Goal: Task Accomplishment & Management: Manage account settings

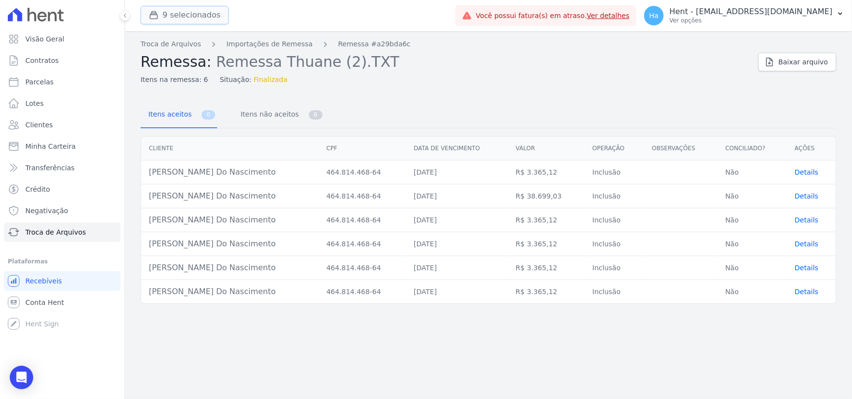
click at [179, 18] on button "9 selecionados" at bounding box center [184, 15] width 88 height 19
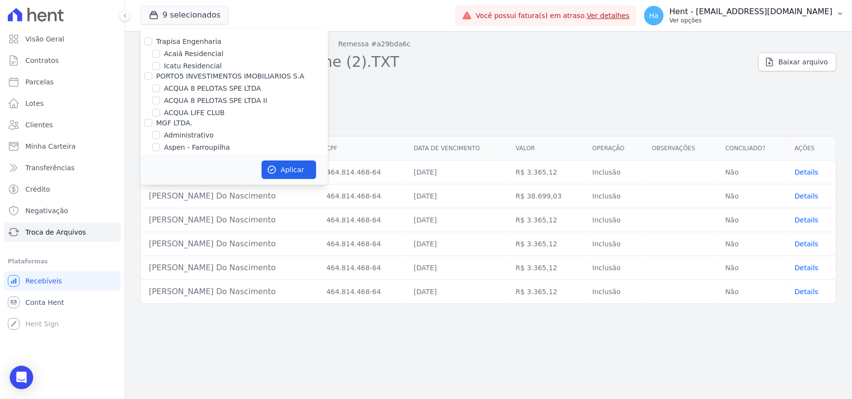
click at [761, 13] on p "Hent - [EMAIL_ADDRESS][DOMAIN_NAME]" at bounding box center [750, 12] width 163 height 10
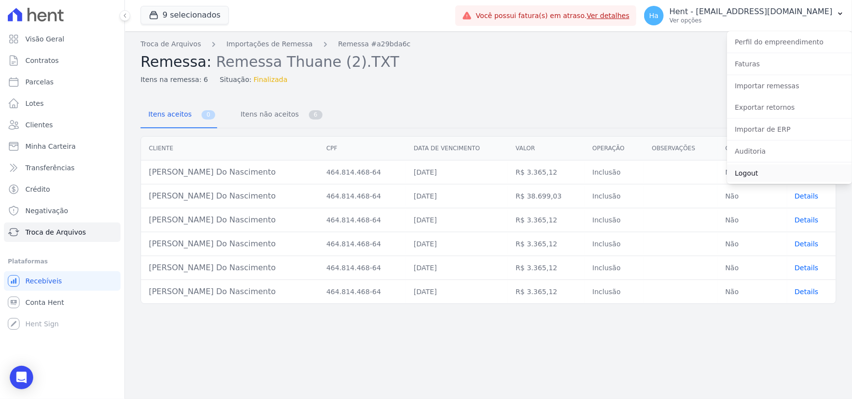
click at [748, 173] on link "Logout" at bounding box center [789, 173] width 125 height 18
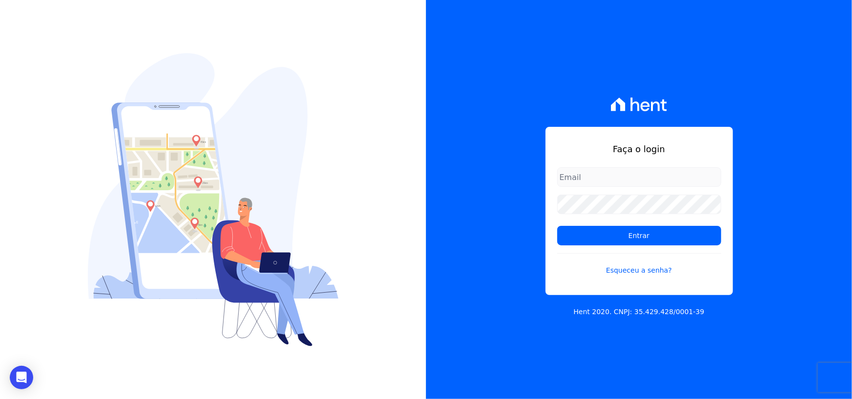
type input "adriane.brito@hent.com.br"
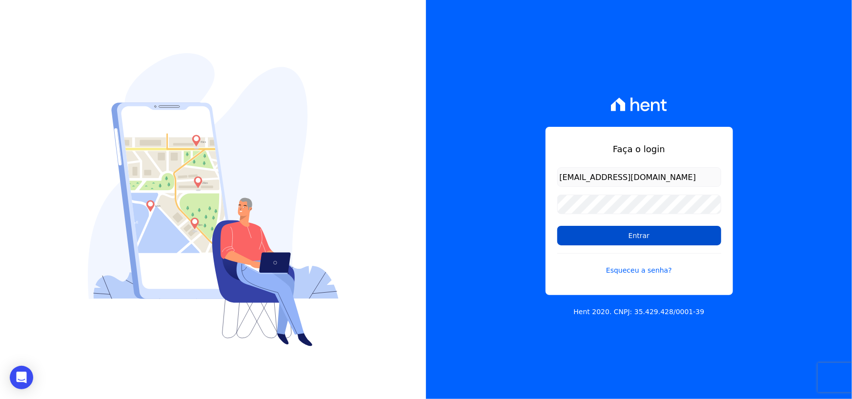
click at [620, 238] on input "Entrar" at bounding box center [639, 236] width 164 height 20
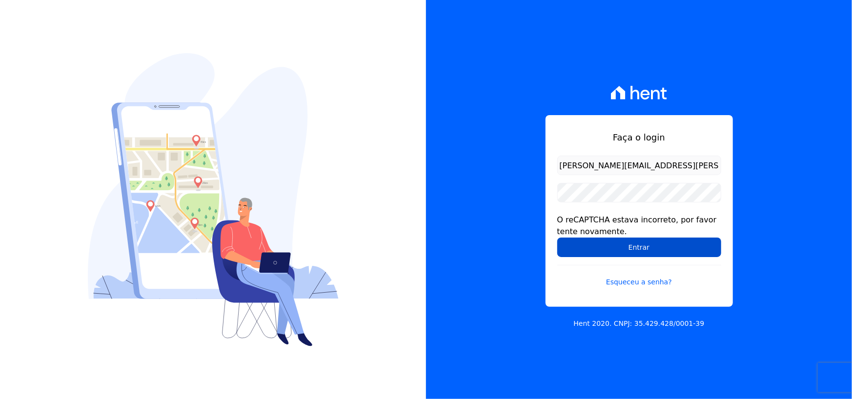
click at [623, 244] on input "Entrar" at bounding box center [639, 248] width 164 height 20
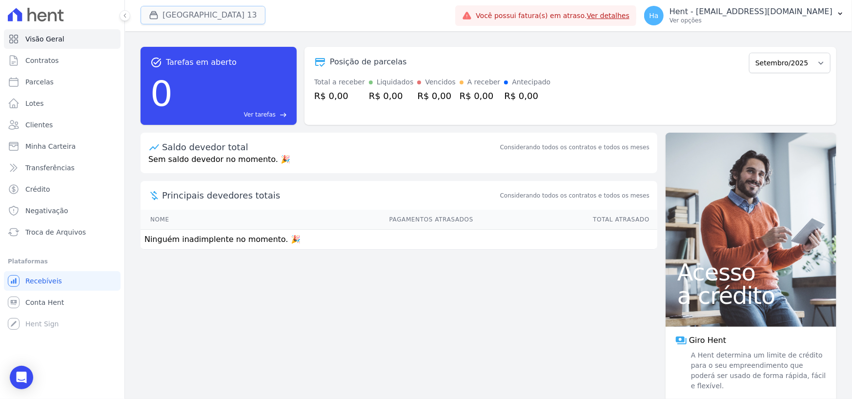
click at [240, 9] on button "[GEOGRAPHIC_DATA] 13" at bounding box center [202, 15] width 125 height 19
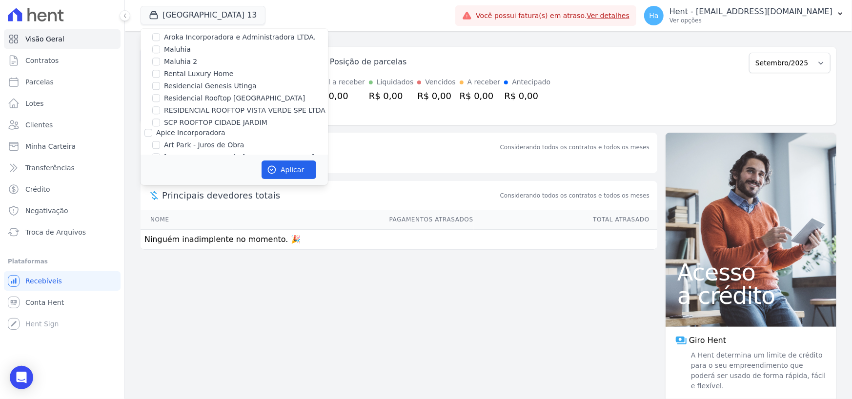
scroll to position [2629, 0]
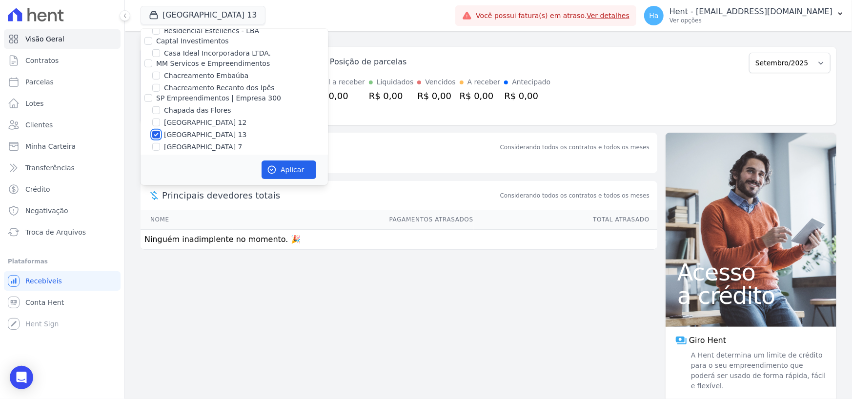
click at [156, 131] on input "[GEOGRAPHIC_DATA] 13" at bounding box center [156, 135] width 8 height 8
checkbox input "false"
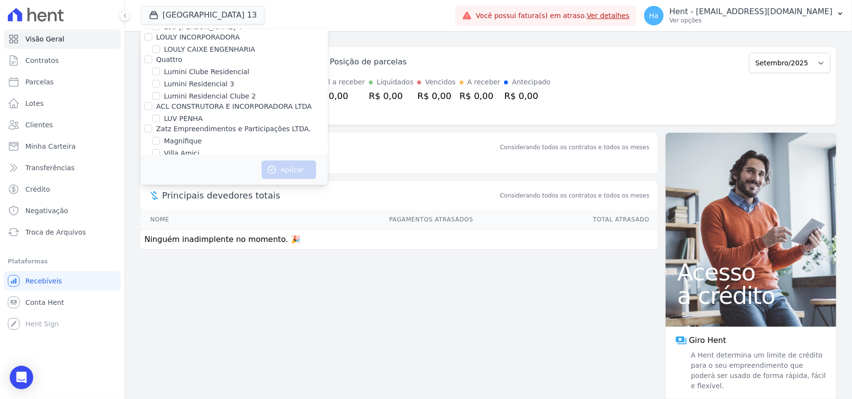
click at [153, 220] on input "Mugango - Viva Iguaçu" at bounding box center [156, 224] width 8 height 8
checkbox input "true"
click at [295, 170] on button "Aplicar" at bounding box center [288, 169] width 55 height 19
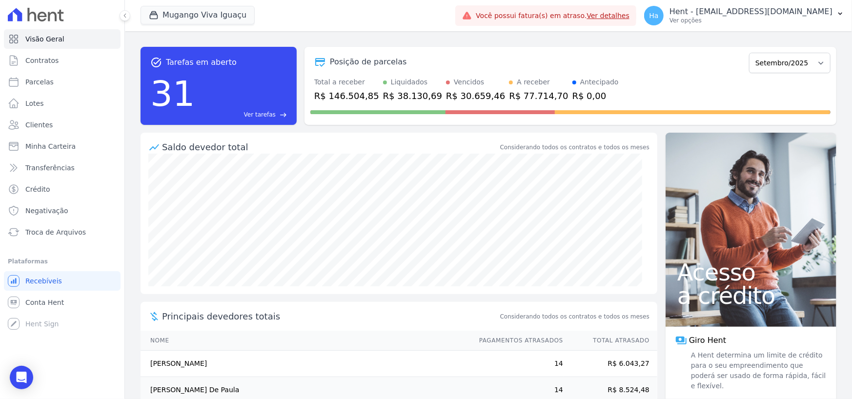
click at [351, 32] on div "task_alt Tarefas em aberto 31 Ver tarefas east Posição de parcelas Março/2023 A…" at bounding box center [488, 215] width 727 height 368
click at [377, 25] on div "Mugango Viva Iguaçu Trapisa Engenharia Acaiá Residencial Icatu Residencial PORT…" at bounding box center [295, 16] width 311 height 32
click at [47, 82] on span "Parcelas" at bounding box center [39, 82] width 28 height 10
select select
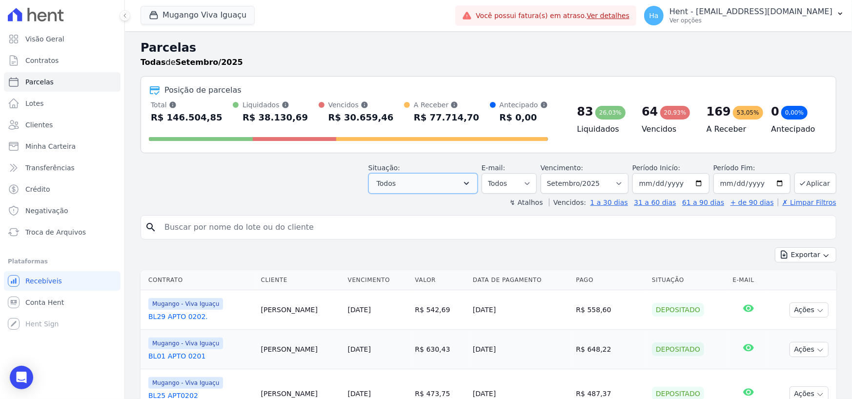
click at [471, 182] on icon "button" at bounding box center [466, 184] width 10 height 10
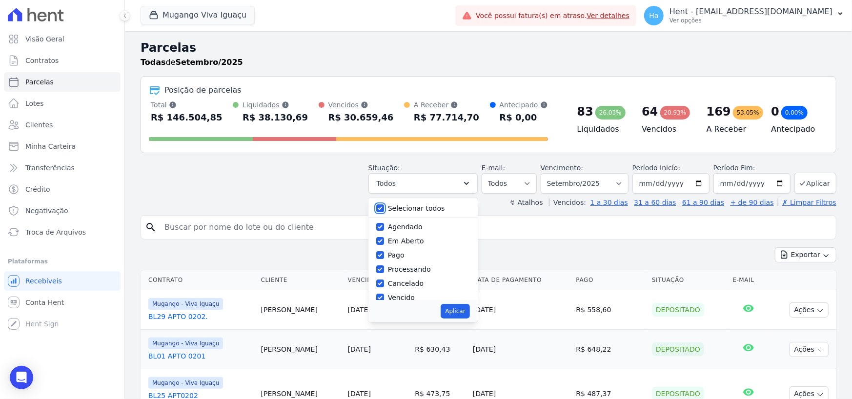
click at [384, 209] on input "Selecionar todos" at bounding box center [380, 208] width 8 height 8
checkbox input "false"
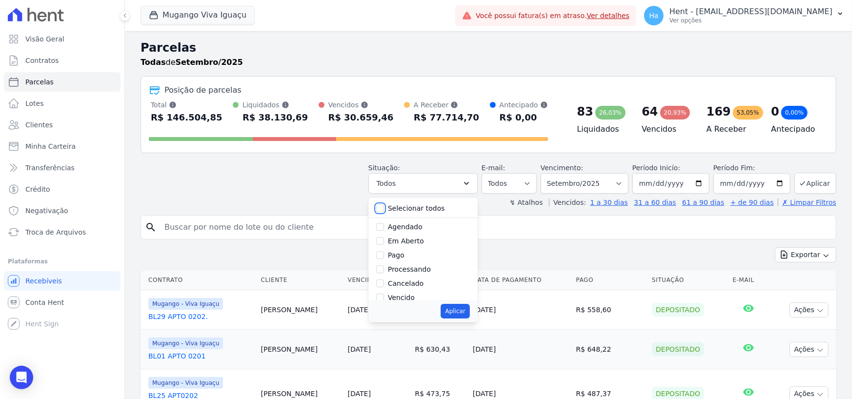
checkbox input "false"
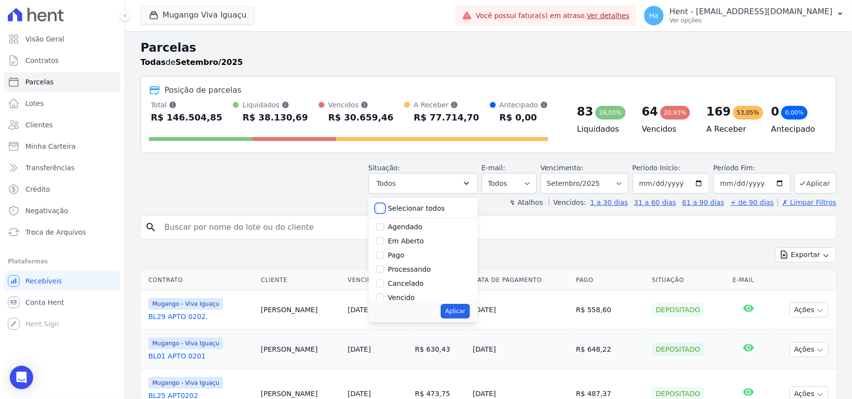
checkbox input "false"
click at [384, 297] on input "Vencido" at bounding box center [380, 298] width 8 height 8
checkbox input "true"
click at [453, 309] on button "Aplicar" at bounding box center [454, 311] width 29 height 15
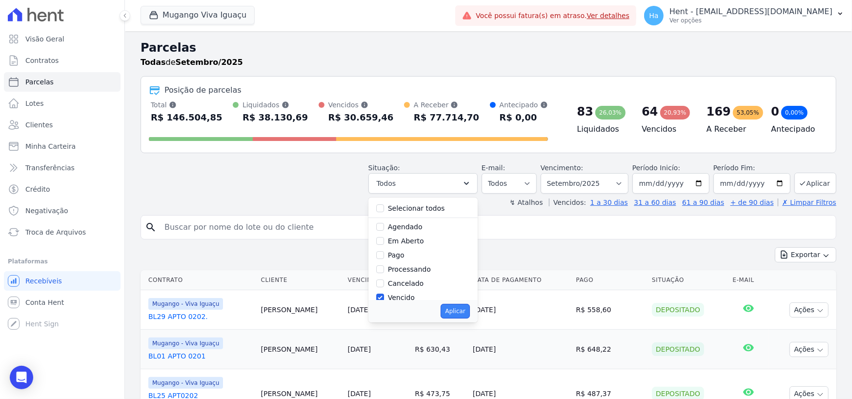
select select "overdue"
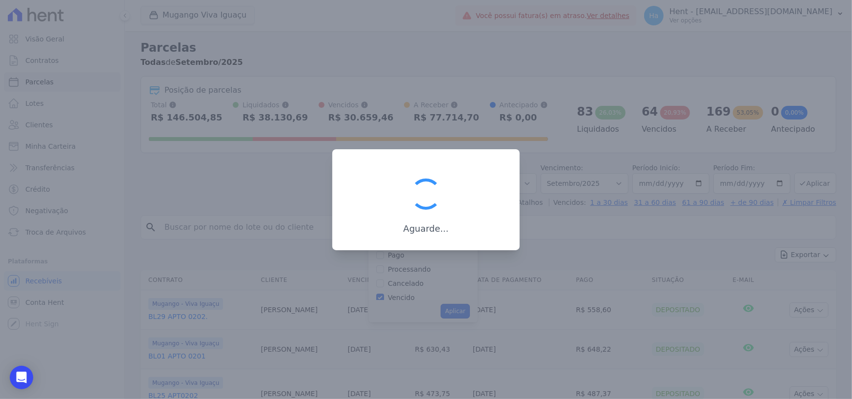
scroll to position [17, 0]
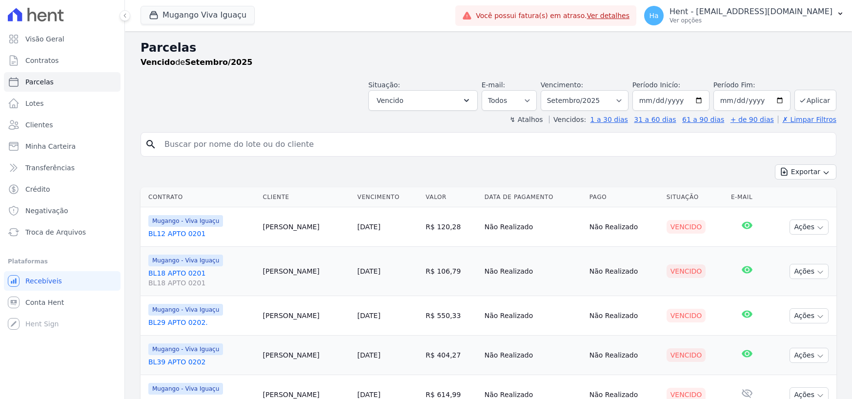
select select
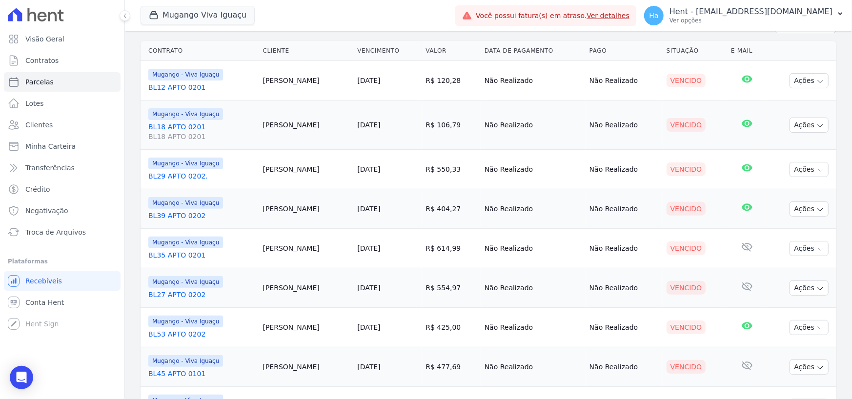
drag, startPoint x: 177, startPoint y: 251, endPoint x: 175, endPoint y: 212, distance: 39.1
click at [177, 251] on link "BL35 APTO 0201" at bounding box center [201, 255] width 107 height 10
click at [175, 213] on link "BL39 APTO 0202" at bounding box center [201, 216] width 107 height 10
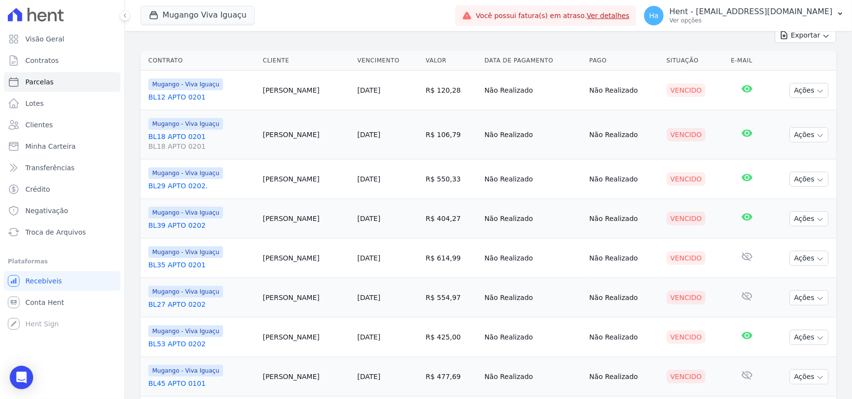
scroll to position [0, 0]
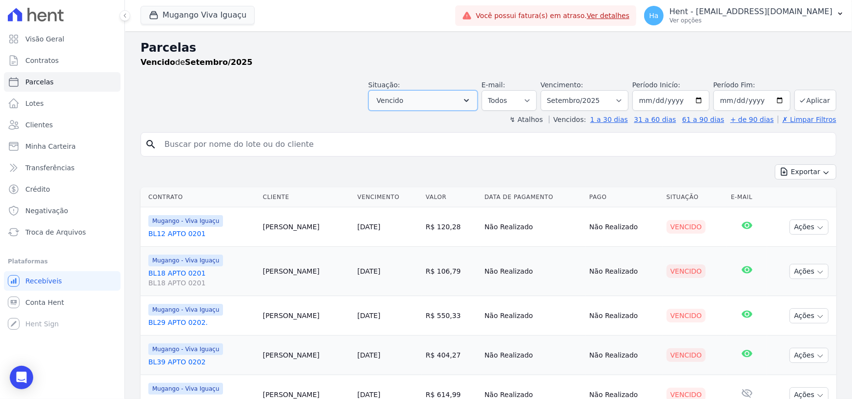
click at [471, 103] on icon "button" at bounding box center [466, 101] width 10 height 10
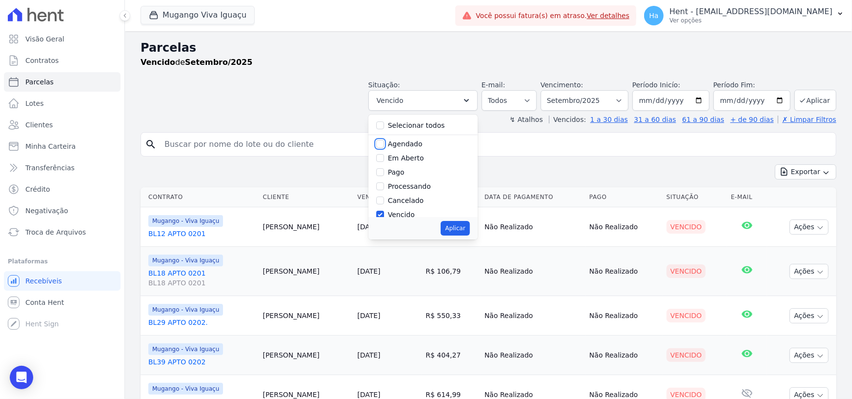
click at [384, 144] on input "Agendado" at bounding box center [380, 144] width 8 height 8
checkbox input "true"
click at [384, 214] on input "Vencido" at bounding box center [380, 215] width 8 height 8
checkbox input "false"
click at [462, 227] on button "Aplicar" at bounding box center [454, 228] width 29 height 15
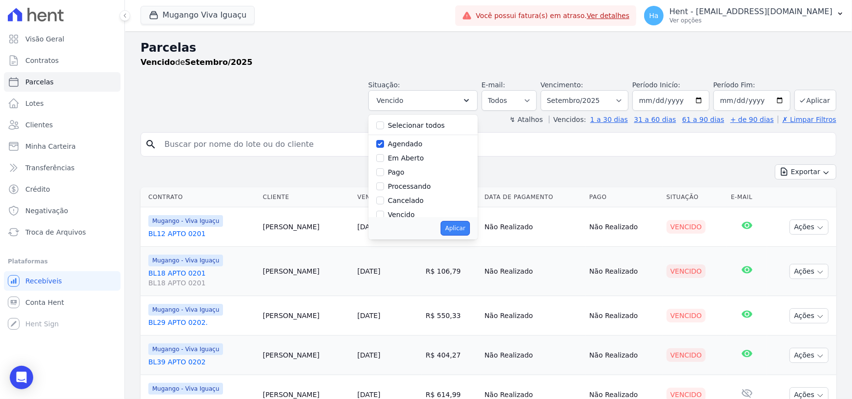
select select "scheduled"
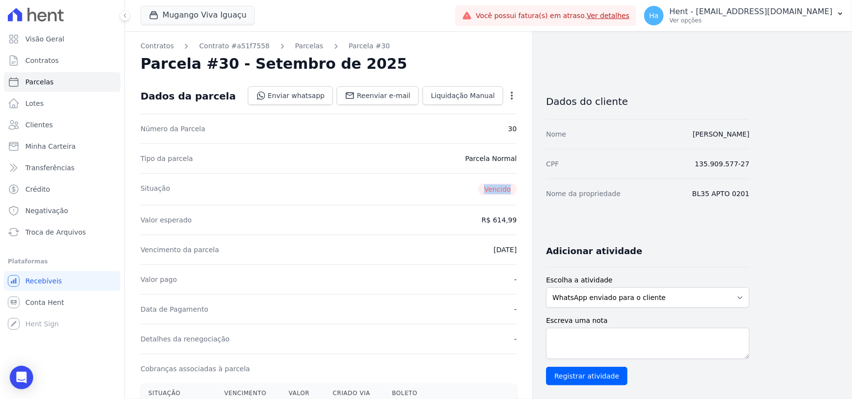
drag, startPoint x: 487, startPoint y: 191, endPoint x: 516, endPoint y: 187, distance: 29.5
click at [516, 187] on span "Vencido" at bounding box center [497, 189] width 39 height 12
click at [438, 180] on div "Situação [GEOGRAPHIC_DATA]" at bounding box center [328, 189] width 376 height 32
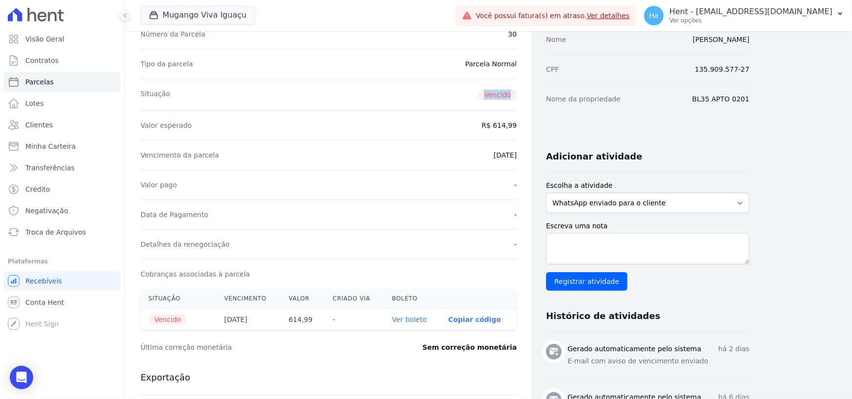
scroll to position [244, 0]
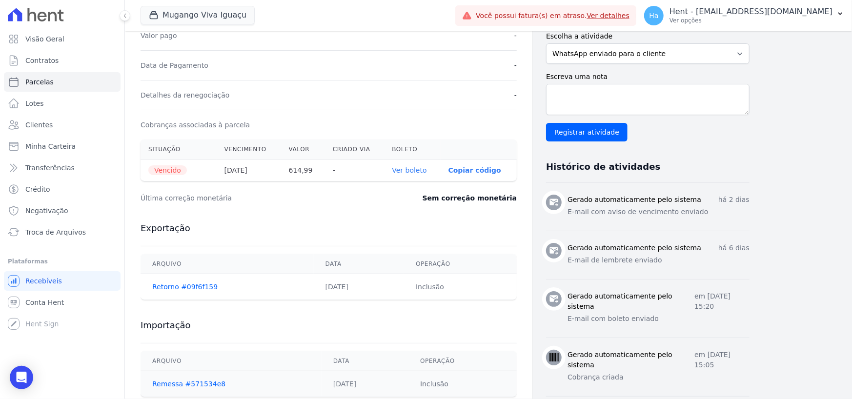
drag, startPoint x: 152, startPoint y: 174, endPoint x: 182, endPoint y: 172, distance: 29.8
click at [182, 172] on span "Vencido" at bounding box center [167, 170] width 39 height 10
click at [185, 163] on th "Vencido" at bounding box center [178, 171] width 76 height 22
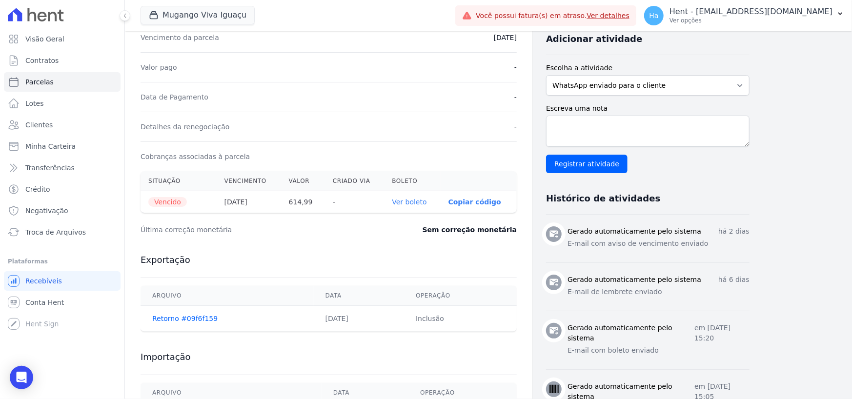
scroll to position [0, 0]
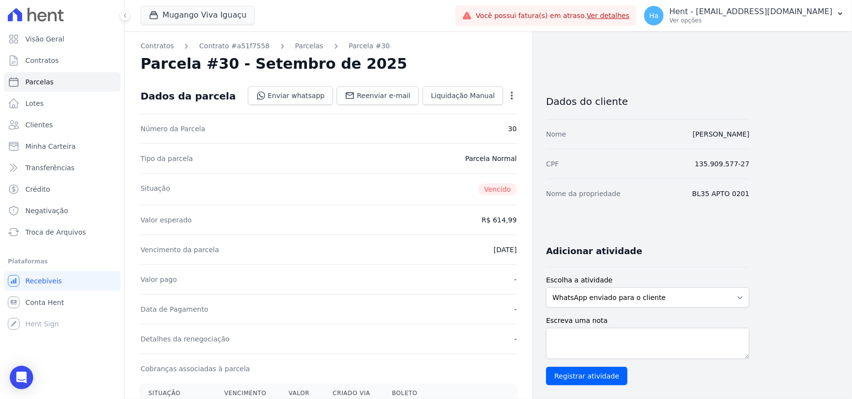
drag, startPoint x: 482, startPoint y: 225, endPoint x: 517, endPoint y: 223, distance: 34.7
click at [517, 223] on div "Valor esperado R$ 614,99" at bounding box center [328, 220] width 376 height 30
click at [497, 225] on div "Valor esperado R$ 614,99" at bounding box center [328, 220] width 376 height 30
click at [512, 100] on icon "button" at bounding box center [512, 96] width 10 height 10
click at [449, 52] on div "Contratos Contrato #a51f7558 Parcelas Parcela #30 Parcela #30 - Setembro de 202…" at bounding box center [328, 368] width 407 height 675
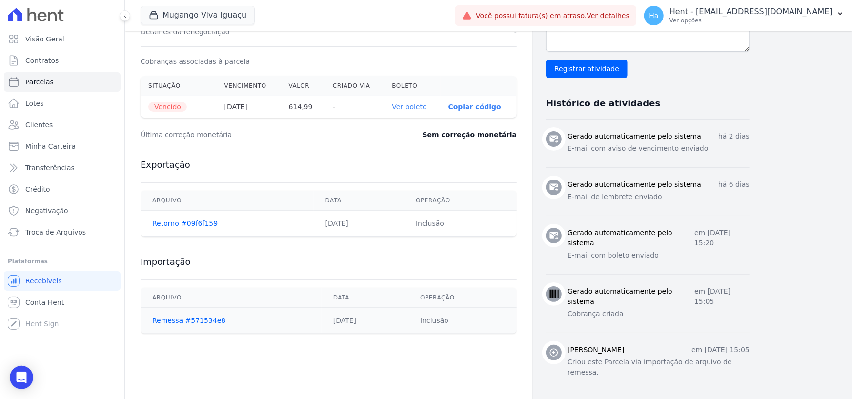
scroll to position [314, 0]
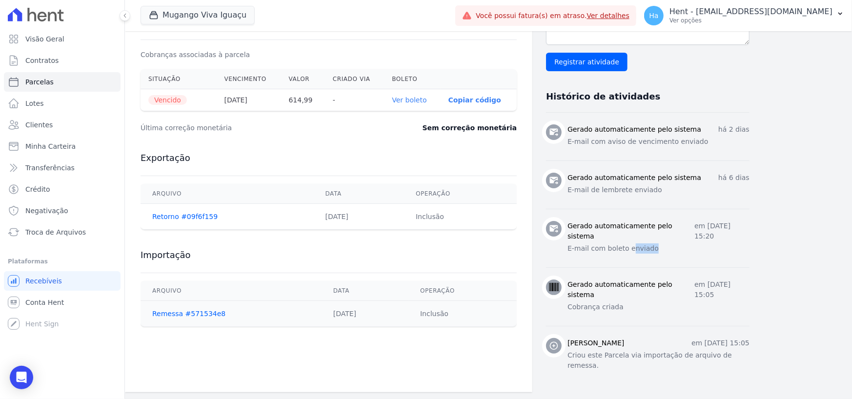
drag, startPoint x: 673, startPoint y: 253, endPoint x: 629, endPoint y: 253, distance: 43.9
click at [629, 253] on div "Gerado automaticamente pelo sistema em 28 de Agosto de 2025, 15:20 E-mail com b…" at bounding box center [658, 238] width 182 height 35
click at [623, 311] on p "Cobrança criada" at bounding box center [658, 307] width 182 height 10
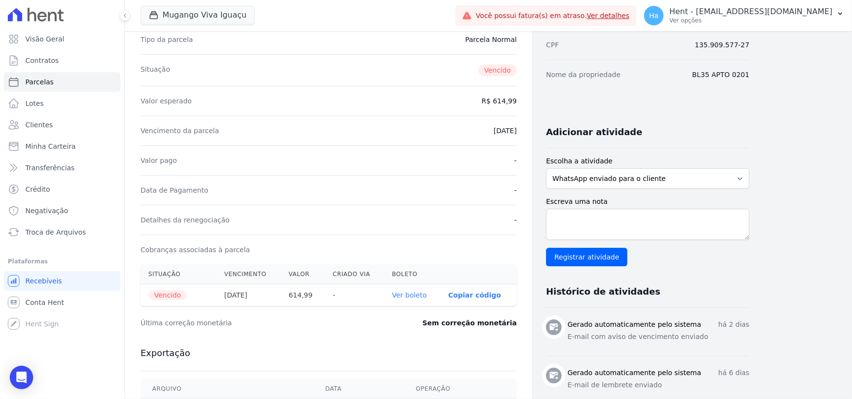
scroll to position [0, 0]
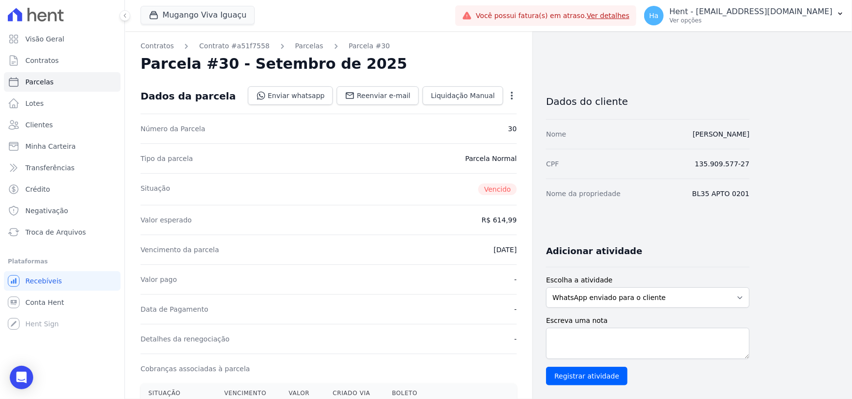
drag, startPoint x: 488, startPoint y: 223, endPoint x: 519, endPoint y: 219, distance: 31.0
click at [519, 219] on div "Contratos Contrato #a51f7558 Parcelas Parcela #30 Parcela #30 - Setembro de 202…" at bounding box center [328, 368] width 407 height 675
click at [489, 226] on div "Valor esperado R$ 614,99" at bounding box center [328, 220] width 376 height 30
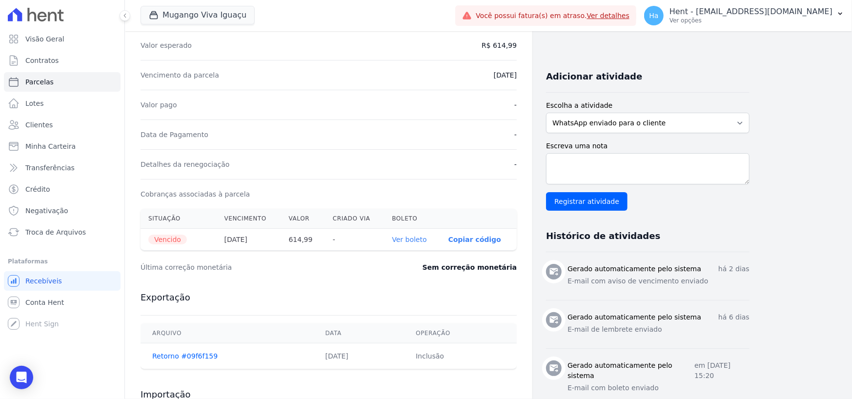
scroll to position [195, 0]
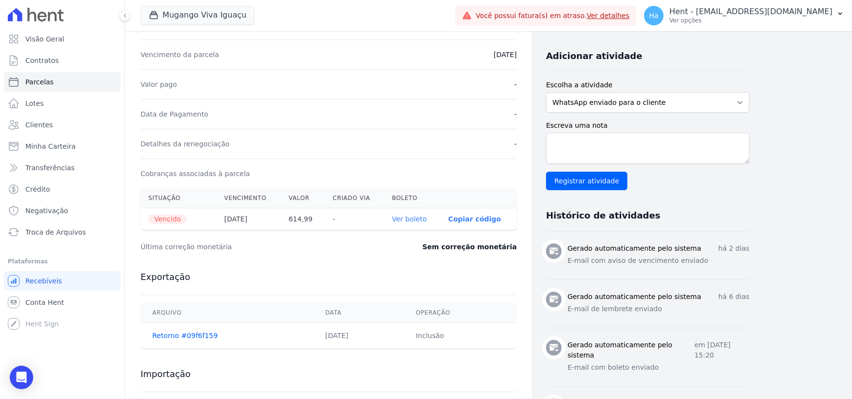
drag, startPoint x: 286, startPoint y: 221, endPoint x: 320, endPoint y: 222, distance: 33.7
click at [320, 222] on th "614,99" at bounding box center [303, 219] width 44 height 22
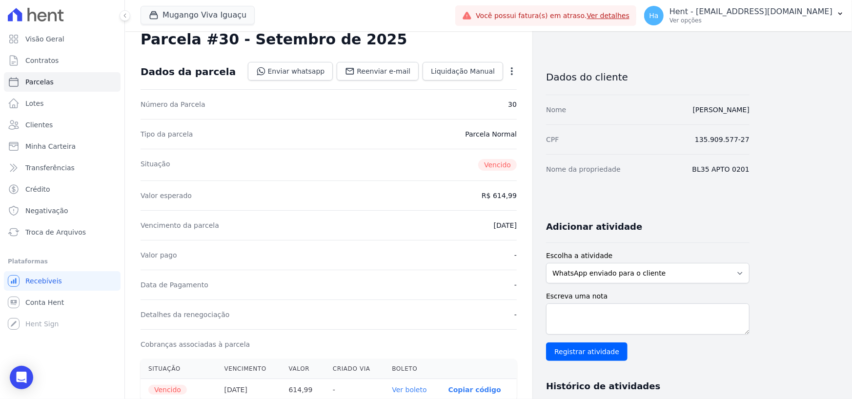
scroll to position [0, 0]
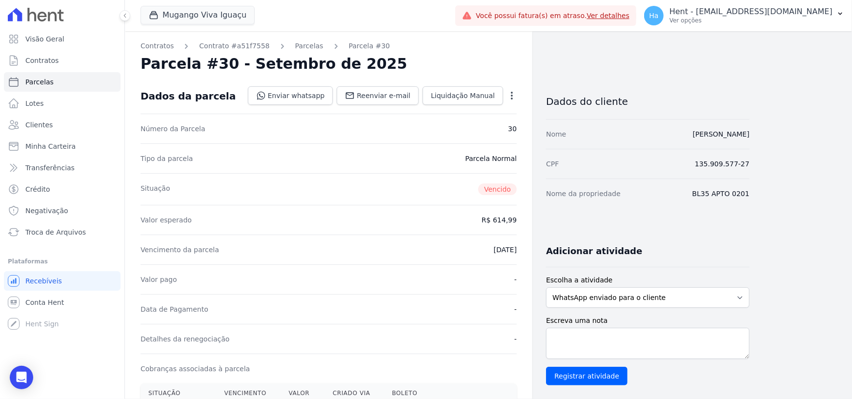
click at [509, 96] on icon "button" at bounding box center [512, 96] width 10 height 10
click at [491, 52] on div "Contratos Contrato #a51f7558 Parcelas Parcela #30 Parcela #30 - Setembro de 202…" at bounding box center [328, 368] width 407 height 675
click at [512, 97] on icon "button" at bounding box center [512, 96] width 10 height 10
click at [448, 146] on link "Renegociar" at bounding box center [470, 144] width 86 height 18
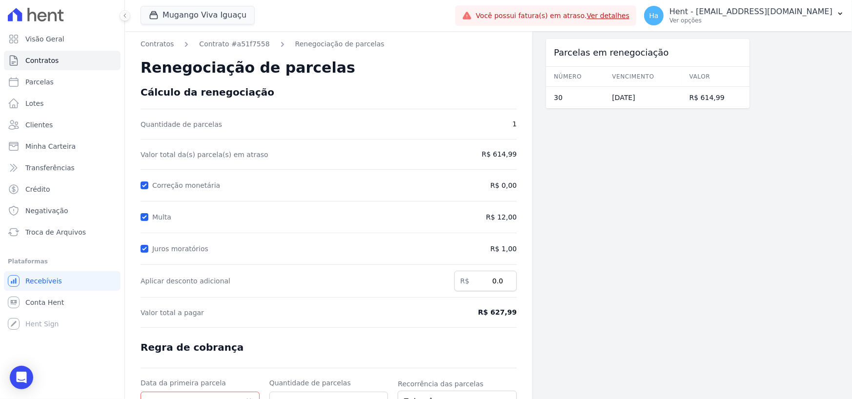
drag, startPoint x: 551, startPoint y: 96, endPoint x: 664, endPoint y: 103, distance: 113.4
click at [664, 103] on tr "30 10/09/2025 R$ 614,99" at bounding box center [647, 98] width 203 height 22
drag, startPoint x: 504, startPoint y: 155, endPoint x: 519, endPoint y: 157, distance: 15.7
click at [519, 157] on div "Contratos Contrato #a51f7558 Renegociação de parcelas Renegociação de parcelas …" at bounding box center [328, 260] width 407 height 458
drag, startPoint x: 493, startPoint y: 188, endPoint x: 520, endPoint y: 185, distance: 27.0
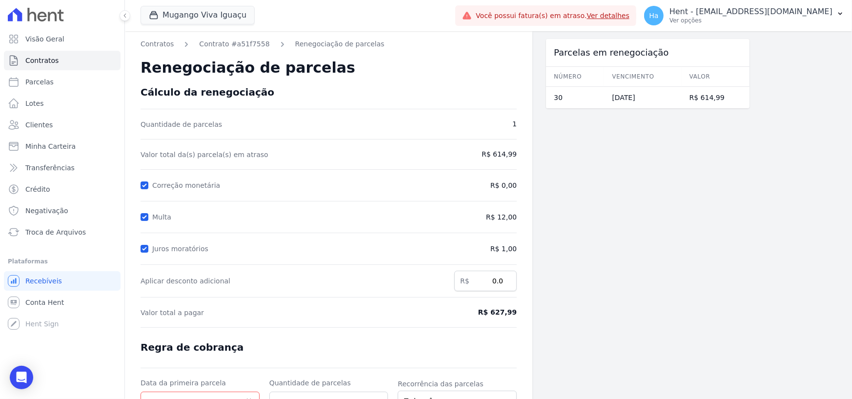
click at [520, 185] on div "Contratos Contrato #a51f7558 Renegociação de parcelas Renegociação de parcelas …" at bounding box center [328, 260] width 407 height 458
drag, startPoint x: 484, startPoint y: 218, endPoint x: 518, endPoint y: 221, distance: 33.3
click at [518, 221] on div "Contratos Contrato #a51f7558 Renegociação de parcelas Renegociação de parcelas …" at bounding box center [328, 260] width 407 height 458
drag, startPoint x: 493, startPoint y: 253, endPoint x: 525, endPoint y: 252, distance: 32.2
click at [525, 252] on div "Contratos Contrato #a51f7558 Renegociação de parcelas Renegociação de parcelas …" at bounding box center [328, 260] width 407 height 458
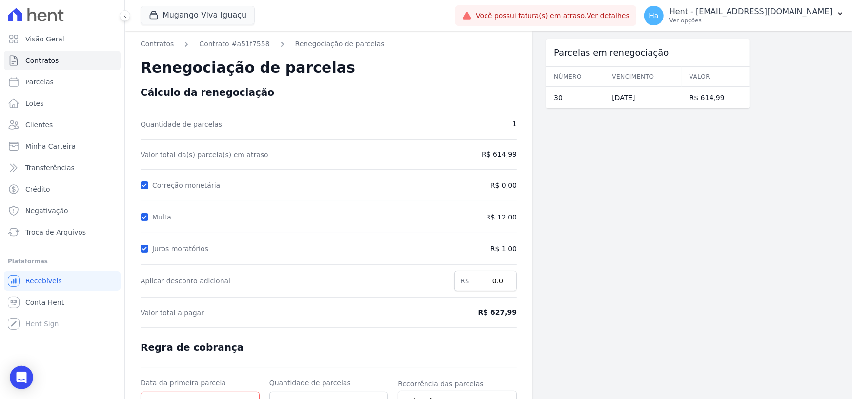
click at [593, 265] on div "Parcelas em renegociação Número Vencimento Valor 30 10/09/2025 R$ 614,99" at bounding box center [647, 260] width 203 height 458
drag, startPoint x: 484, startPoint y: 312, endPoint x: 519, endPoint y: 317, distance: 35.0
click at [519, 317] on div "Contratos Contrato #a51f7558 Renegociação de parcelas Renegociação de parcelas …" at bounding box center [328, 260] width 407 height 458
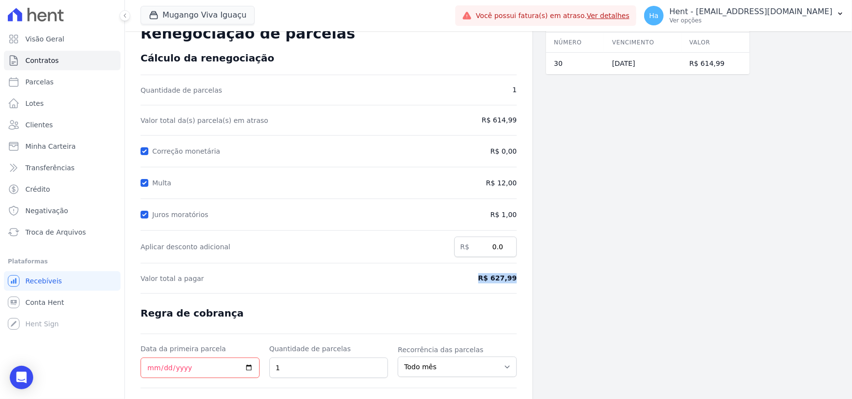
scroll to position [88, 0]
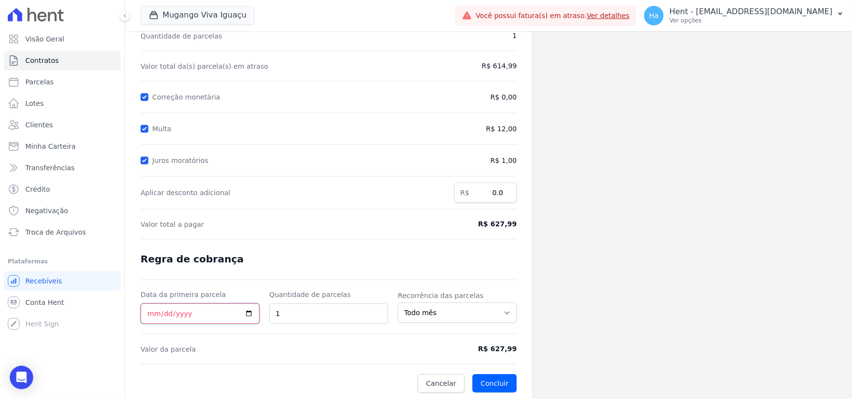
click at [150, 311] on input "Data da primeira parcela" at bounding box center [199, 313] width 119 height 20
type input "2025-09-20"
drag, startPoint x: 309, startPoint y: 314, endPoint x: 255, endPoint y: 313, distance: 54.7
click at [255, 313] on div "Data da primeira parcela 2025-09-20 Quantidade de parcelas 1 Recorrência das pa…" at bounding box center [328, 307] width 376 height 34
type input "2"
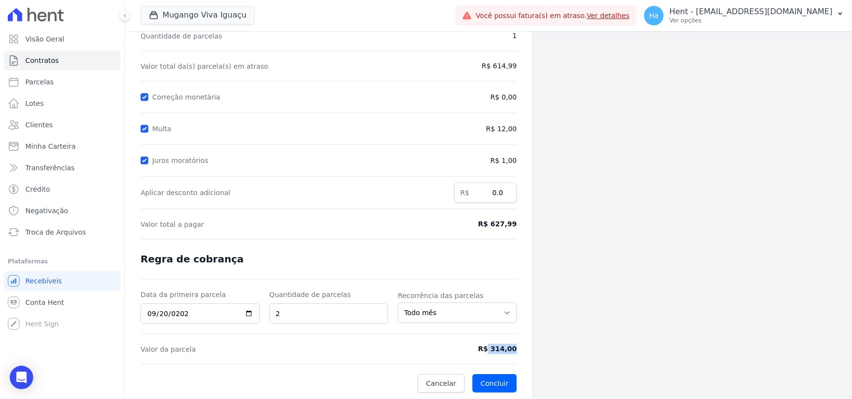
drag, startPoint x: 493, startPoint y: 348, endPoint x: 524, endPoint y: 347, distance: 31.2
click at [524, 347] on div "Contratos Contrato #a51f7558 Renegociação de parcelas Renegociação de parcelas …" at bounding box center [328, 172] width 407 height 458
drag, startPoint x: 493, startPoint y: 225, endPoint x: 517, endPoint y: 226, distance: 23.9
click at [517, 226] on span "R$ 627,99" at bounding box center [473, 224] width 87 height 10
click at [603, 240] on div "Parcelas em renegociação Número Vencimento Valor 30 10/09/2025 R$ 614,99" at bounding box center [647, 172] width 203 height 458
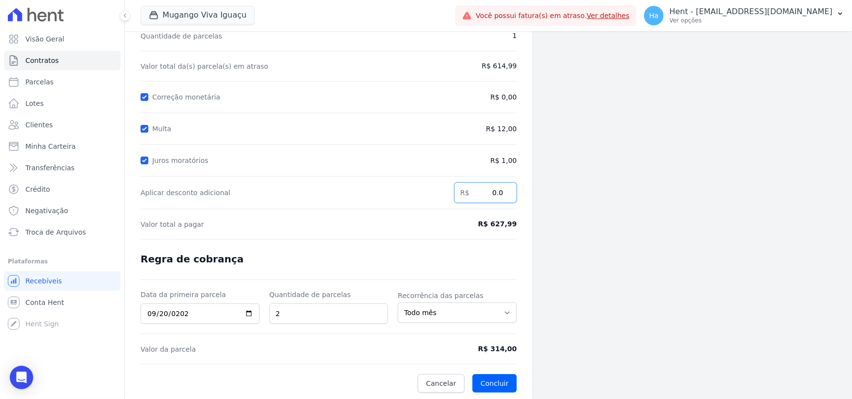
click at [490, 191] on input "0.0" at bounding box center [485, 192] width 62 height 20
type input "200.0"
drag, startPoint x: 482, startPoint y: 195, endPoint x: 508, endPoint y: 192, distance: 25.5
click at [508, 192] on input "200.0" at bounding box center [485, 192] width 62 height 20
click at [591, 232] on div "Parcelas em renegociação Número Vencimento Valor 30 10/09/2025 R$ 614,99" at bounding box center [647, 172] width 203 height 458
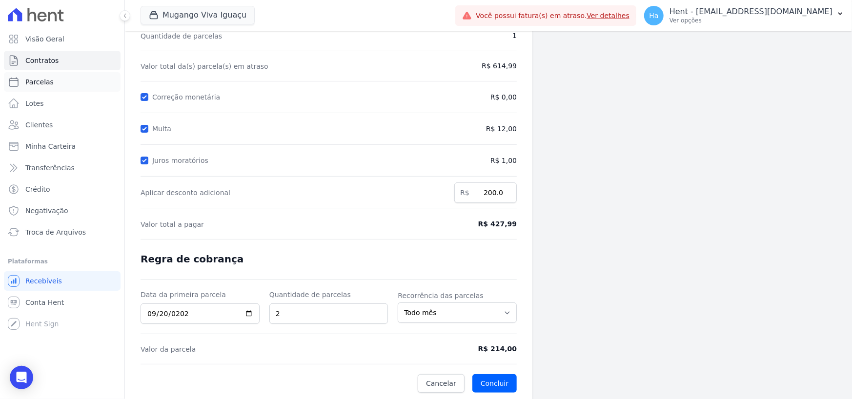
click at [43, 81] on span "Parcelas" at bounding box center [39, 82] width 28 height 10
select select
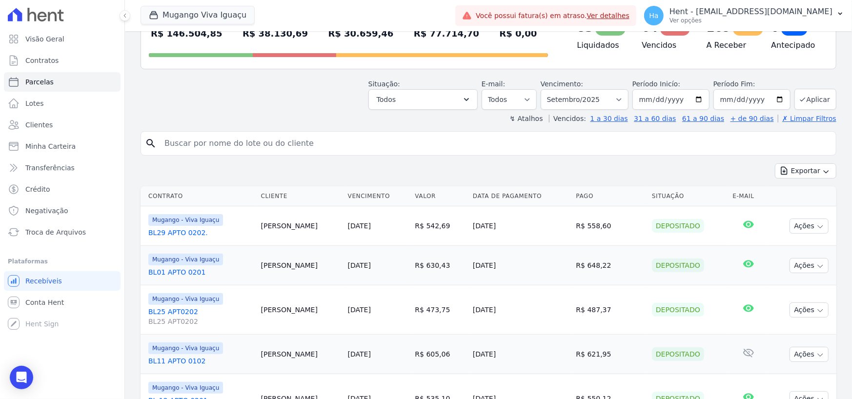
scroll to position [98, 0]
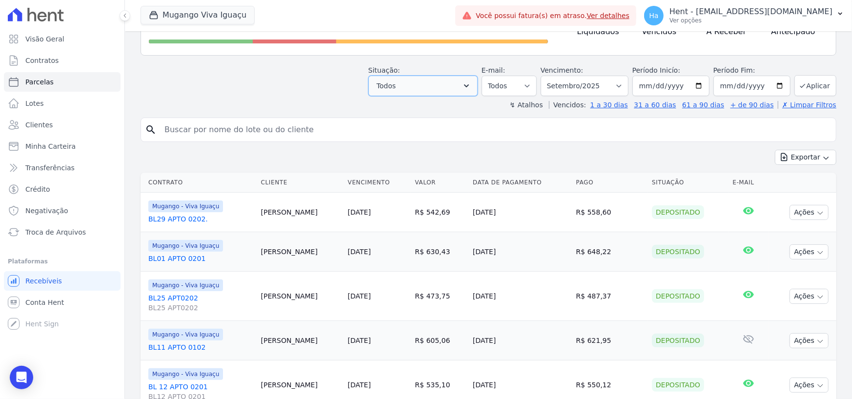
click at [465, 88] on button "Todos" at bounding box center [422, 86] width 109 height 20
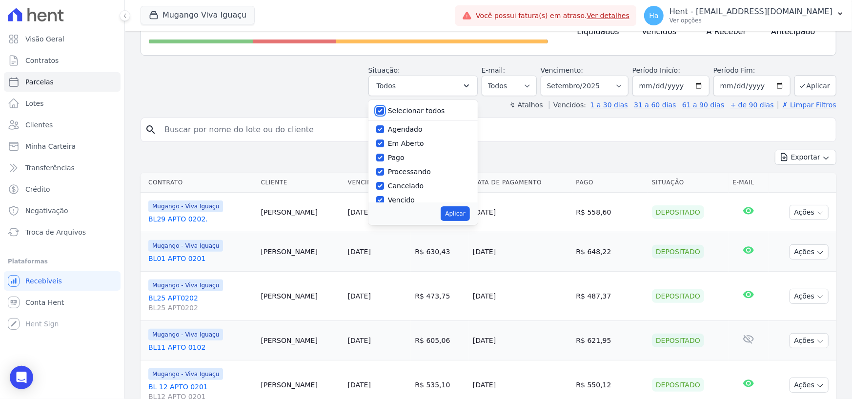
click at [384, 111] on input "Selecionar todos" at bounding box center [380, 111] width 8 height 8
checkbox input "false"
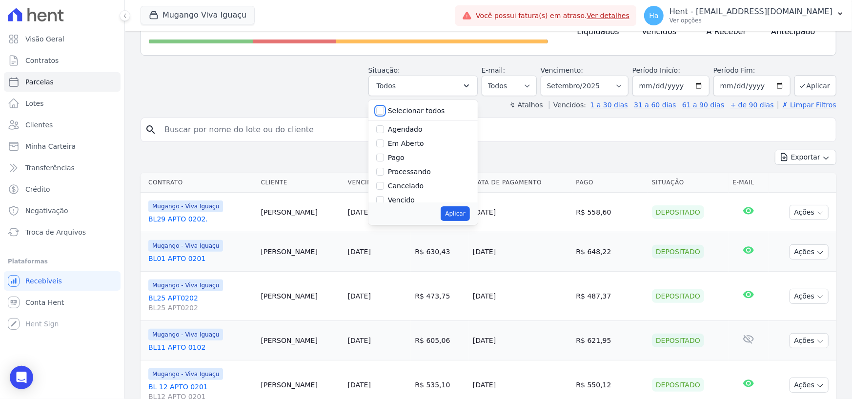
checkbox input "false"
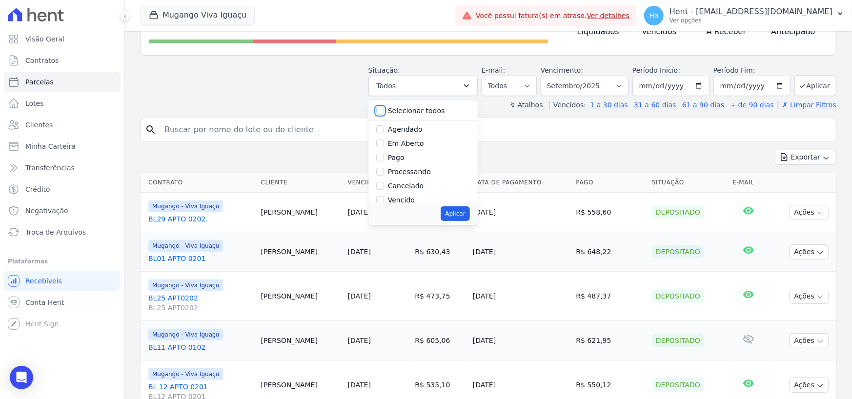
checkbox input "false"
click at [384, 199] on input "Vencido" at bounding box center [380, 200] width 8 height 8
checkbox input "true"
click at [448, 208] on div "Aplicar" at bounding box center [422, 213] width 109 height 22
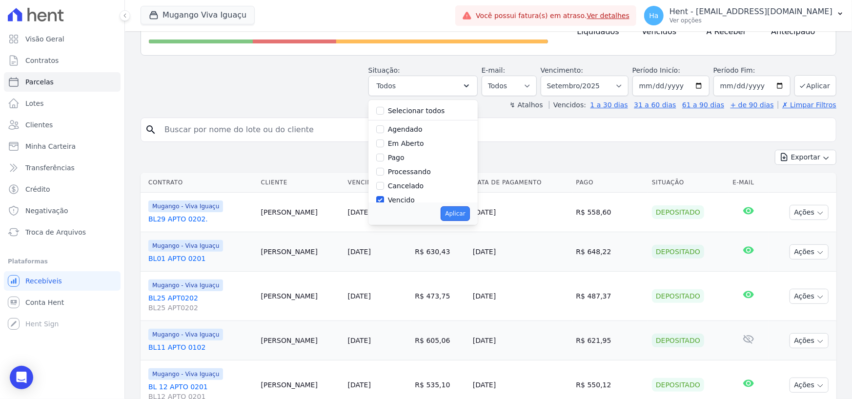
click at [465, 213] on button "Aplicar" at bounding box center [454, 213] width 29 height 15
select select "overdue"
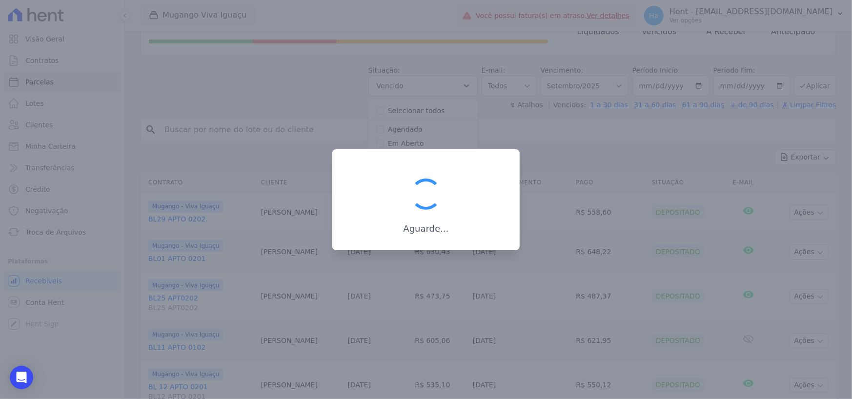
scroll to position [17, 0]
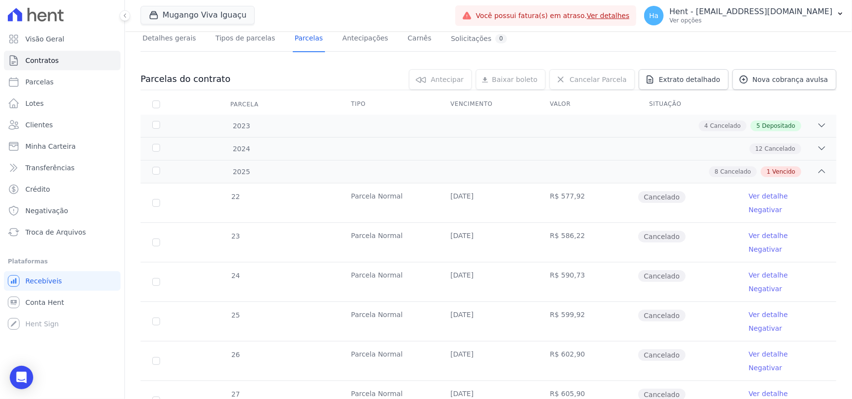
scroll to position [130, 0]
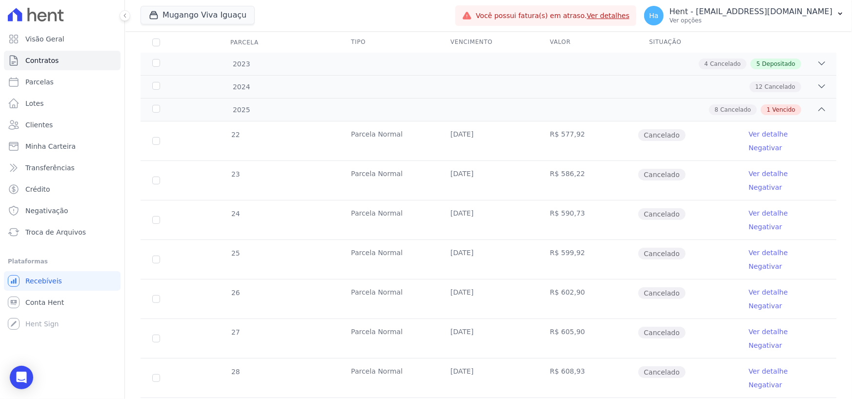
drag, startPoint x: 673, startPoint y: 360, endPoint x: 638, endPoint y: 358, distance: 35.2
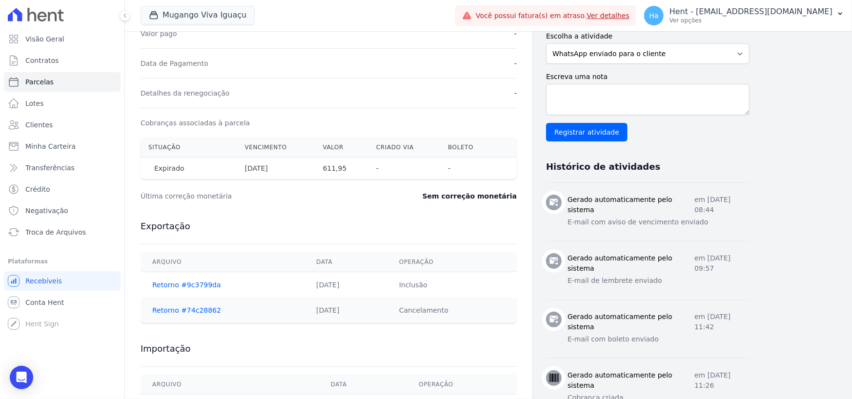
scroll to position [335, 0]
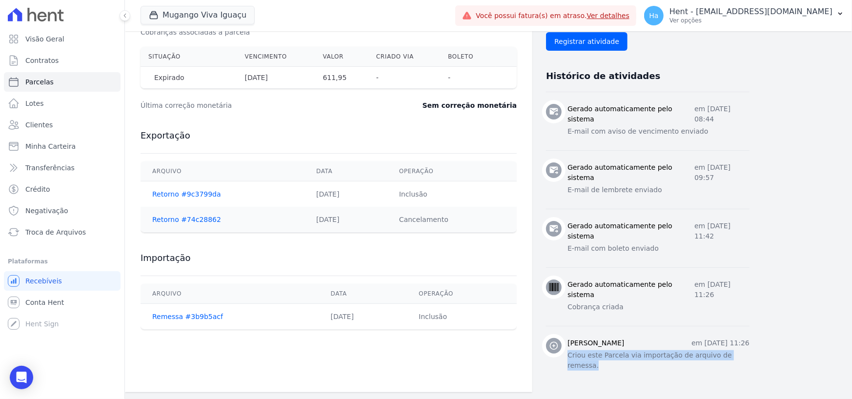
drag, startPoint x: 758, startPoint y: 366, endPoint x: 554, endPoint y: 372, distance: 204.0
click at [554, 372] on div "Contratos Contrato #a51f7558 [GEOGRAPHIC_DATA] Parcela #29 [GEOGRAPHIC_DATA] #2…" at bounding box center [480, 45] width 711 height 696
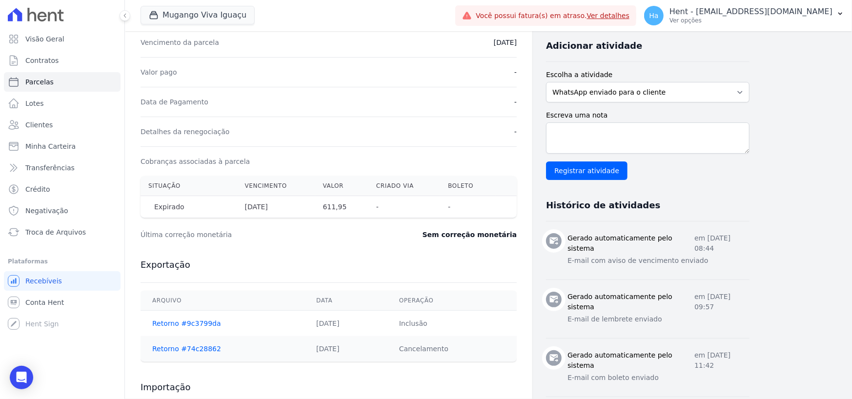
scroll to position [188, 0]
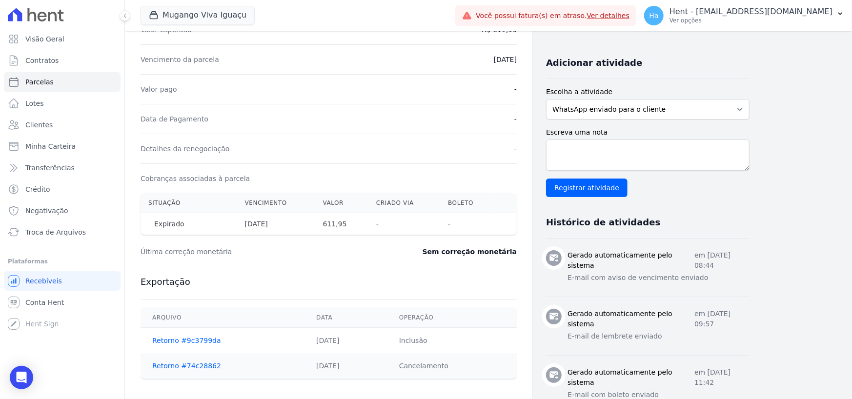
drag, startPoint x: 192, startPoint y: 224, endPoint x: 154, endPoint y: 225, distance: 38.1
click at [154, 225] on th "Expirado" at bounding box center [188, 224] width 97 height 22
click at [327, 266] on div "Contratos Contrato #a51f7558 Parcelas Parcela #29 Parcela #29 - Agosto de 2025 …" at bounding box center [328, 191] width 407 height 696
click at [327, 272] on div "Exportação Arquivo Data Operação Retorno #9c3799da 04/08/2025 Inclusão Retorno …" at bounding box center [328, 327] width 376 height 122
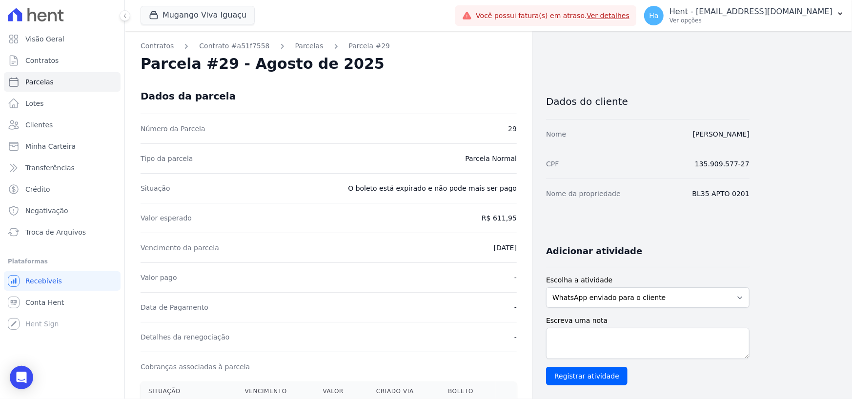
scroll to position [0, 0]
drag, startPoint x: 358, startPoint y: 192, endPoint x: 522, endPoint y: 193, distance: 164.4
click at [522, 193] on div "Contratos Contrato #a51f7558 Parcelas Parcela #29 Parcela #29 - Agosto de 2025 …" at bounding box center [328, 379] width 407 height 696
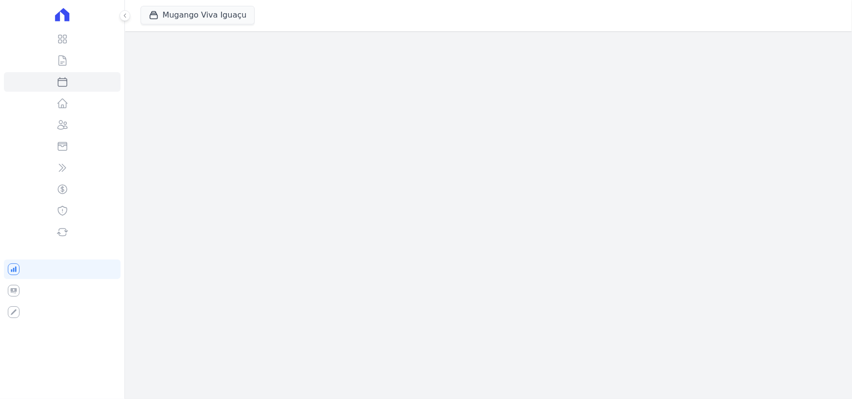
select select
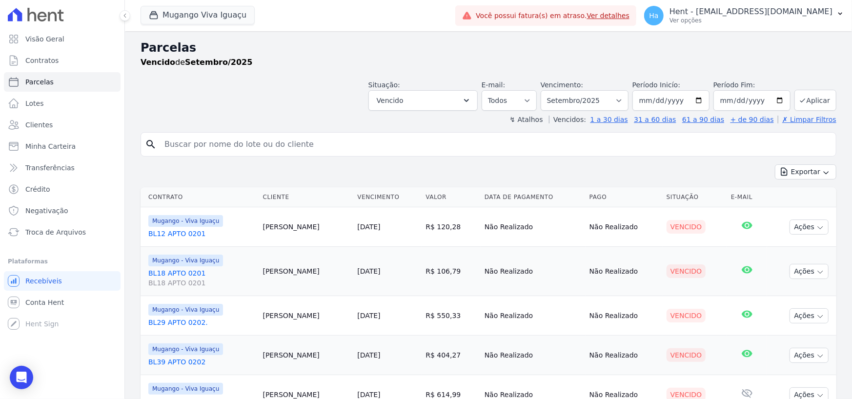
click at [182, 273] on link "BL18 APTO 0201 BL18 APTO 0201" at bounding box center [201, 278] width 107 height 20
click at [297, 74] on div "Parcelas [GEOGRAPHIC_DATA] de Setembro/2025" at bounding box center [488, 57] width 696 height 37
drag, startPoint x: 615, startPoint y: 98, endPoint x: 642, endPoint y: 118, distance: 34.1
click at [615, 98] on select "Filtrar por período ──────── Todos os meses Março/2023 Abril/2023 Maio/2023 Jun…" at bounding box center [584, 100] width 88 height 20
select select "all"
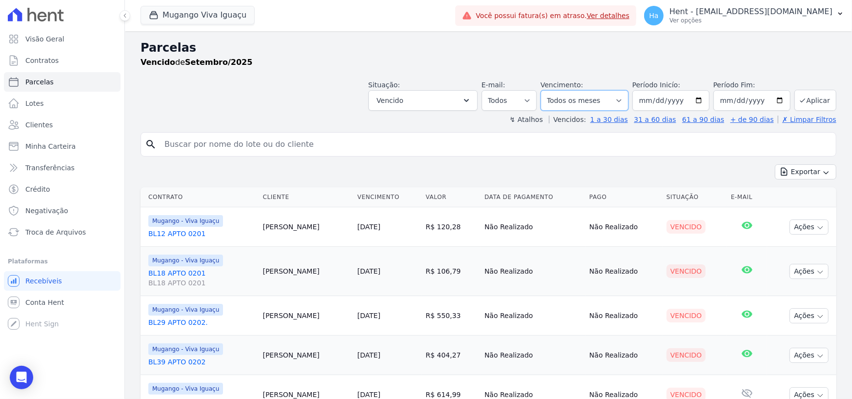
click at [548, 90] on select "Filtrar por período ──────── Todos os meses Março/2023 Abril/2023 Maio/2023 Jun…" at bounding box center [584, 100] width 88 height 20
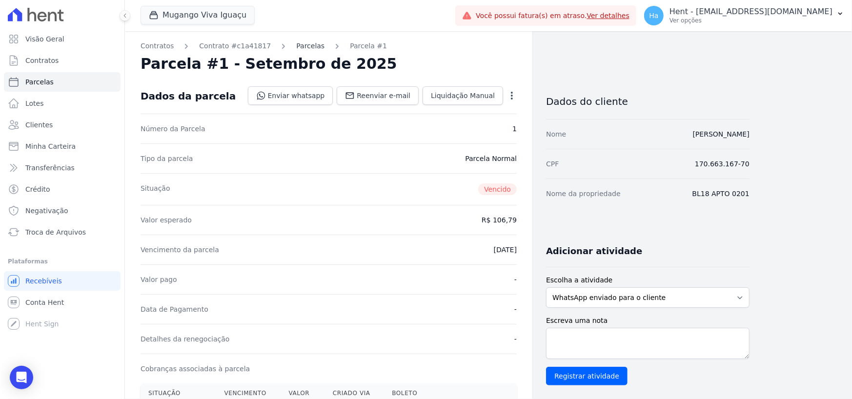
click at [296, 48] on link "Parcelas" at bounding box center [310, 46] width 28 height 10
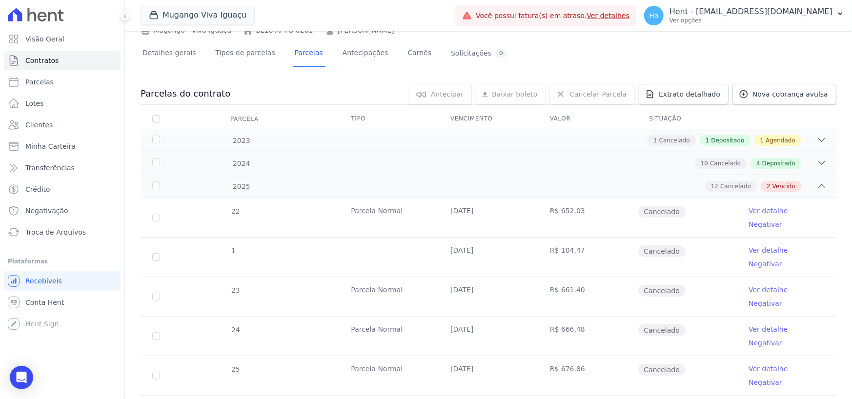
scroll to position [269, 0]
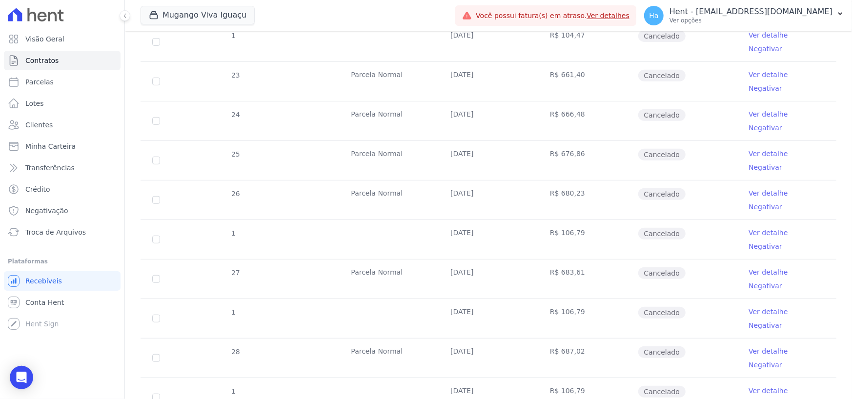
drag, startPoint x: 646, startPoint y: 302, endPoint x: 661, endPoint y: 302, distance: 15.1
drag, startPoint x: 637, startPoint y: 278, endPoint x: 657, endPoint y: 274, distance: 20.4
click at [657, 386] on span "Cancelado" at bounding box center [661, 392] width 47 height 12
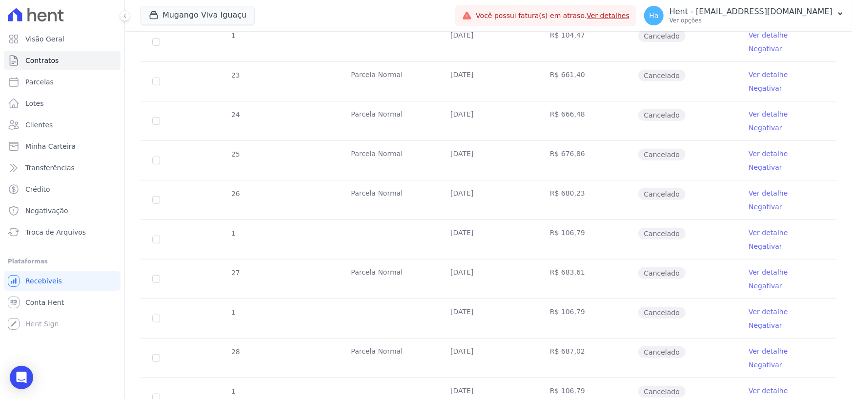
checkbox input "true"
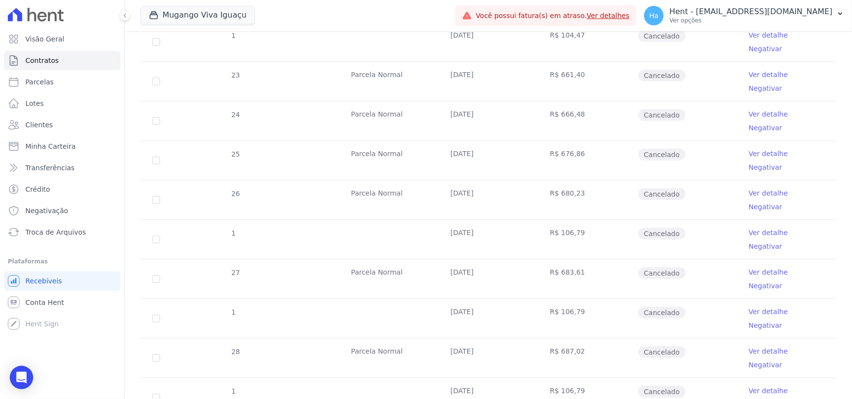
checkbox input "true"
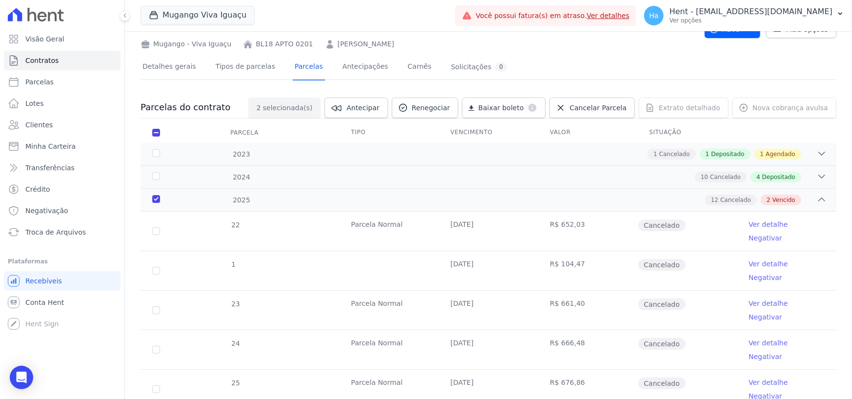
scroll to position [0, 0]
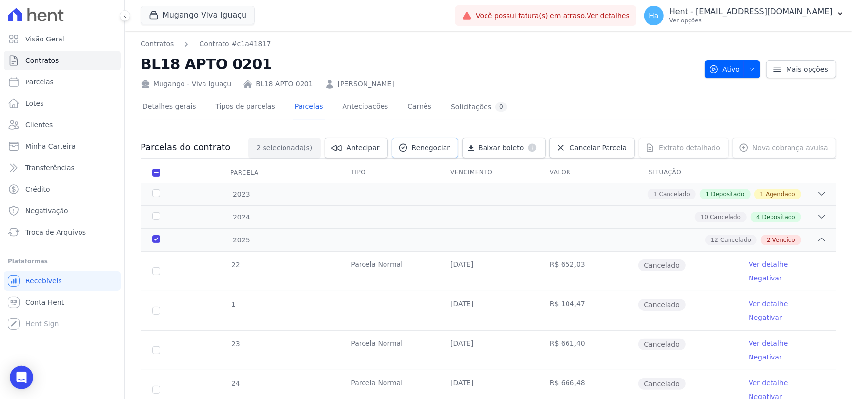
click at [442, 149] on span "Renegociar" at bounding box center [431, 148] width 39 height 10
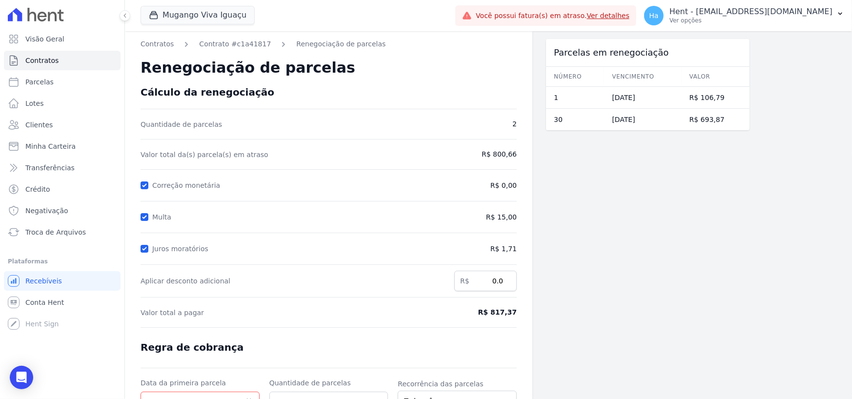
drag, startPoint x: 482, startPoint y: 156, endPoint x: 517, endPoint y: 156, distance: 35.1
click at [518, 156] on div "Contratos Contrato #c1a41817 Renegociação de parcelas Renegociação de parcelas …" at bounding box center [328, 260] width 407 height 458
drag, startPoint x: 484, startPoint y: 219, endPoint x: 515, endPoint y: 221, distance: 31.3
click at [515, 221] on span "R$ 15,00" at bounding box center [473, 217] width 87 height 10
drag, startPoint x: 498, startPoint y: 253, endPoint x: 523, endPoint y: 244, distance: 26.8
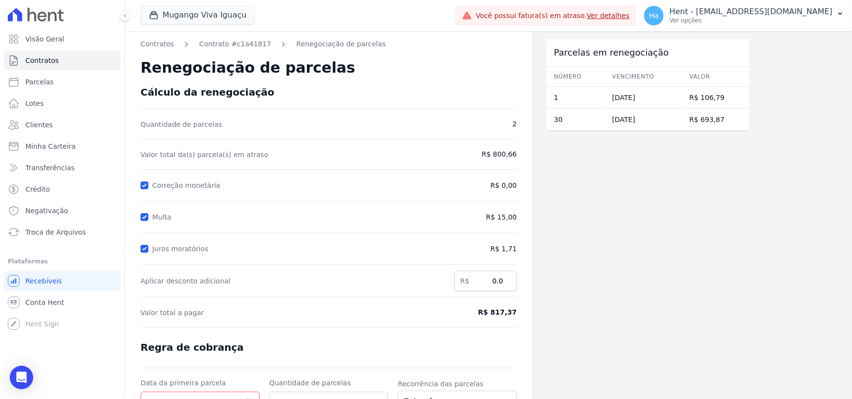
click at [523, 244] on div "Contratos Contrato #c1a41817 Renegociação de parcelas Renegociação de parcelas …" at bounding box center [328, 260] width 407 height 458
click at [585, 285] on div "Parcelas em renegociação Número Vencimento Valor 1 01/09/2025 R$ 106,79 30 10/0…" at bounding box center [647, 260] width 203 height 458
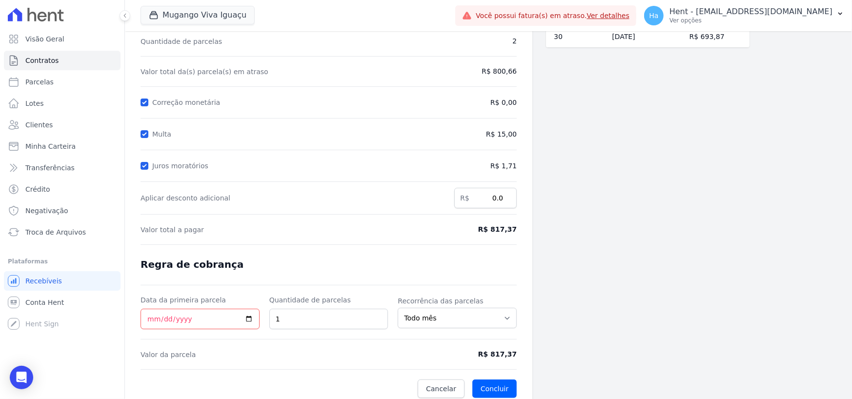
scroll to position [88, 0]
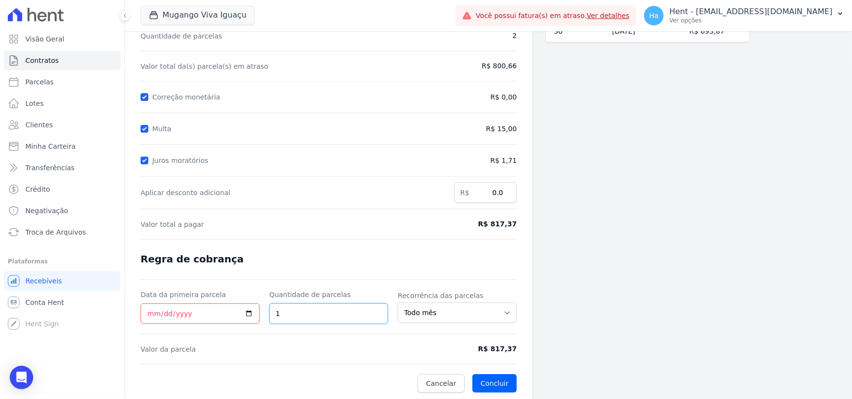
drag, startPoint x: 301, startPoint y: 316, endPoint x: 260, endPoint y: 319, distance: 41.1
click at [262, 319] on div "Data da primeira parcela Quantidade de parcelas 1 Recorrência das parcelas Todo…" at bounding box center [328, 307] width 376 height 34
type input "3"
click at [147, 315] on input "Data da primeira parcela" at bounding box center [199, 313] width 119 height 20
type input "2025-09-20"
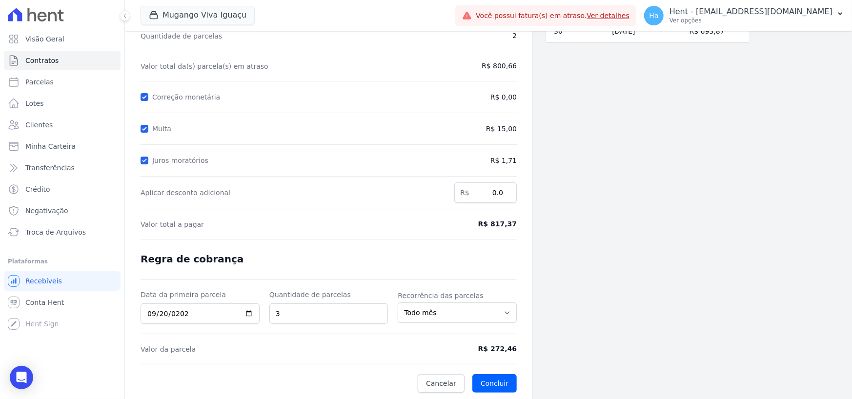
click at [445, 263] on form "Cálculo da renegociação Quantidade de parcelas 2 Valor total da(s) parcela(s) e…" at bounding box center [328, 195] width 376 height 395
drag, startPoint x: 492, startPoint y: 348, endPoint x: 519, endPoint y: 353, distance: 26.9
click at [519, 353] on div "Contratos Contrato #c1a41817 Renegociação de parcelas Renegociação de parcelas …" at bounding box center [328, 172] width 407 height 458
drag, startPoint x: 495, startPoint y: 224, endPoint x: 538, endPoint y: 225, distance: 42.9
click at [538, 225] on div "Contratos Contrato #c1a41817 Renegociação de parcelas Renegociação de parcelas …" at bounding box center [437, 172] width 624 height 458
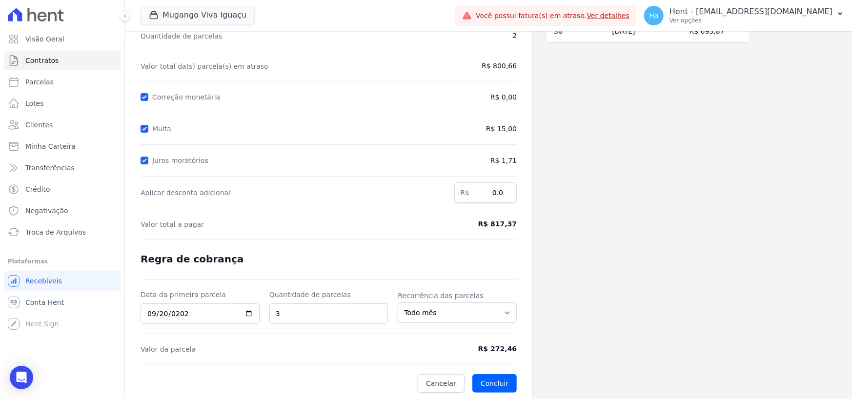
click at [614, 249] on div "Parcelas em renegociação Número Vencimento Valor 1 01/09/2025 R$ 106,79 30 10/0…" at bounding box center [647, 172] width 203 height 458
click at [581, 209] on div "Parcelas em renegociação Número Vencimento Valor 1 01/09/2025 R$ 106,79 30 10/0…" at bounding box center [647, 172] width 203 height 458
drag, startPoint x: 288, startPoint y: 313, endPoint x: 273, endPoint y: 312, distance: 14.7
click at [273, 312] on input "3" at bounding box center [328, 313] width 119 height 20
drag, startPoint x: 486, startPoint y: 228, endPoint x: 534, endPoint y: 234, distance: 48.2
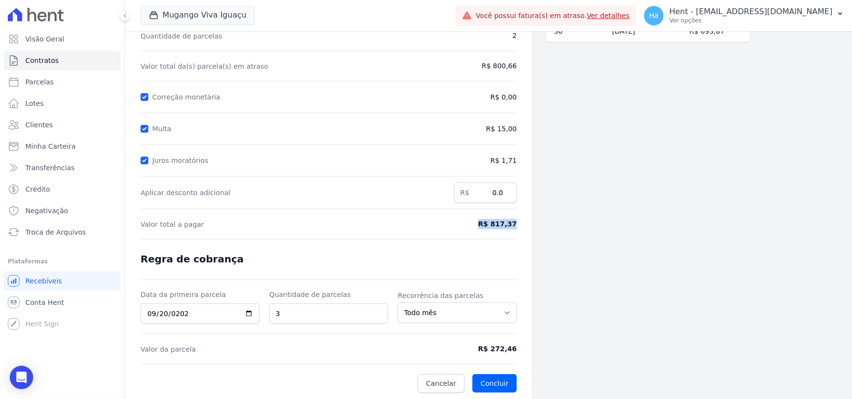
click at [534, 234] on div "Contratos Contrato #c1a41817 Renegociação de parcelas Renegociação de parcelas …" at bounding box center [437, 172] width 624 height 458
click at [656, 230] on div "Parcelas em renegociação Número Vencimento Valor 1 01/09/2025 R$ 106,79 30 10/0…" at bounding box center [647, 172] width 203 height 458
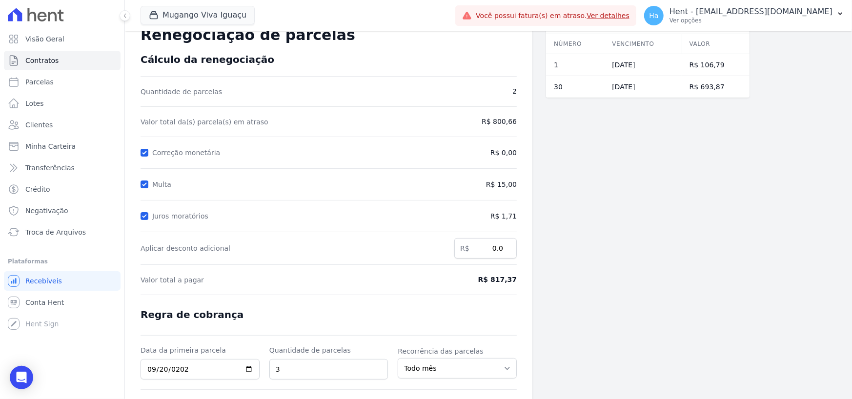
scroll to position [0, 0]
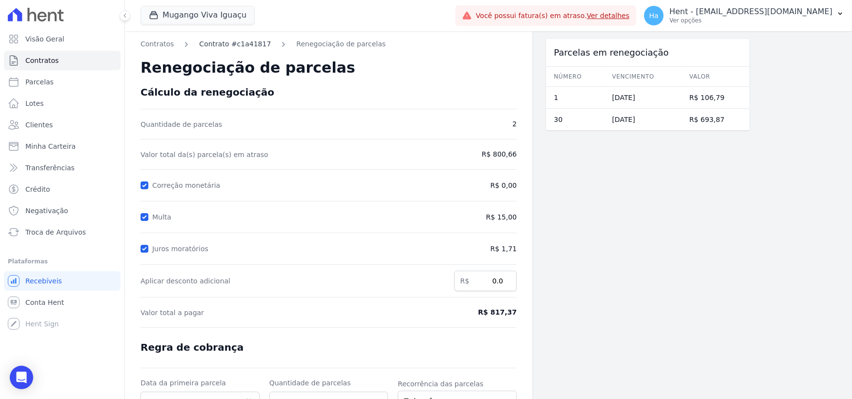
click at [224, 45] on link "Contrato #c1a41817" at bounding box center [235, 44] width 72 height 10
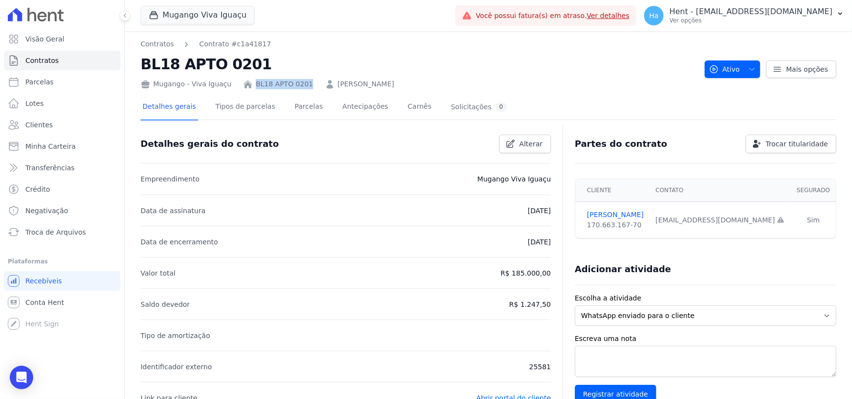
drag, startPoint x: 299, startPoint y: 87, endPoint x: 249, endPoint y: 87, distance: 49.8
click at [249, 87] on div "Mugango - Viva Iguaçu BL18 APTO 0201 GRABRIELLE SILVA DE OLIVEIRA" at bounding box center [418, 82] width 556 height 14
copy link "BL18 APTO 0201"
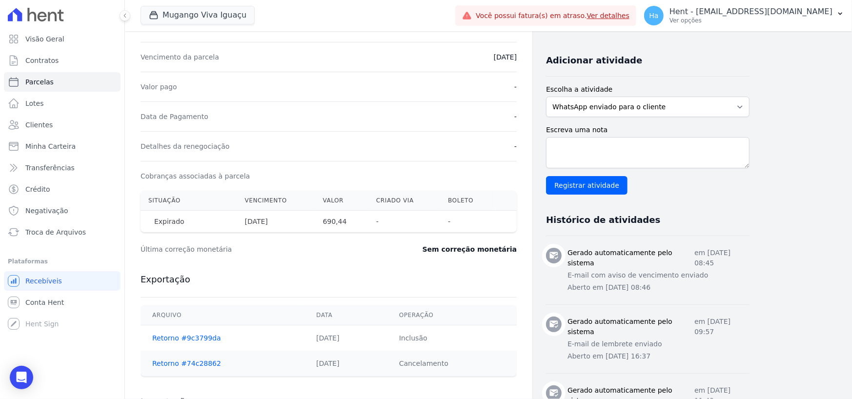
scroll to position [195, 0]
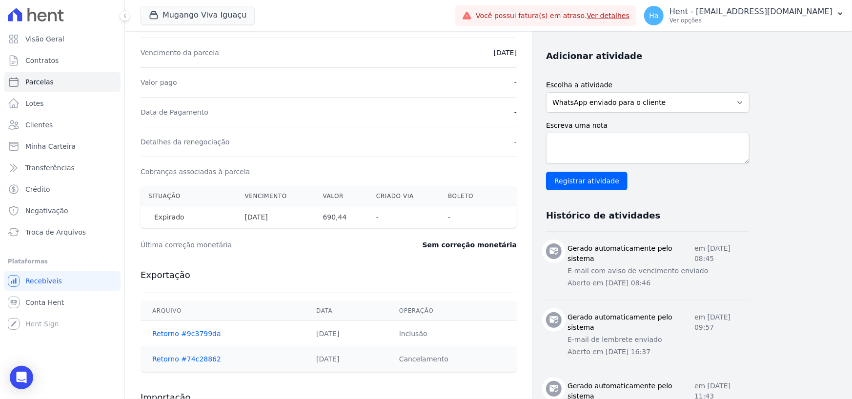
drag, startPoint x: 156, startPoint y: 216, endPoint x: 185, endPoint y: 216, distance: 29.3
click at [185, 216] on span "Expirado" at bounding box center [169, 217] width 42 height 10
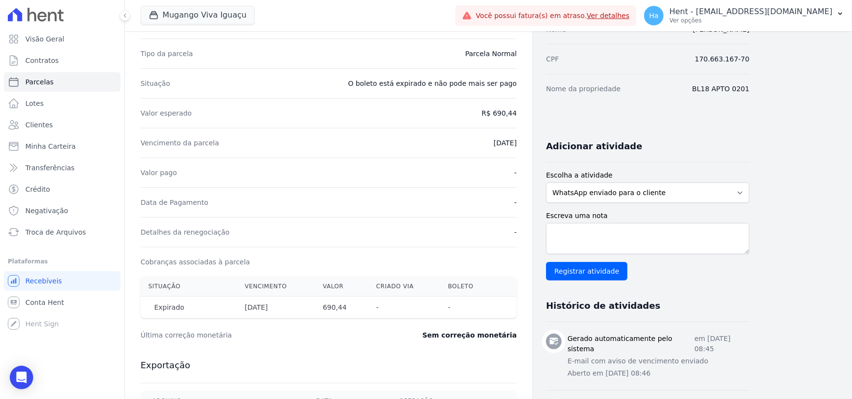
scroll to position [0, 0]
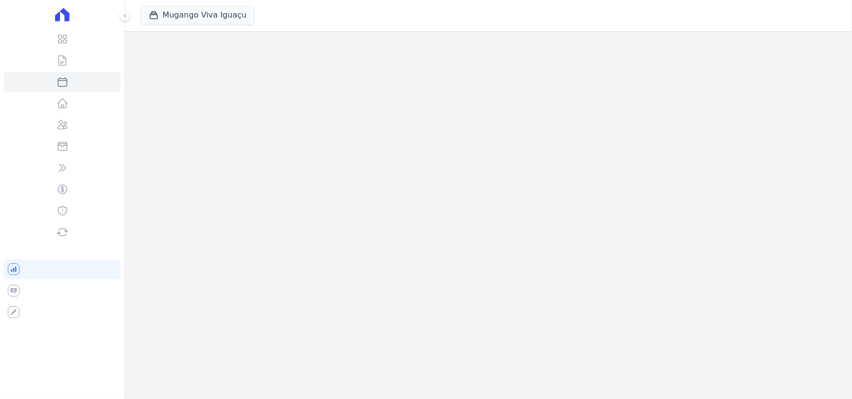
select select
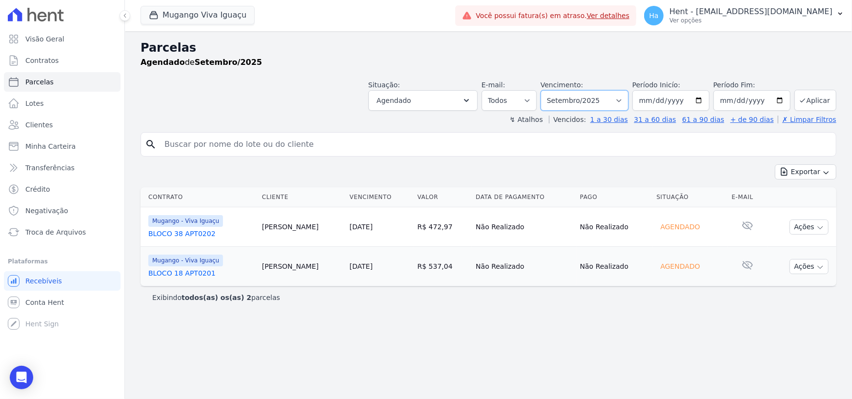
click at [621, 100] on select "Filtrar por período ──────── Todos os meses Março/2023 Abril/2023 Maio/2023 Jun…" at bounding box center [584, 100] width 88 height 20
select select "10/2025"
click at [555, 90] on select "Filtrar por período ──────── Todos os meses Março/2023 Abril/2023 Maio/2023 Jun…" at bounding box center [584, 100] width 88 height 20
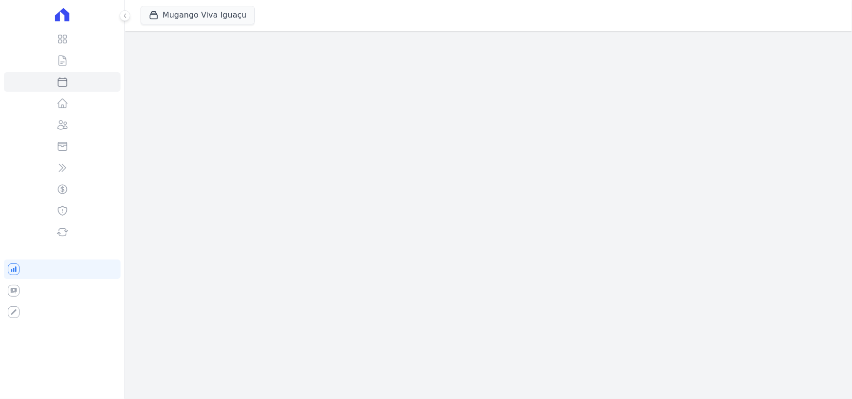
select select
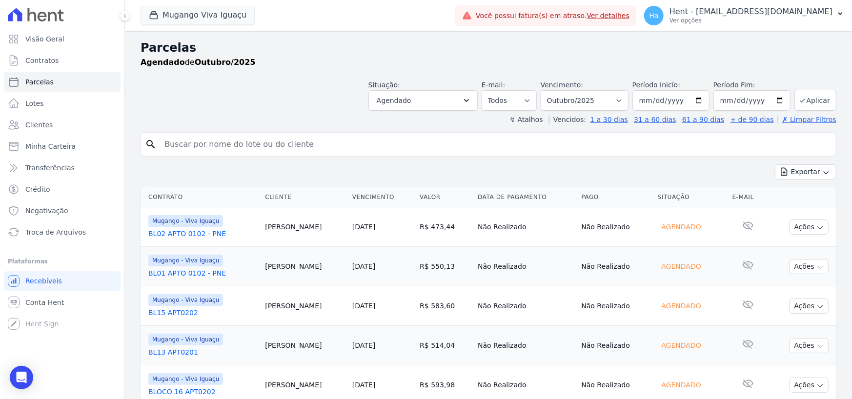
click at [488, 169] on div "Exportar Exportar PDF Exportar CSV" at bounding box center [488, 175] width 696 height 23
click at [463, 97] on button "Agendado" at bounding box center [422, 100] width 109 height 20
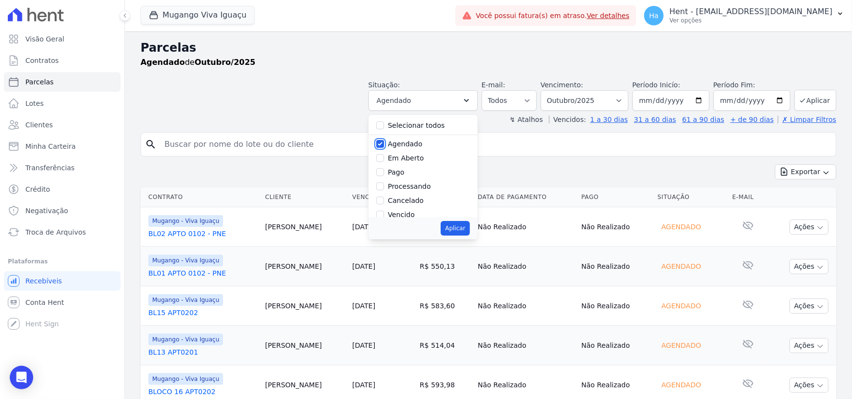
click at [384, 144] on input "Agendado" at bounding box center [380, 144] width 8 height 8
checkbox input "false"
click at [384, 192] on input "Depositado" at bounding box center [380, 194] width 8 height 8
checkbox input "true"
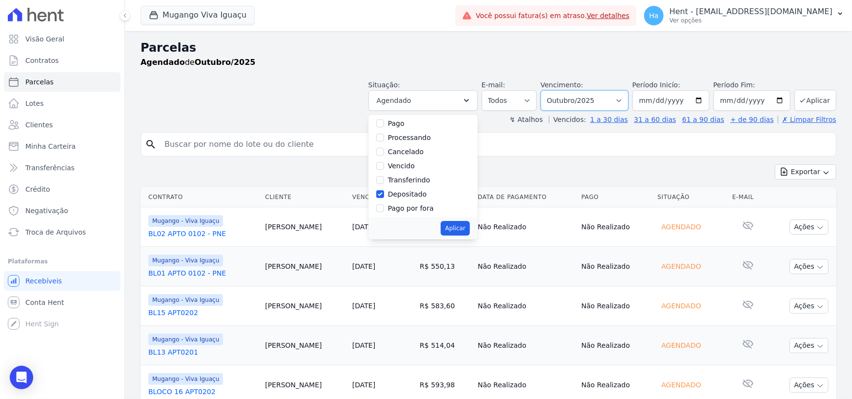
click at [591, 101] on select "Filtrar por período ──────── Todos os meses Março/2023 Abril/2023 Maio/2023 Jun…" at bounding box center [584, 100] width 88 height 20
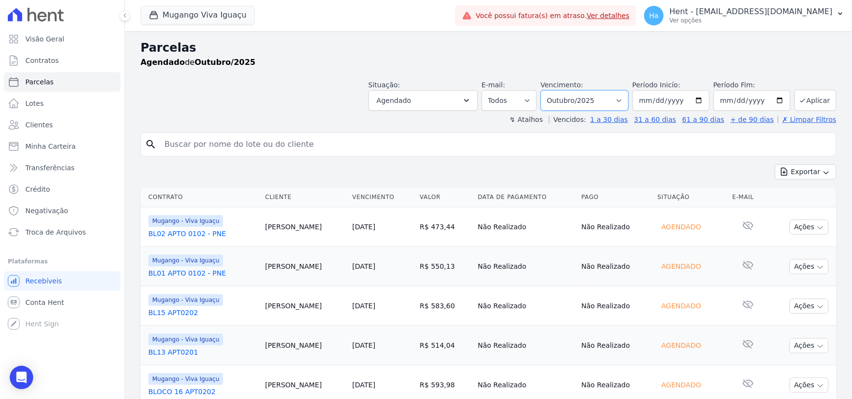
select select "09/2025"
click at [548, 90] on select "Filtrar por período ──────── Todos os meses Março/2023 Abril/2023 Maio/2023 Jun…" at bounding box center [584, 100] width 88 height 20
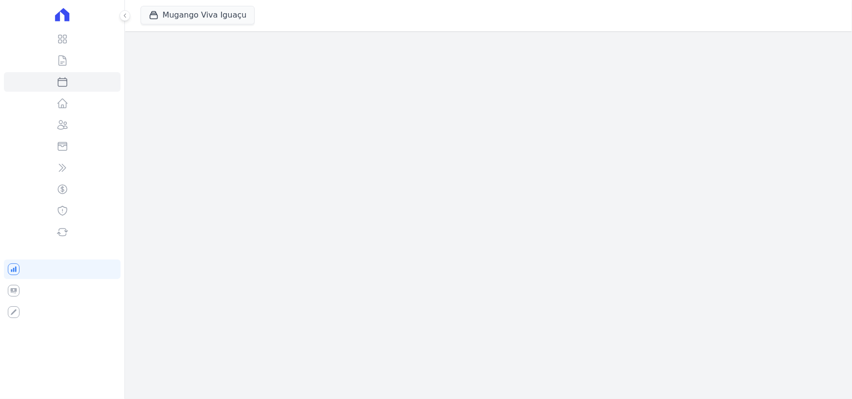
select select
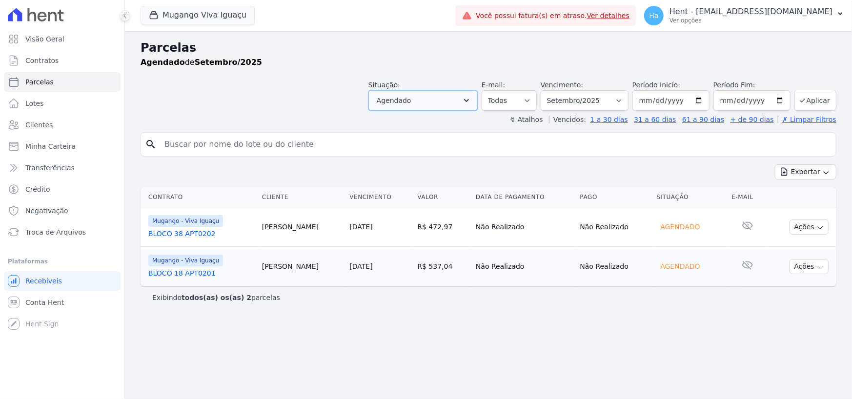
click at [461, 97] on button "Agendado" at bounding box center [422, 100] width 109 height 20
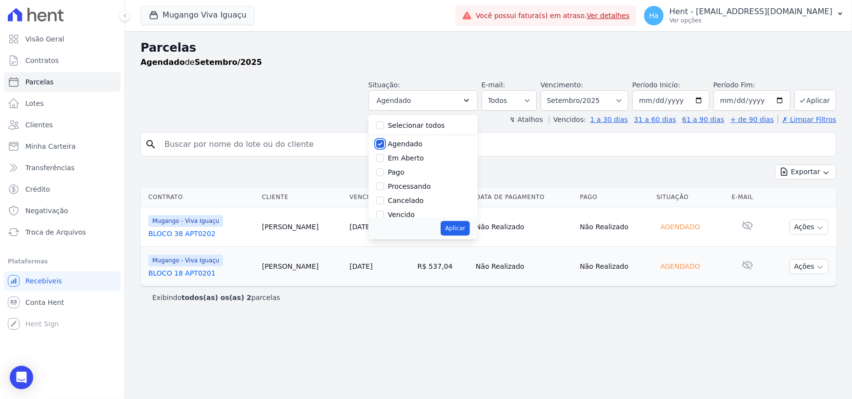
click at [384, 144] on input "Agendado" at bounding box center [380, 144] width 8 height 8
checkbox input "false"
click at [384, 177] on input "Depositado" at bounding box center [380, 179] width 8 height 8
checkbox input "true"
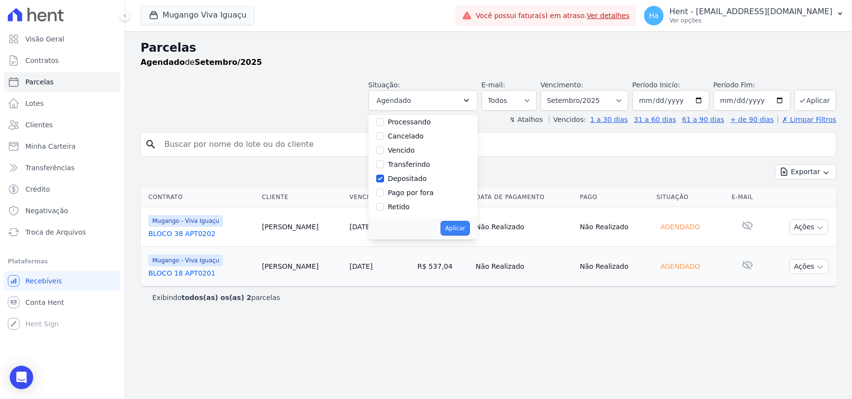
click at [469, 234] on button "Aplicar" at bounding box center [454, 228] width 29 height 15
select select "deposited"
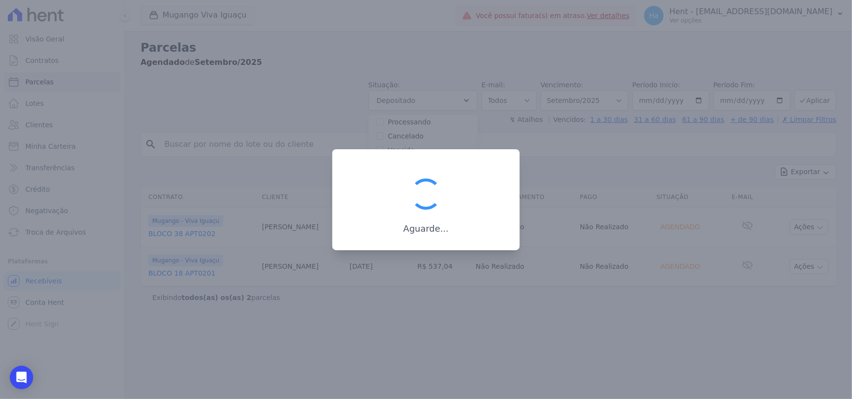
scroll to position [39, 0]
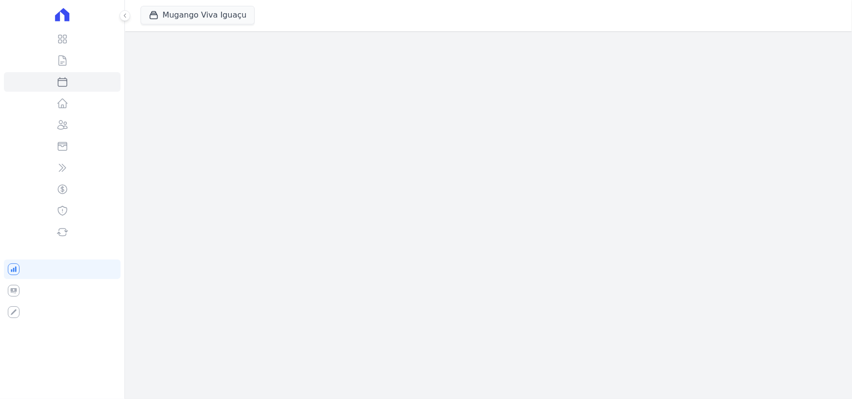
select select
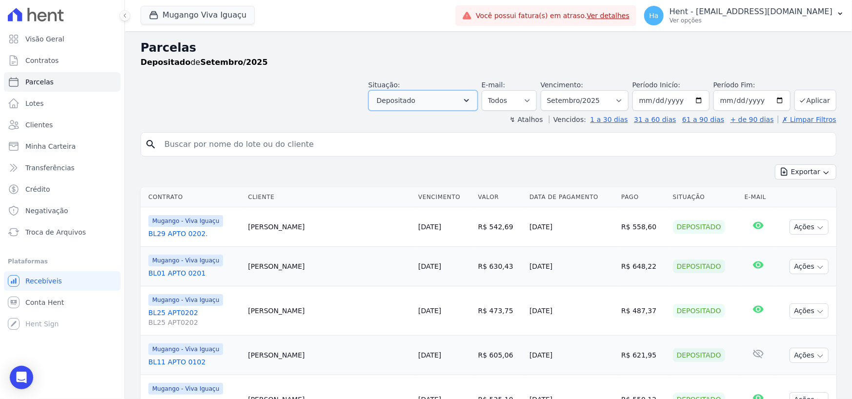
click at [471, 97] on icon "button" at bounding box center [466, 101] width 10 height 10
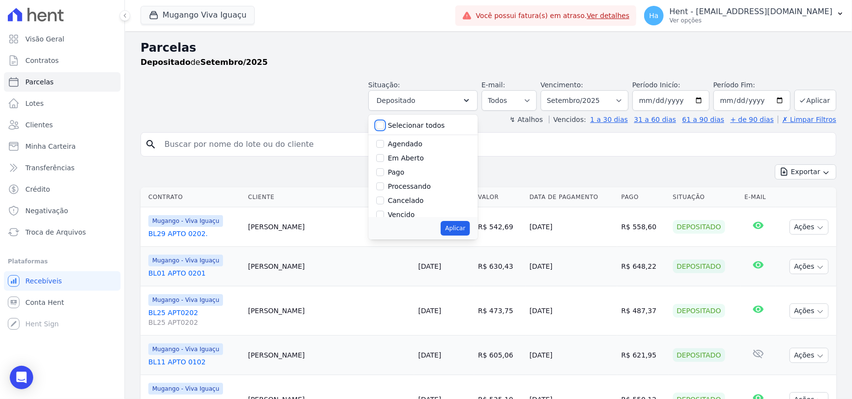
click at [384, 126] on input "Selecionar todos" at bounding box center [380, 125] width 8 height 8
checkbox input "true"
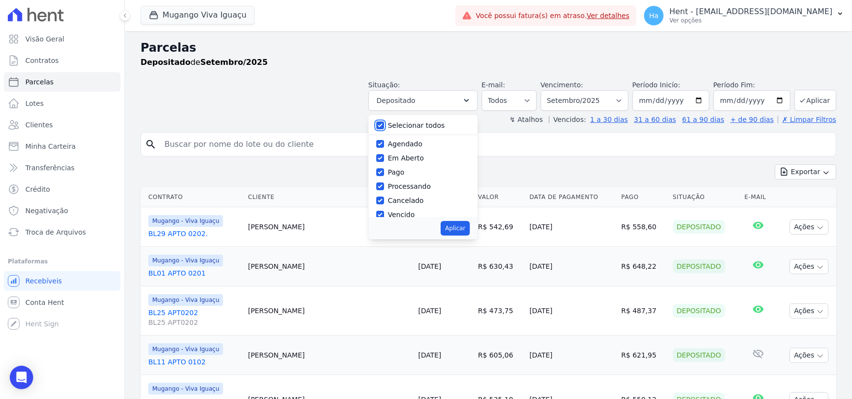
checkbox input "true"
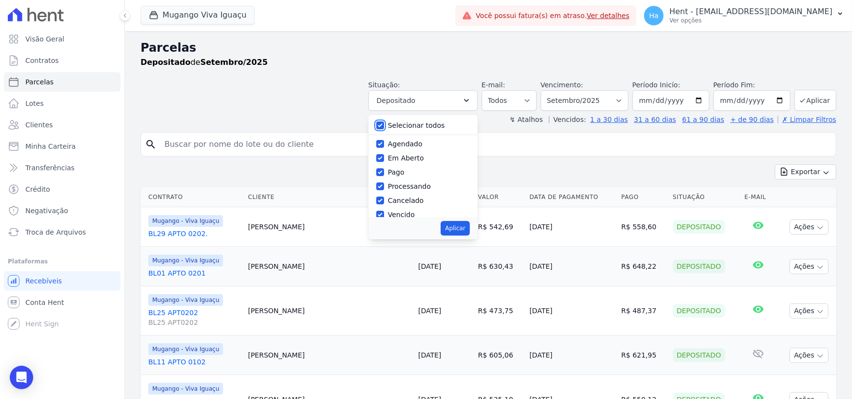
checkbox input "true"
click at [384, 201] on input "Cancelado" at bounding box center [380, 201] width 8 height 8
checkbox input "false"
click at [384, 125] on input "Selecionar todos" at bounding box center [380, 125] width 8 height 8
checkbox input "true"
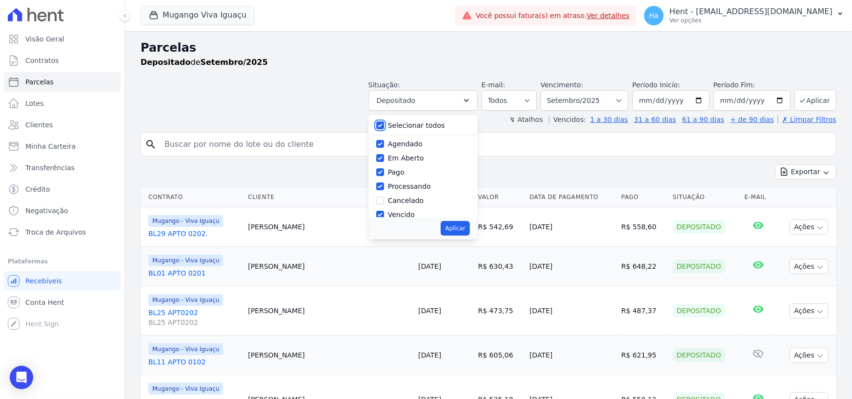
checkbox input "true"
click at [384, 123] on input "Selecionar todos" at bounding box center [380, 125] width 8 height 8
checkbox input "false"
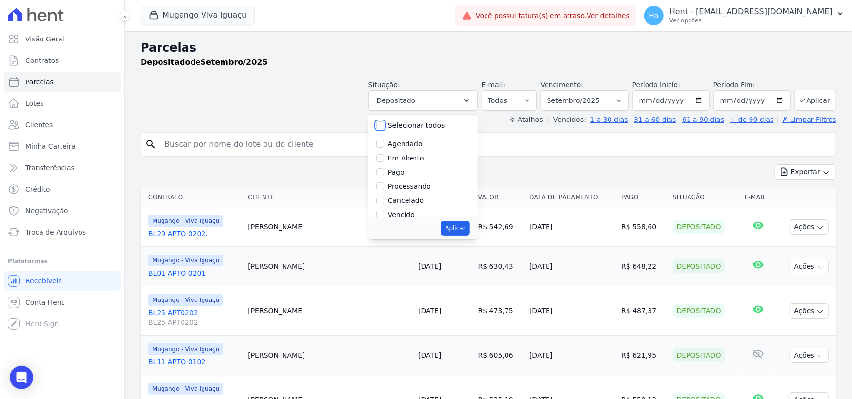
checkbox input "false"
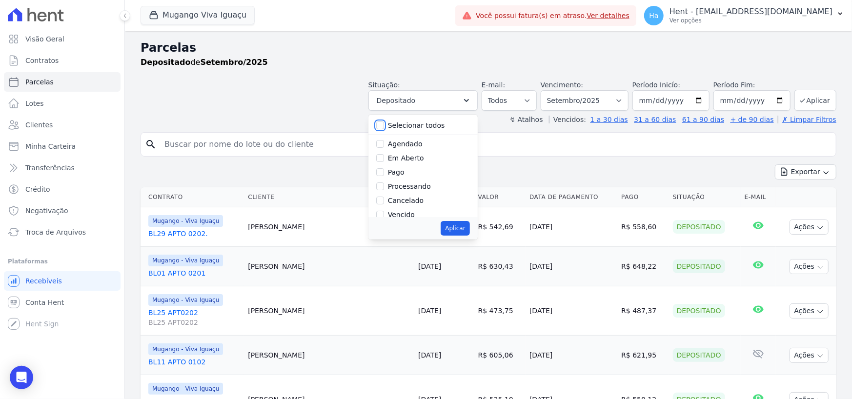
checkbox input "false"
click at [384, 199] on input "Cancelado" at bounding box center [380, 201] width 8 height 8
checkbox input "true"
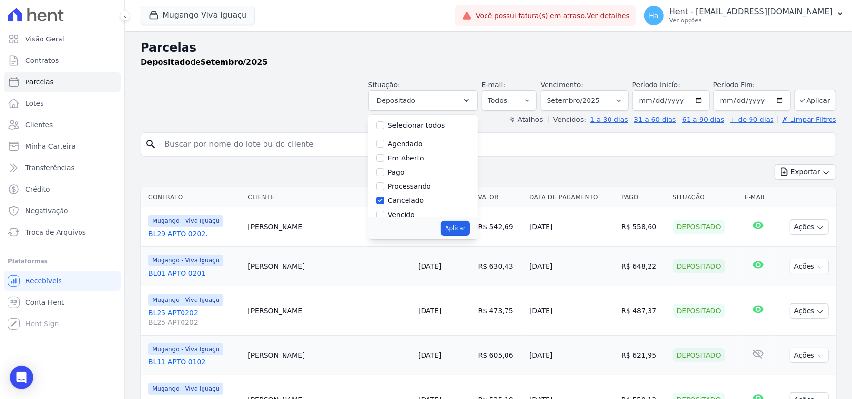
click at [467, 224] on button "Aplicar" at bounding box center [454, 228] width 29 height 15
select select "cancelled"
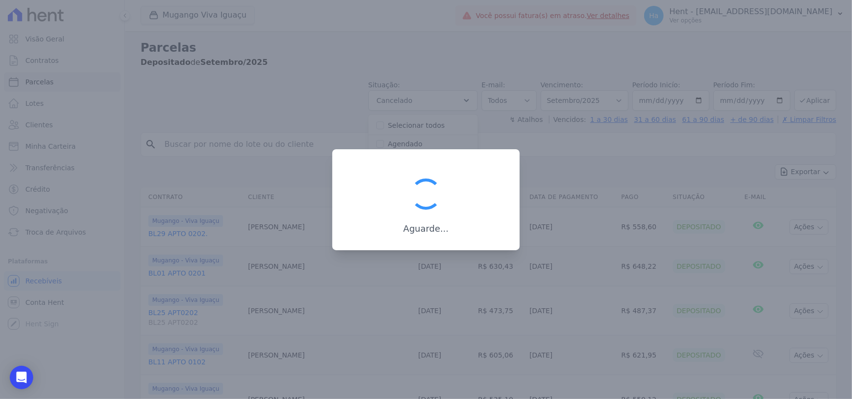
scroll to position [6, 0]
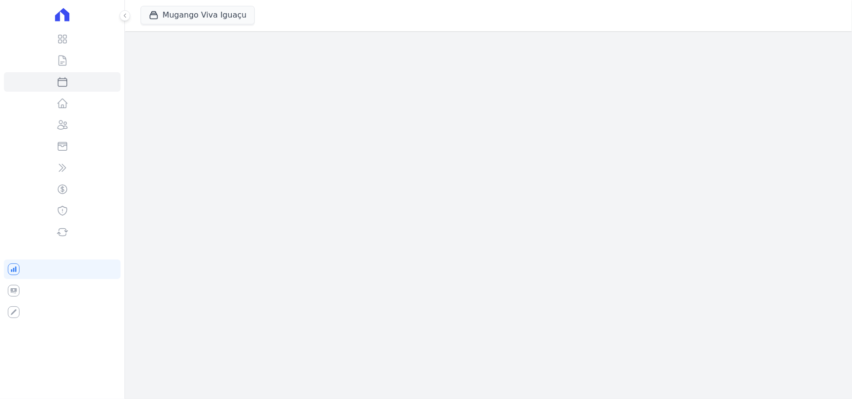
select select
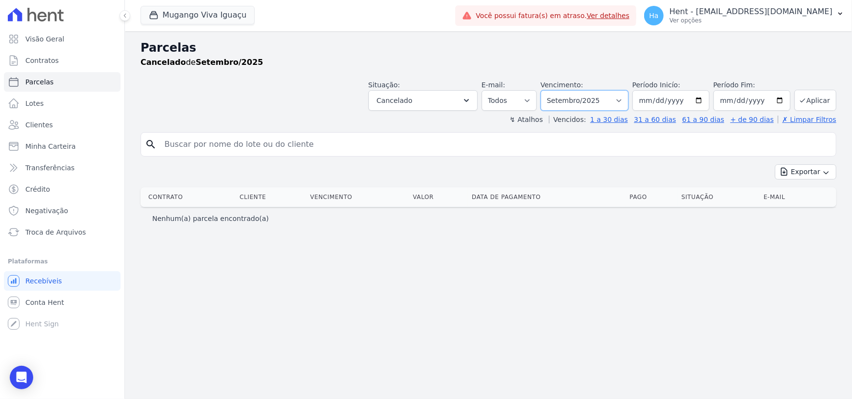
click at [623, 101] on select "Filtrar por período ──────── Todos os meses Março/2023 Abril/2023 Maio/2023 Jun…" at bounding box center [584, 100] width 88 height 20
select select "all"
click at [555, 90] on select "Filtrar por período ──────── Todos os meses Março/2023 Abril/2023 Maio/2023 Jun…" at bounding box center [584, 100] width 88 height 20
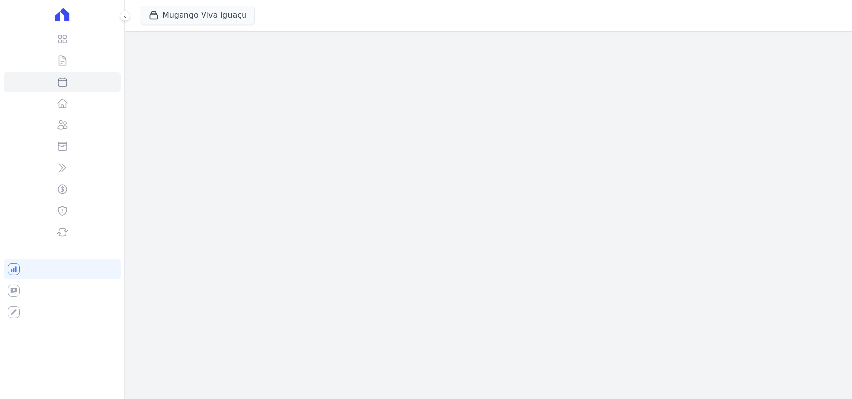
select select
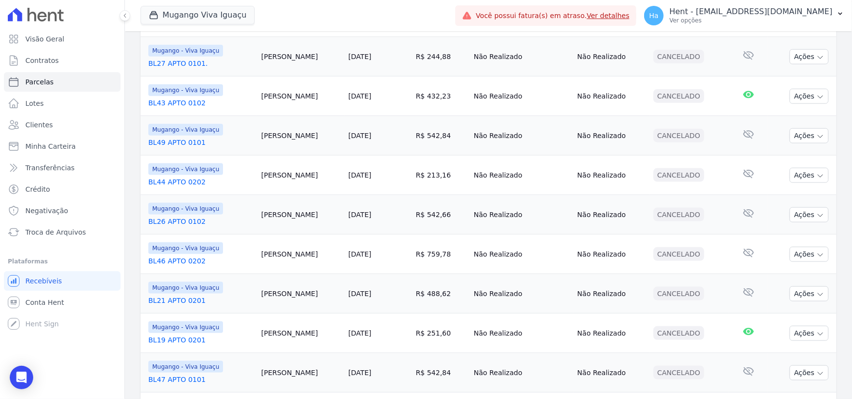
scroll to position [836, 0]
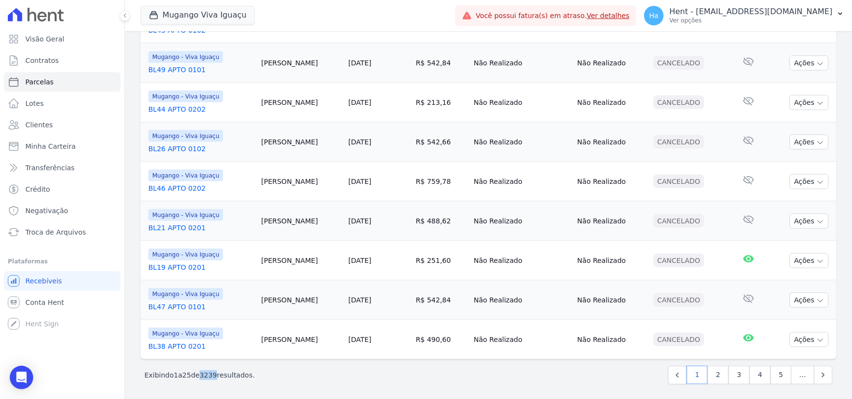
drag, startPoint x: 201, startPoint y: 374, endPoint x: 255, endPoint y: 375, distance: 53.7
click at [215, 374] on span "3239" at bounding box center [208, 375] width 18 height 8
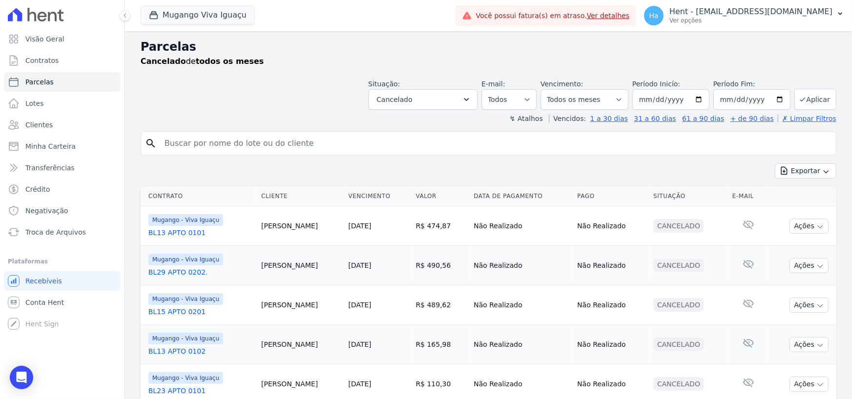
scroll to position [0, 0]
click at [336, 170] on div "Exportar Exportar PDF Exportar CSV" at bounding box center [488, 175] width 696 height 23
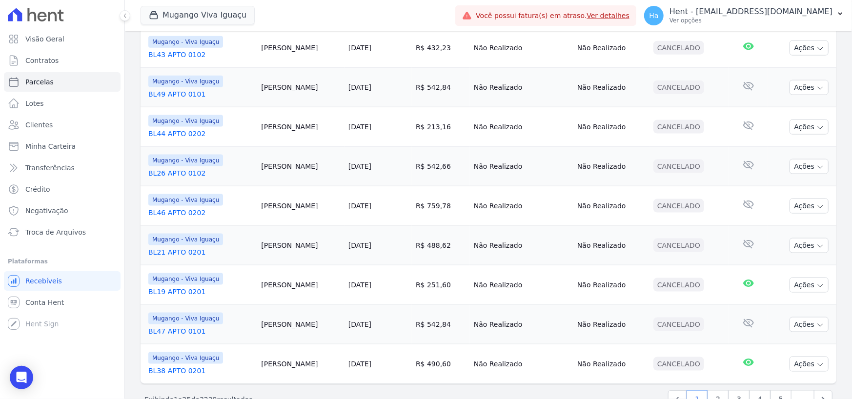
scroll to position [836, 0]
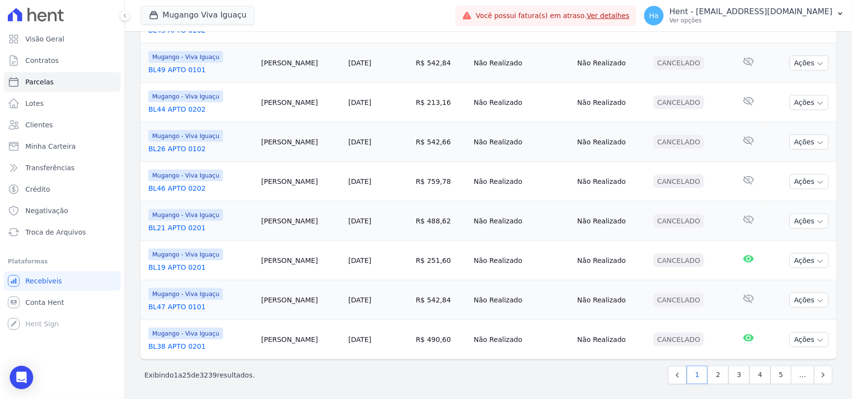
click at [390, 338] on td "15/04/2023" at bounding box center [377, 340] width 67 height 40
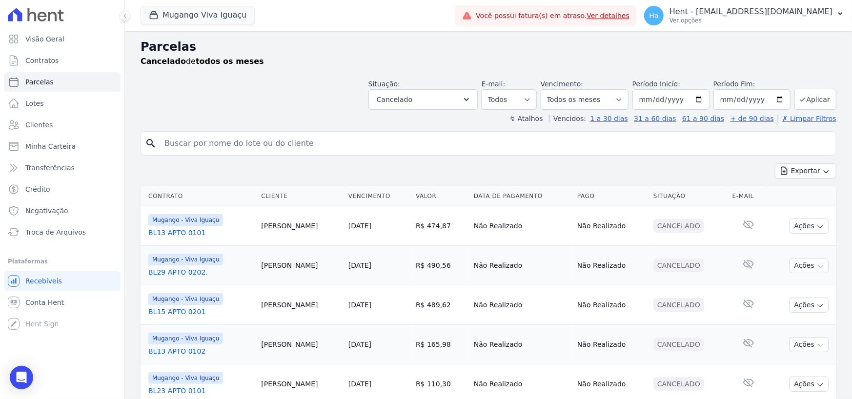
scroll to position [0, 0]
click at [644, 101] on input "[DATE]" at bounding box center [670, 100] width 77 height 20
type input "2020-12-01"
click at [663, 51] on h2 "Parcelas" at bounding box center [488, 48] width 696 height 18
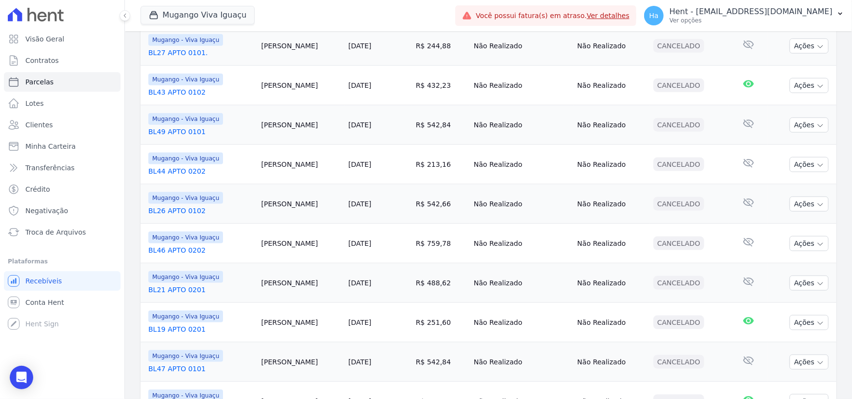
scroll to position [836, 0]
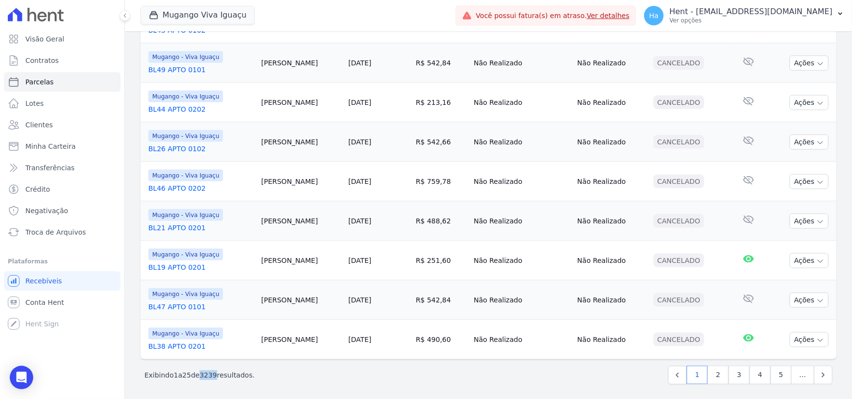
drag, startPoint x: 200, startPoint y: 375, endPoint x: 215, endPoint y: 375, distance: 14.6
click at [215, 375] on span "3239" at bounding box center [208, 375] width 18 height 8
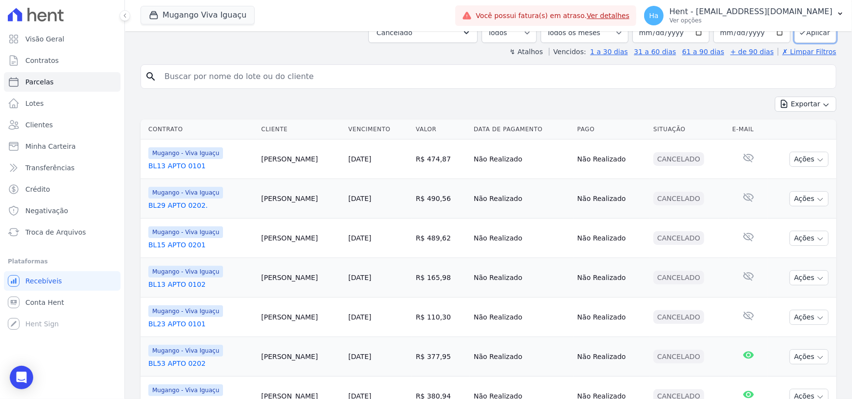
scroll to position [0, 0]
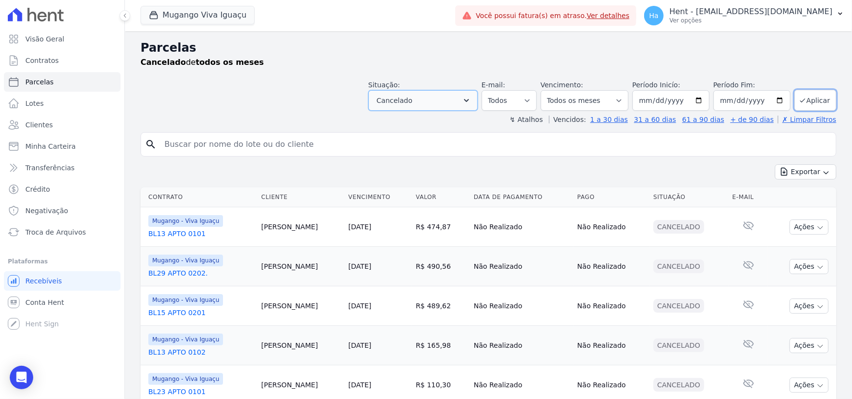
click at [471, 103] on icon "button" at bounding box center [466, 101] width 10 height 10
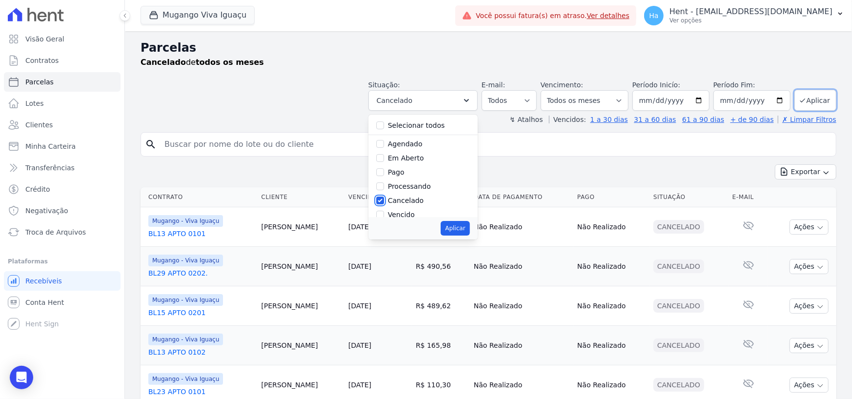
click at [384, 199] on input "Cancelado" at bounding box center [380, 201] width 8 height 8
checkbox input "false"
click at [384, 191] on input "Pago por fora" at bounding box center [380, 193] width 8 height 8
checkbox input "true"
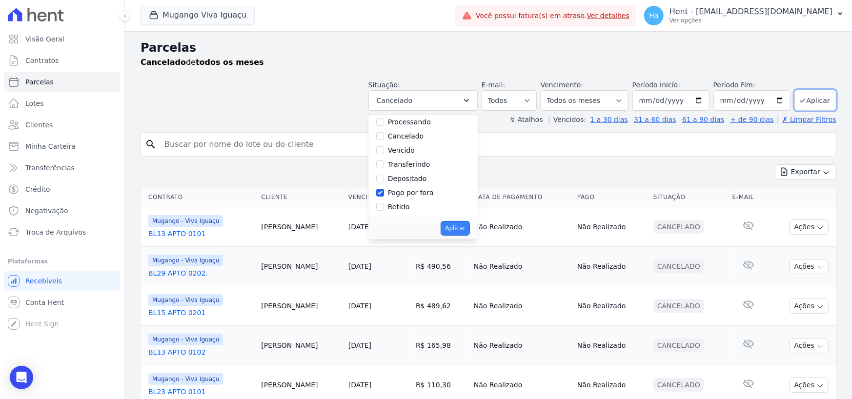
click at [454, 224] on button "Aplicar" at bounding box center [454, 228] width 29 height 15
select select "paid_externally"
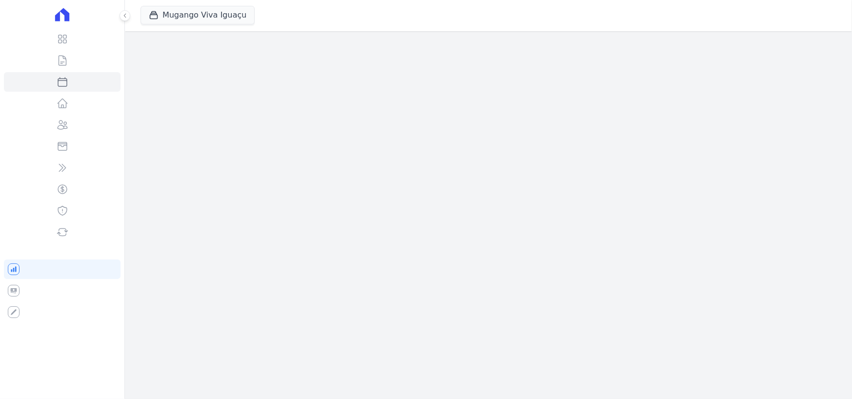
select select
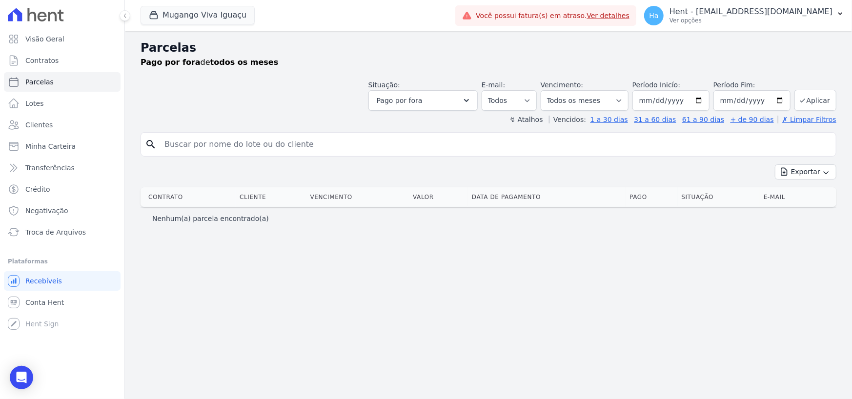
click at [478, 80] on div "Situação: Agendado Em Aberto Pago Processando Cancelado Vencido Transferindo De…" at bounding box center [422, 95] width 109 height 31
click at [477, 95] on button "Pago por fora" at bounding box center [422, 100] width 109 height 20
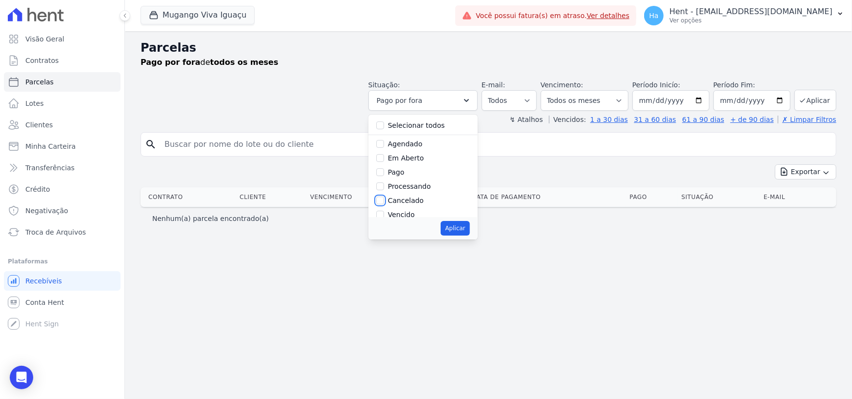
click at [384, 201] on input "Cancelado" at bounding box center [380, 201] width 8 height 8
checkbox input "true"
drag, startPoint x: 395, startPoint y: 191, endPoint x: 400, endPoint y: 196, distance: 6.9
click at [384, 191] on input "Pago por fora" at bounding box center [380, 193] width 8 height 8
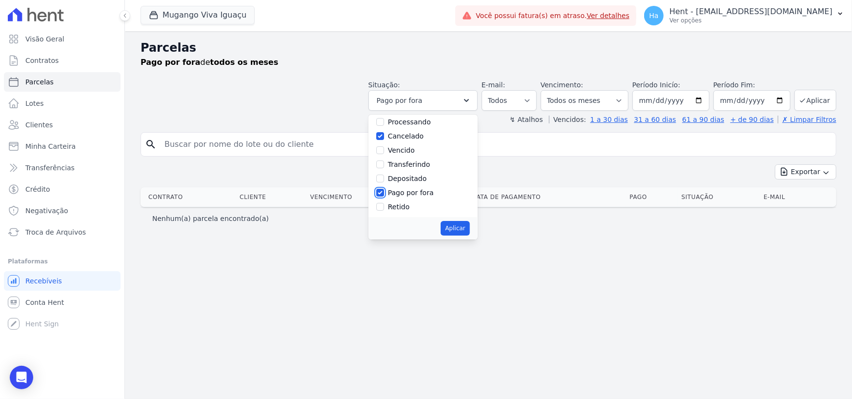
checkbox input "false"
click at [469, 229] on button "Aplicar" at bounding box center [454, 228] width 29 height 15
select select "cancelled"
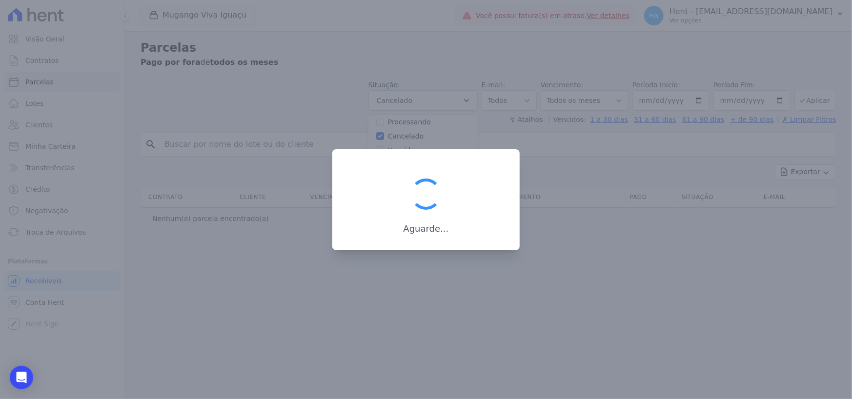
scroll to position [6, 0]
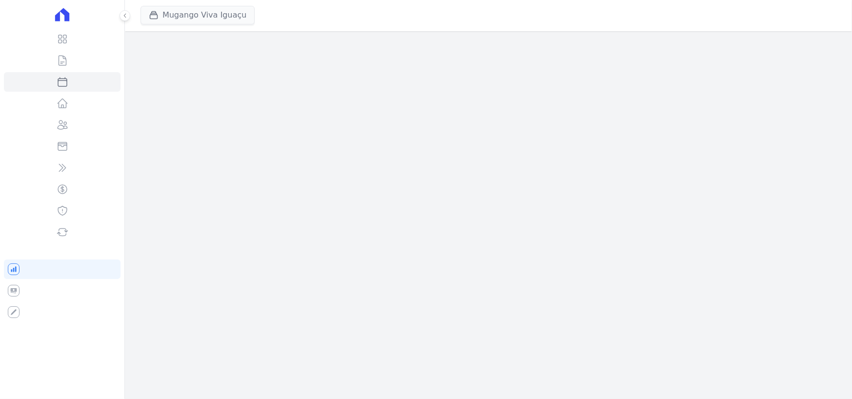
select select
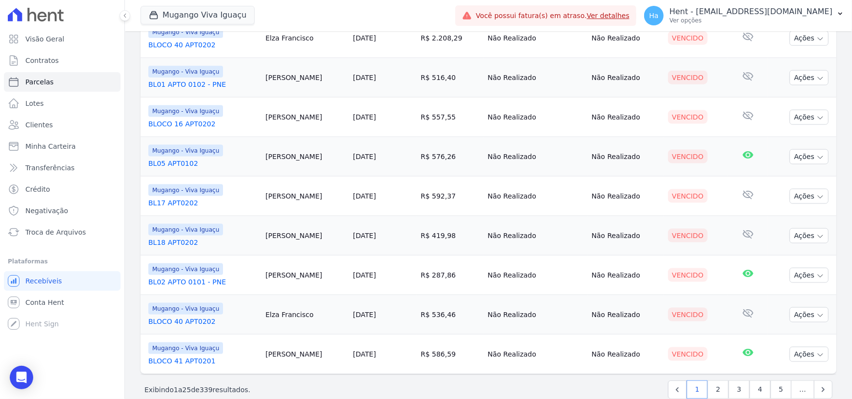
scroll to position [836, 0]
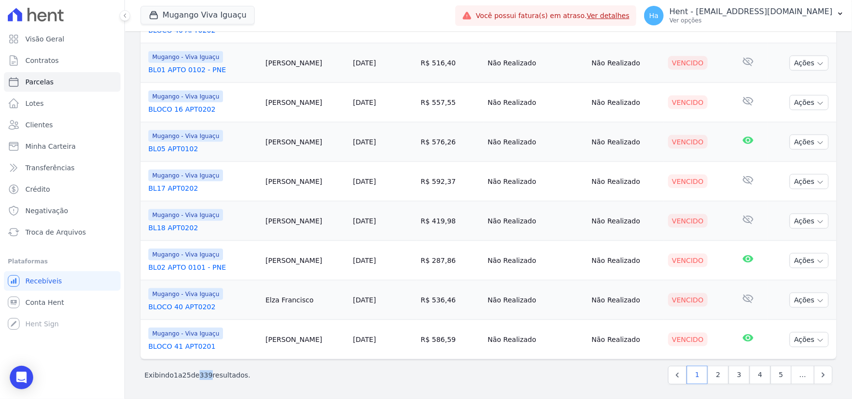
drag, startPoint x: 200, startPoint y: 375, endPoint x: 211, endPoint y: 375, distance: 10.7
click at [211, 375] on p "Exibindo 1 a 25 de 339 resultados." at bounding box center [197, 375] width 106 height 10
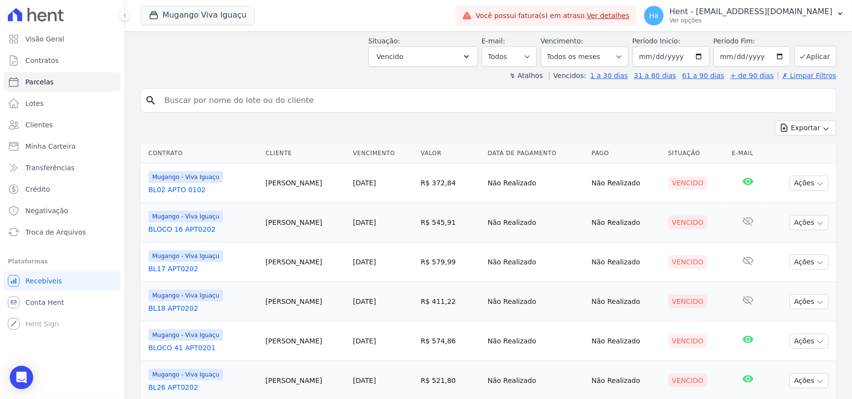
scroll to position [0, 0]
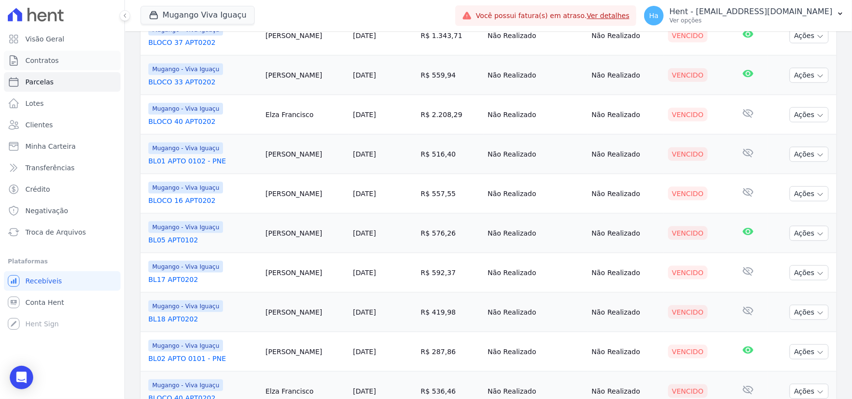
scroll to position [836, 0]
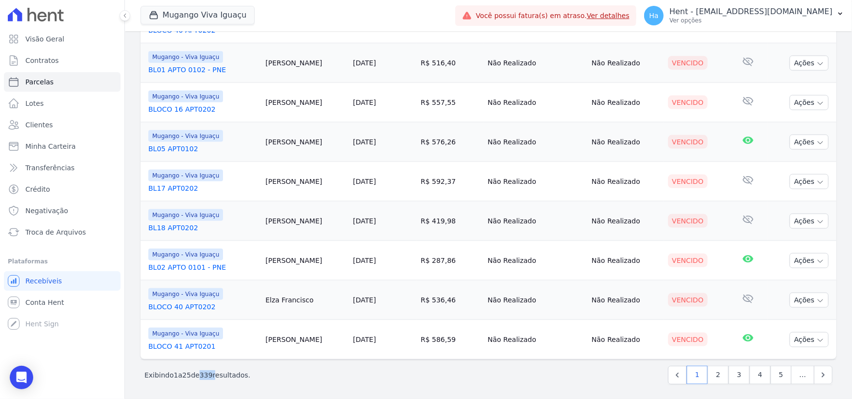
drag, startPoint x: 200, startPoint y: 372, endPoint x: 213, endPoint y: 371, distance: 12.7
click at [213, 371] on p "Exibindo 1 a 25 de 339 resultados." at bounding box center [197, 375] width 106 height 10
click at [212, 264] on link "BL02 APTO 0101 - PNE" at bounding box center [202, 267] width 109 height 10
click at [176, 223] on link "BL18 APT0202" at bounding box center [202, 228] width 109 height 10
click at [217, 375] on p "Exibindo 1 a 25 de 339 resultados." at bounding box center [197, 375] width 106 height 10
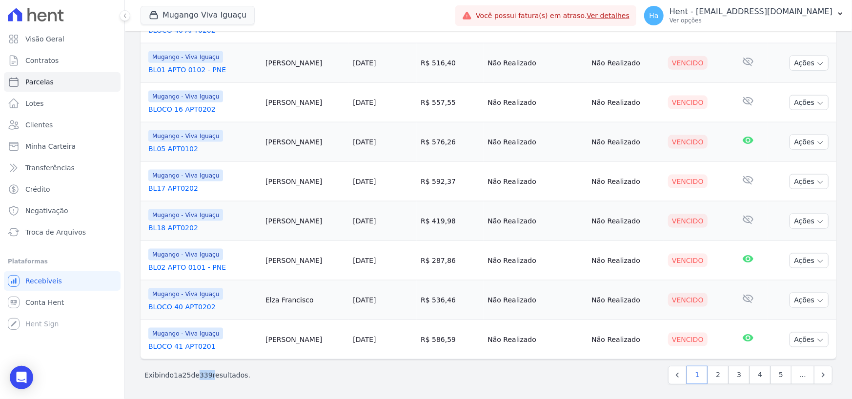
drag, startPoint x: 203, startPoint y: 375, endPoint x: 214, endPoint y: 375, distance: 11.2
click at [214, 375] on p "Exibindo 1 a 25 de 339 resultados." at bounding box center [197, 375] width 106 height 10
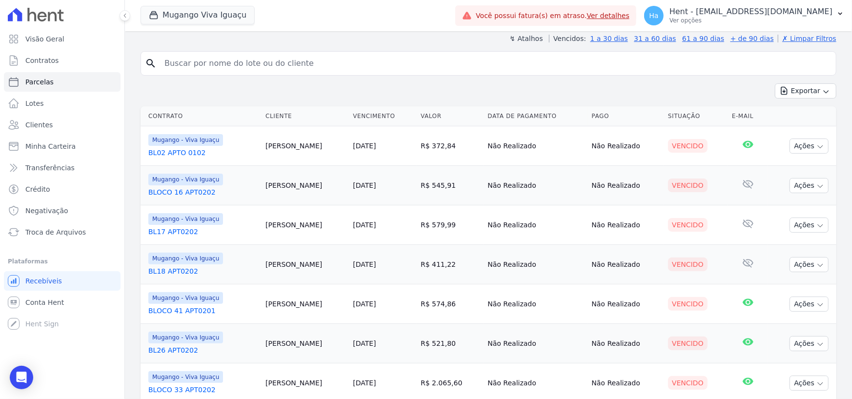
scroll to position [0, 0]
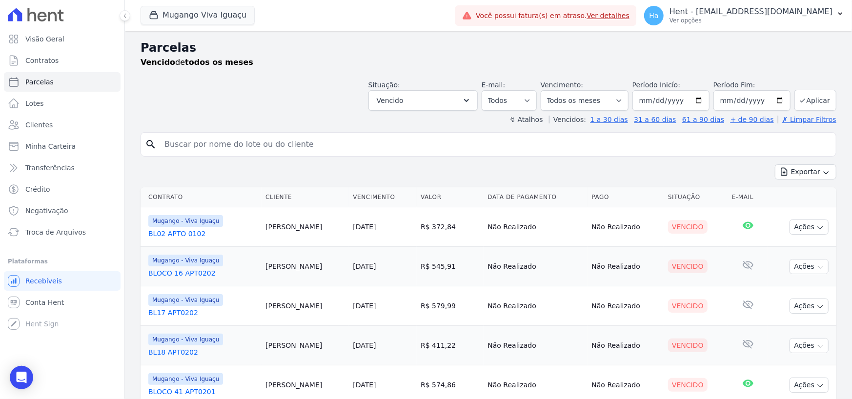
click at [483, 181] on div "Exportar Exportar PDF Exportar CSV" at bounding box center [488, 175] width 696 height 23
click at [469, 100] on button "Vencido" at bounding box center [422, 100] width 109 height 20
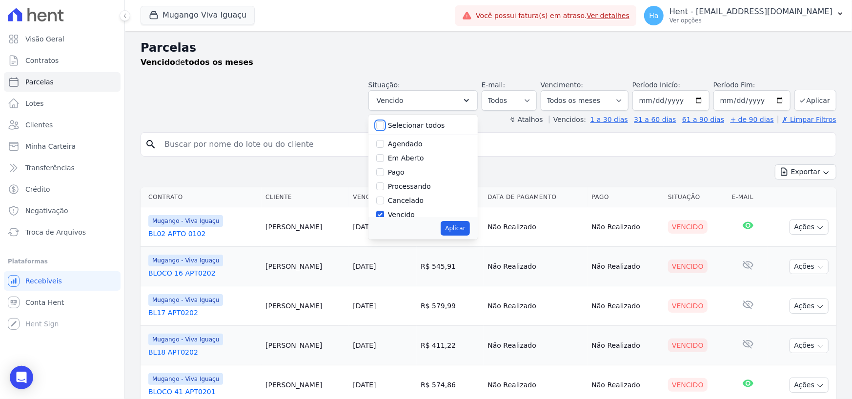
click at [384, 125] on input "Selecionar todos" at bounding box center [380, 125] width 8 height 8
checkbox input "true"
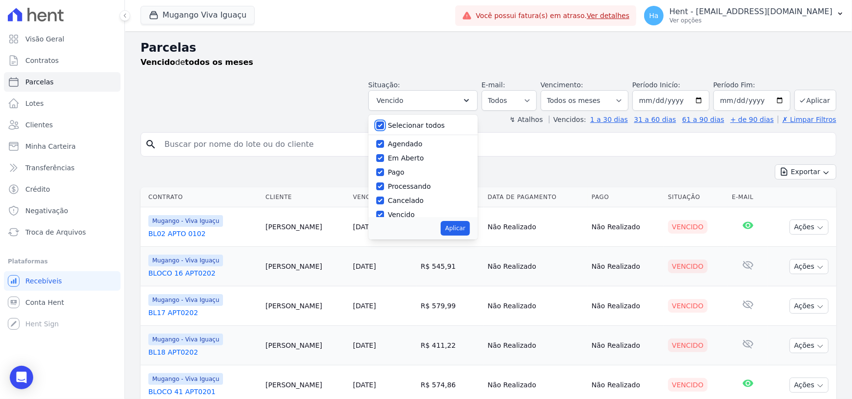
checkbox input "true"
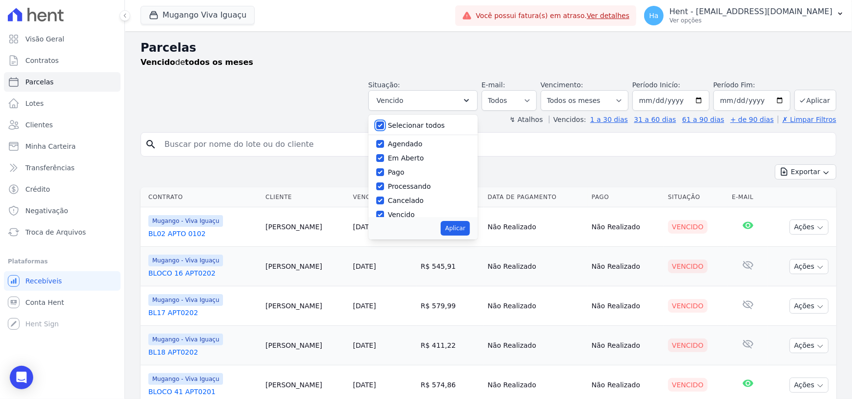
checkbox input "true"
click at [384, 126] on input "Selecionar todos" at bounding box center [380, 125] width 8 height 8
checkbox input "false"
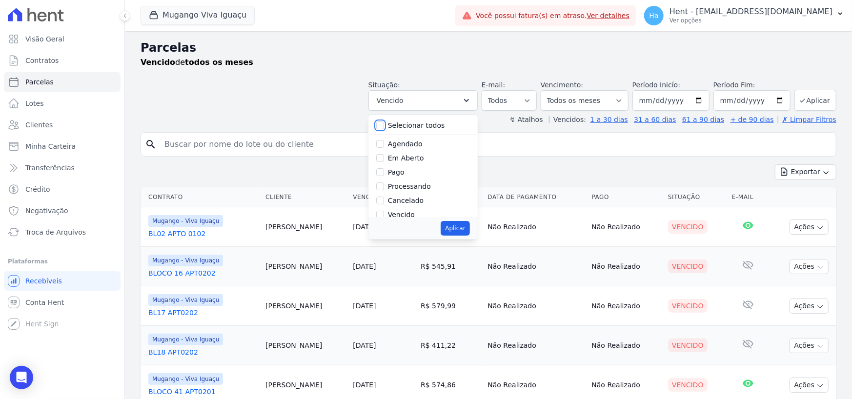
checkbox input "false"
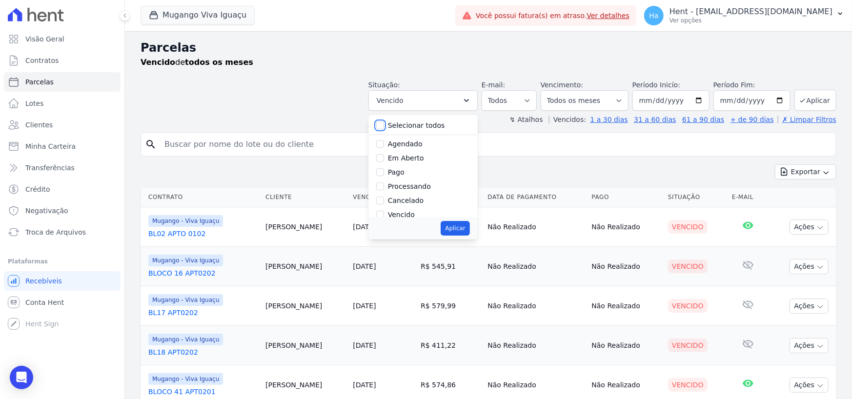
checkbox input "false"
click at [384, 178] on input "Depositado" at bounding box center [380, 179] width 8 height 8
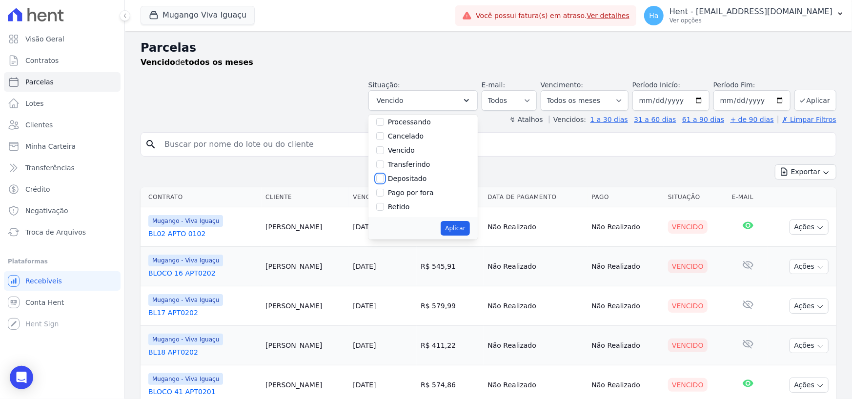
checkbox input "true"
click at [468, 225] on button "Aplicar" at bounding box center [454, 228] width 29 height 15
select select "deposited"
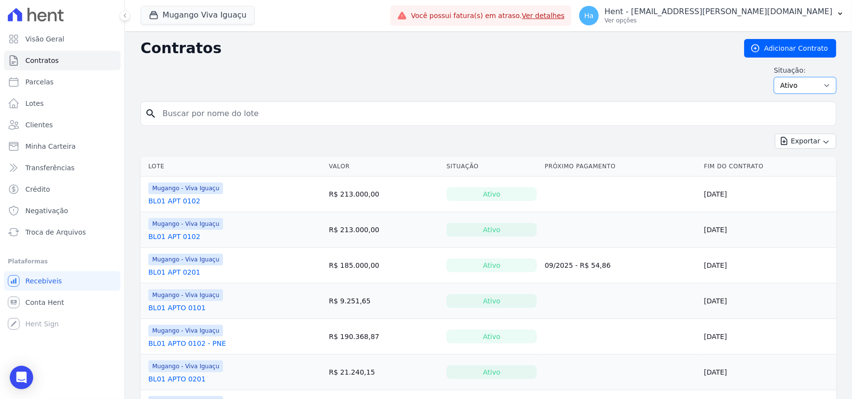
click at [825, 82] on select "Ativo Todos Pausado Distratado Rascunho Expirado Encerrado" at bounding box center [805, 85] width 62 height 17
click at [589, 62] on div "Contratos Adicionar Contrato Situação: Ativo Todos Pausado Distratado Rascunho …" at bounding box center [488, 70] width 696 height 62
click at [403, 131] on form "search" at bounding box center [488, 117] width 696 height 32
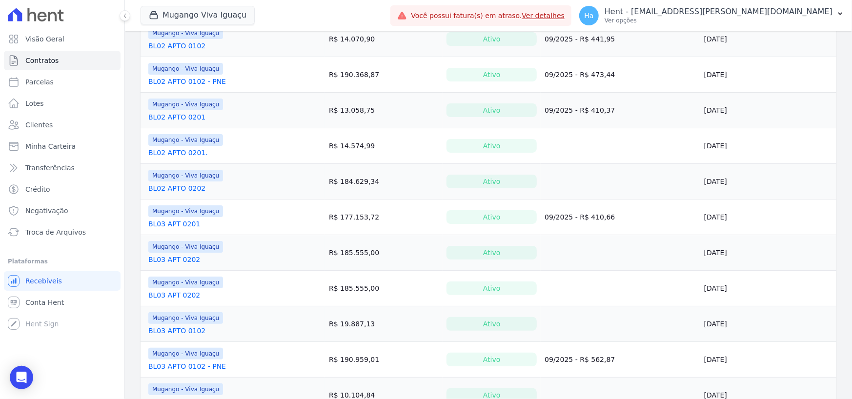
scroll to position [707, 0]
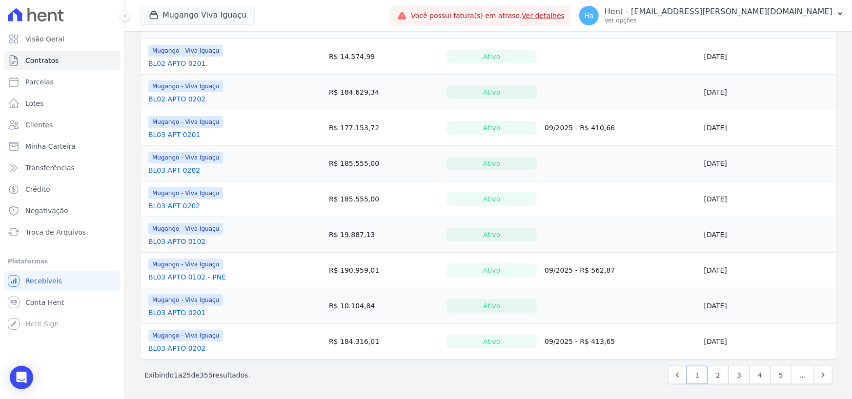
drag, startPoint x: 198, startPoint y: 373, endPoint x: 214, endPoint y: 378, distance: 17.4
click at [214, 378] on div "Exibindo 1 a 25 de 355 resultados. 1 2 3 4 5 …" at bounding box center [488, 375] width 688 height 19
click at [309, 372] on div "Exibindo 1 a 25 de 355 resultados. 1 2 3 4 5 …" at bounding box center [488, 375] width 688 height 19
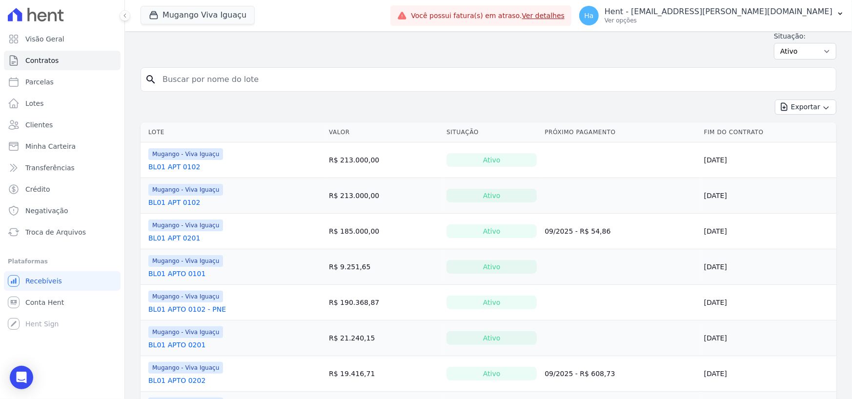
scroll to position [0, 0]
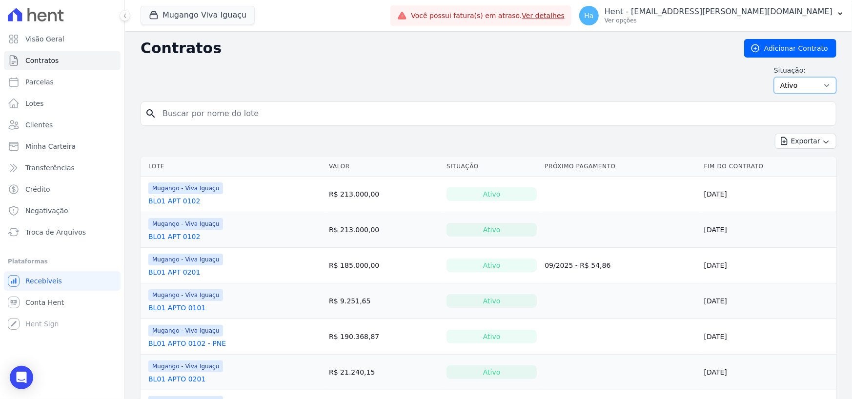
click at [799, 82] on select "Ativo Todos Pausado Distratado Rascunho Expirado Encerrado" at bounding box center [805, 85] width 62 height 17
select select "on_hold"
click at [774, 77] on select "Ativo Todos Pausado Distratado Rascunho Expirado Encerrado" at bounding box center [805, 85] width 62 height 17
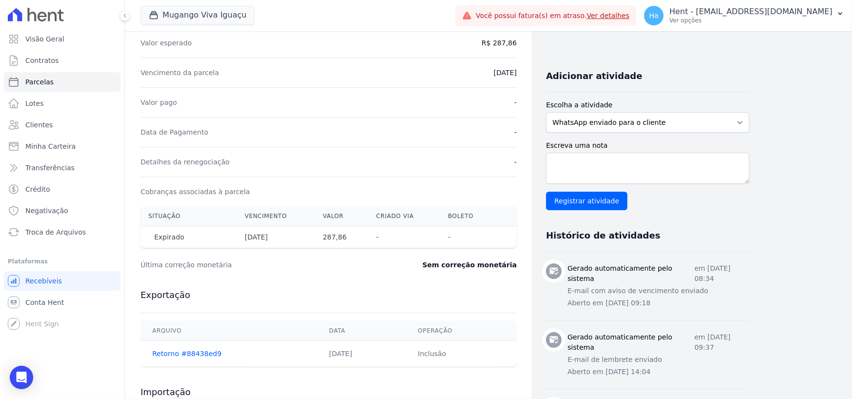
scroll to position [195, 0]
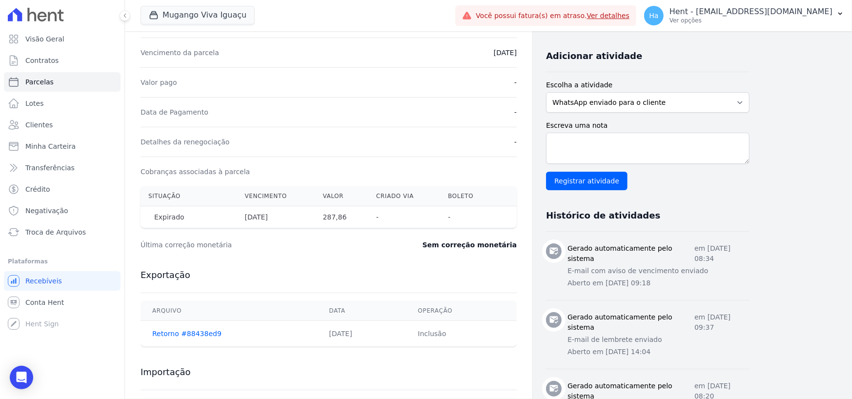
drag, startPoint x: 155, startPoint y: 217, endPoint x: 230, endPoint y: 216, distance: 75.1
click at [226, 216] on th "Expirado" at bounding box center [188, 217] width 97 height 22
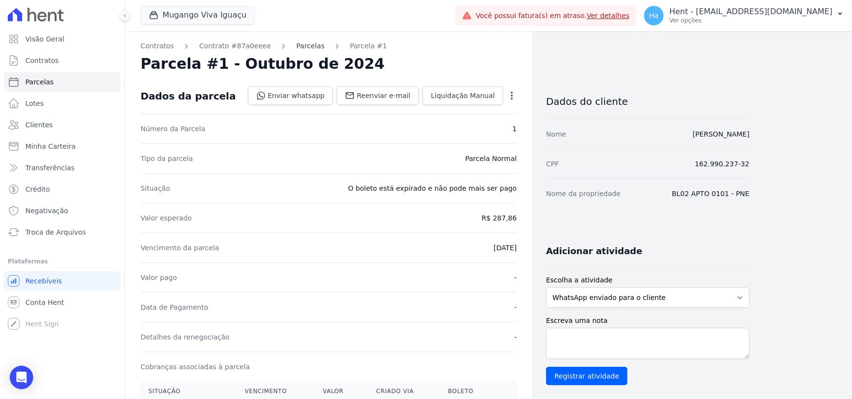
click at [296, 41] on link "Parcelas" at bounding box center [310, 46] width 28 height 10
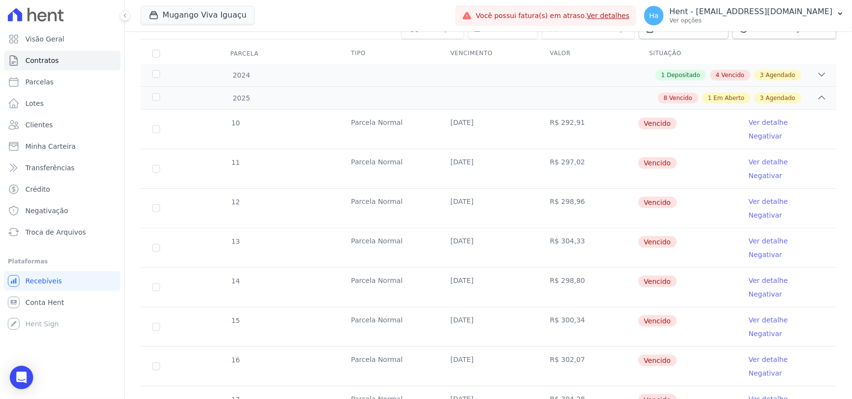
scroll to position [98, 0]
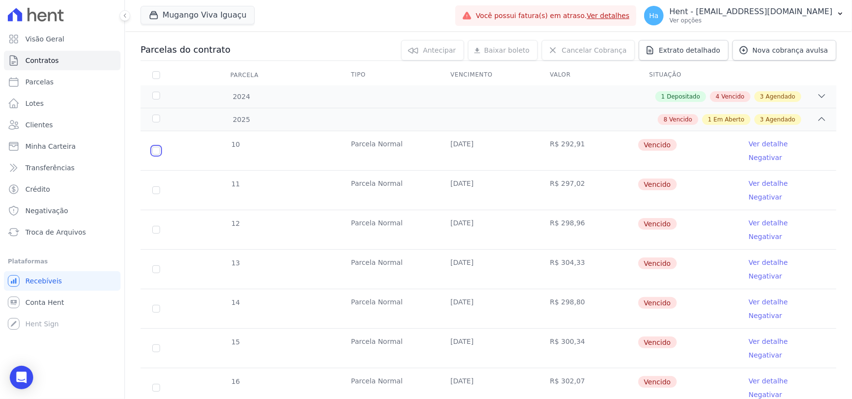
click at [157, 147] on input "checkbox" at bounding box center [156, 151] width 8 height 8
checkbox input "true"
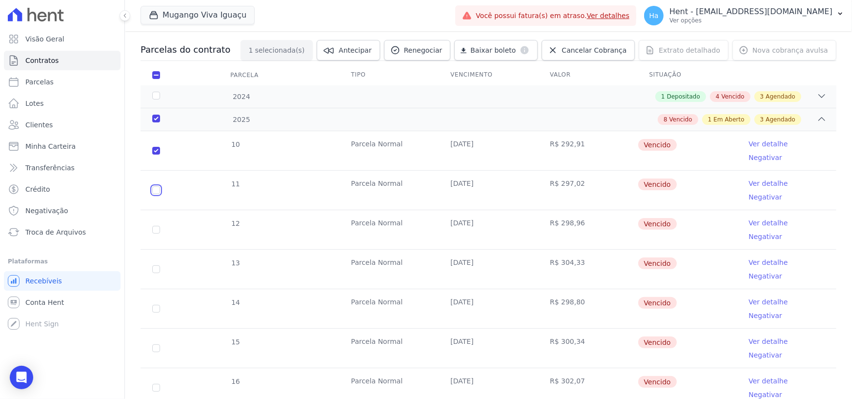
click at [156, 186] on input "checkbox" at bounding box center [156, 190] width 8 height 8
checkbox input "true"
click at [156, 226] on input "checkbox" at bounding box center [156, 230] width 8 height 8
checkbox input "true"
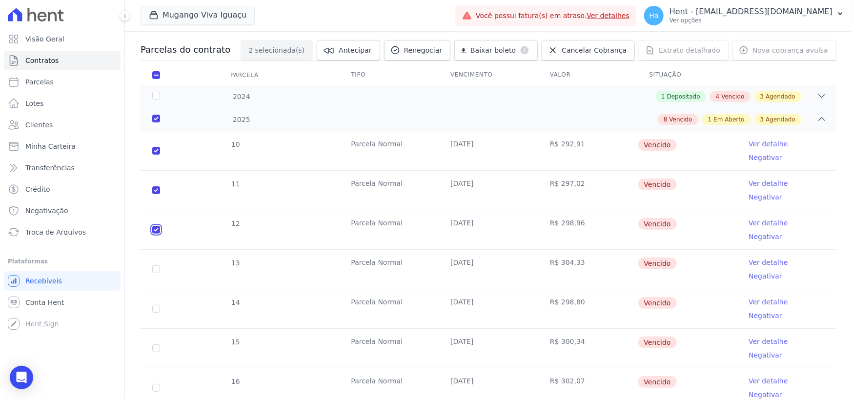
checkbox input "true"
click at [157, 265] on input "checkbox" at bounding box center [156, 269] width 8 height 8
checkbox input "true"
drag, startPoint x: 156, startPoint y: 253, endPoint x: 156, endPoint y: 262, distance: 9.3
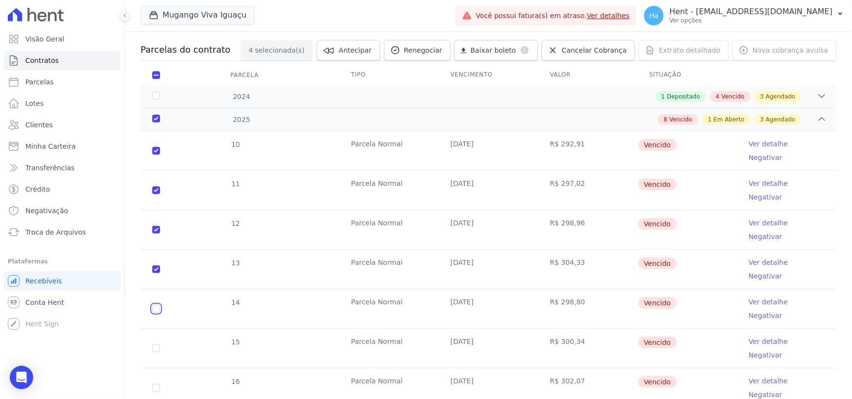
click at [156, 305] on input "checkbox" at bounding box center [156, 309] width 8 height 8
checkbox input "true"
click at [154, 344] on input "checkbox" at bounding box center [156, 348] width 8 height 8
checkbox input "true"
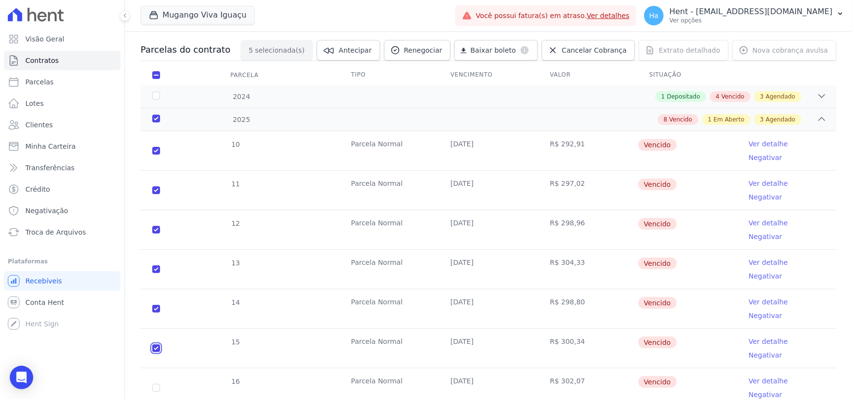
checkbox input "true"
click at [159, 344] on input "checkbox" at bounding box center [156, 348] width 8 height 8
checkbox input "false"
checkbox input "true"
click at [155, 305] on input "checkbox" at bounding box center [156, 309] width 8 height 8
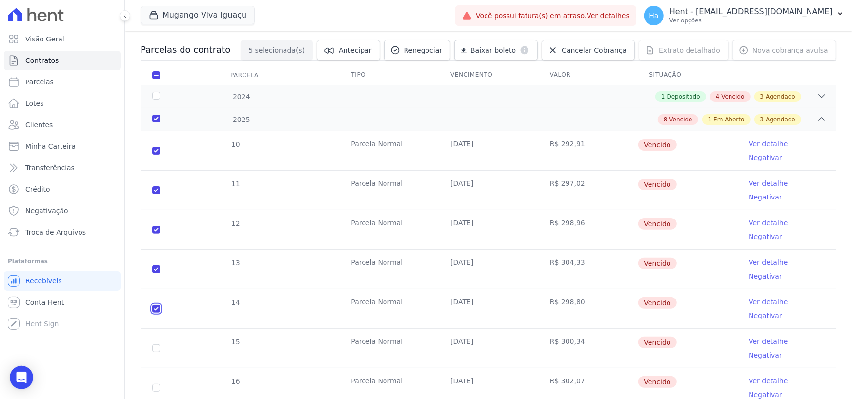
checkbox input "false"
checkbox input "true"
click at [156, 250] on td "13" at bounding box center [155, 269] width 31 height 39
click at [155, 265] on input "checkbox" at bounding box center [156, 269] width 8 height 8
checkbox input "false"
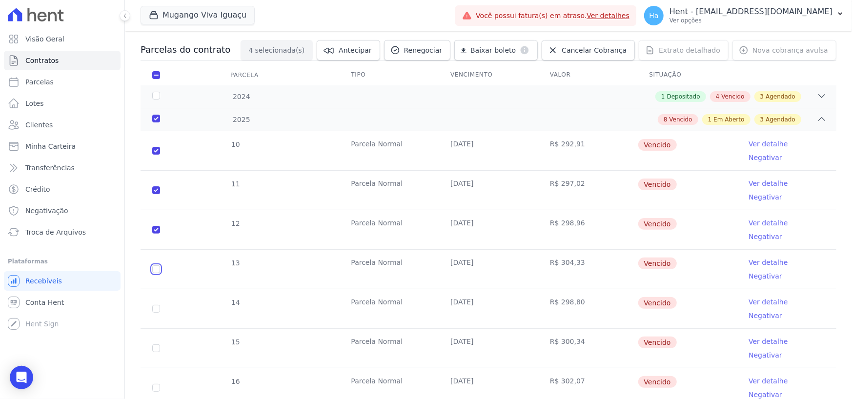
checkbox input "true"
click at [155, 226] on input "checkbox" at bounding box center [156, 230] width 8 height 8
checkbox input "false"
checkbox input "true"
click at [156, 186] on input "checkbox" at bounding box center [156, 190] width 8 height 8
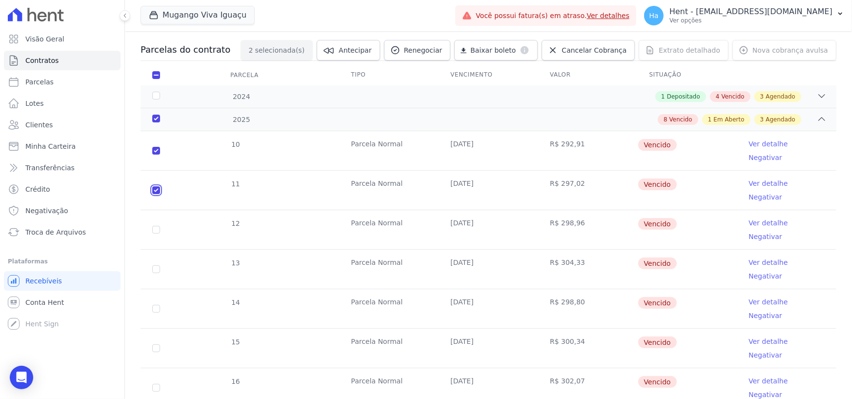
checkbox input "false"
checkbox input "true"
click at [153, 147] on input "checkbox" at bounding box center [156, 151] width 8 height 8
checkbox input "false"
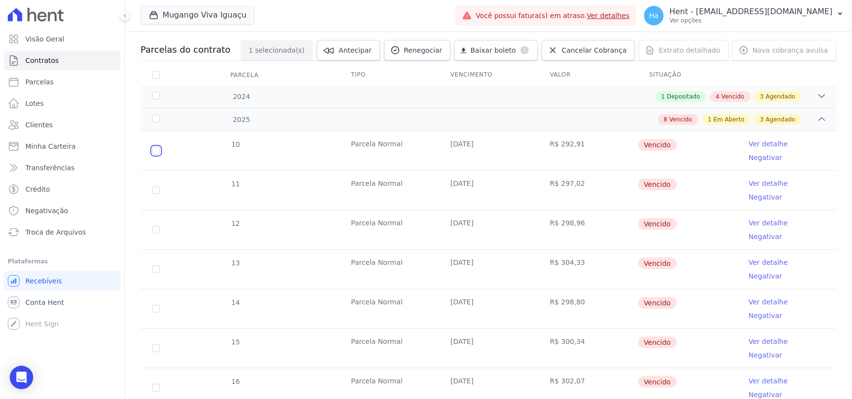
checkbox input "false"
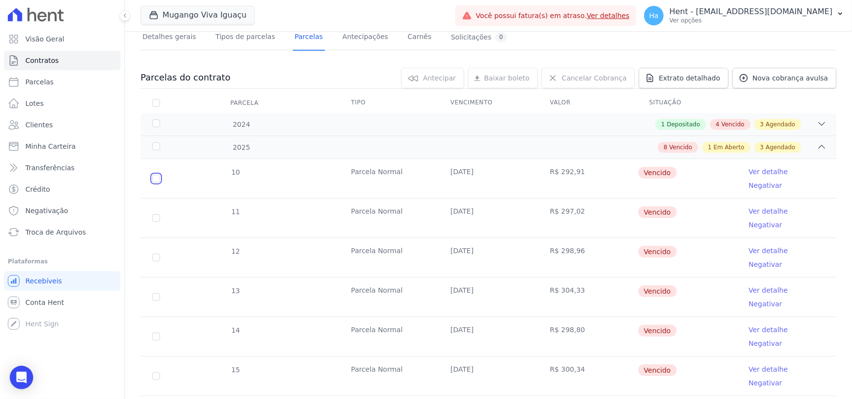
scroll to position [0, 0]
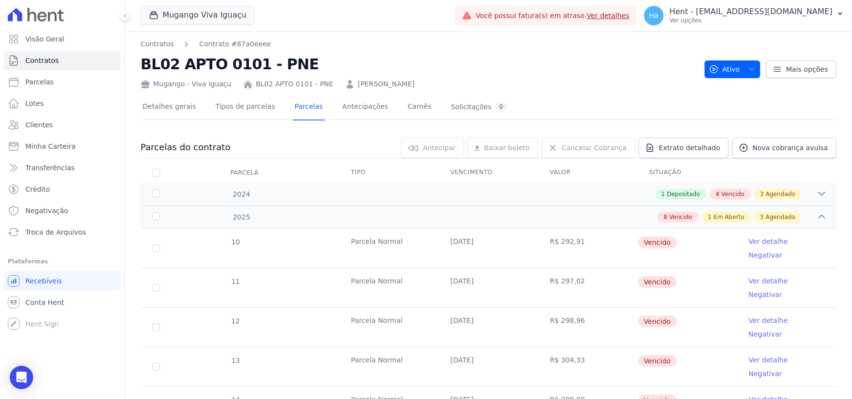
click at [748, 242] on link "Ver detalhe" at bounding box center [767, 242] width 39 height 10
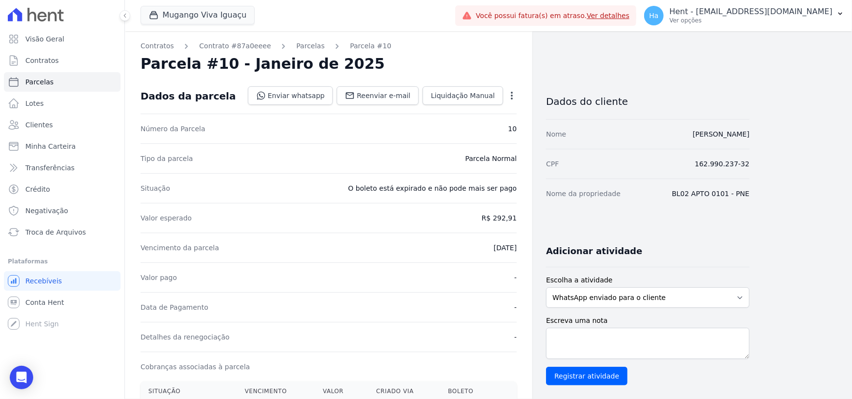
drag, startPoint x: 361, startPoint y: 189, endPoint x: 523, endPoint y: 192, distance: 162.5
click at [241, 46] on link "Contrato #4bb91300" at bounding box center [235, 46] width 73 height 10
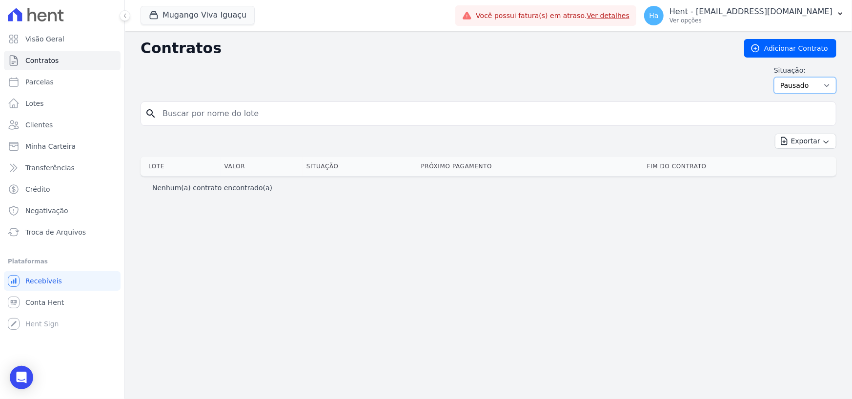
drag, startPoint x: 809, startPoint y: 85, endPoint x: 808, endPoint y: 91, distance: 6.4
click at [809, 85] on select "Ativo Todos Pausado Distratado Rascunho Expirado Encerrado" at bounding box center [805, 85] width 62 height 17
select select
click at [778, 77] on select "Ativo Todos Pausado Distratado Rascunho Expirado Encerrado" at bounding box center [805, 85] width 62 height 17
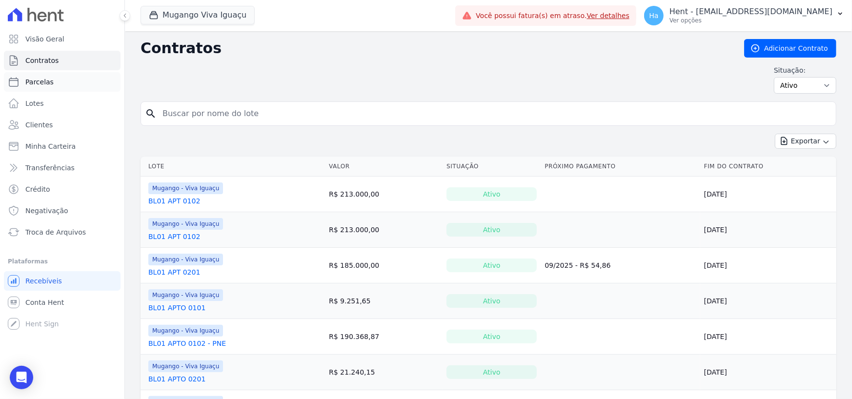
click at [30, 83] on span "Parcelas" at bounding box center [39, 82] width 28 height 10
select select
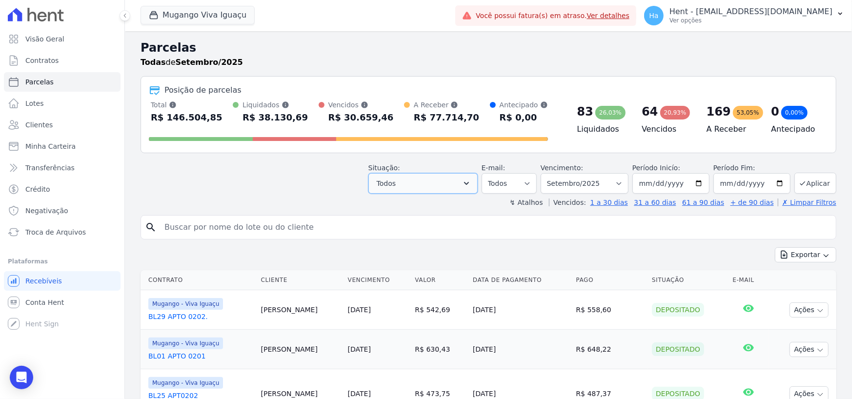
click at [474, 188] on button "Todos" at bounding box center [422, 183] width 109 height 20
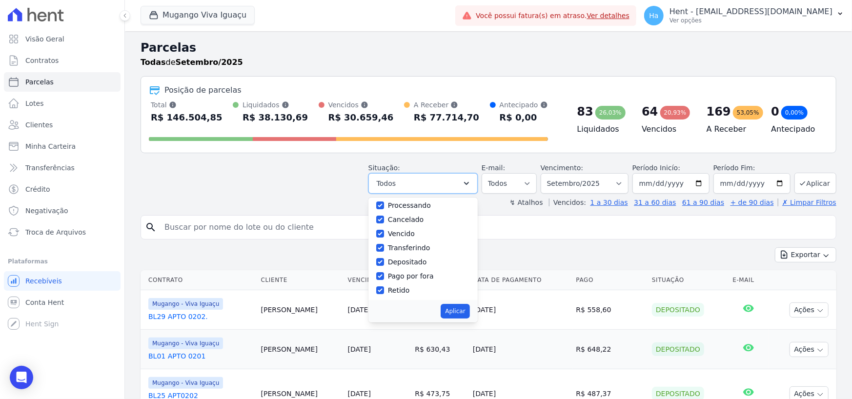
scroll to position [65, 0]
click at [295, 171] on div "Situação: Agendado Em Aberto Pago Processando Cancelado Vencido Transferindo De…" at bounding box center [488, 176] width 696 height 35
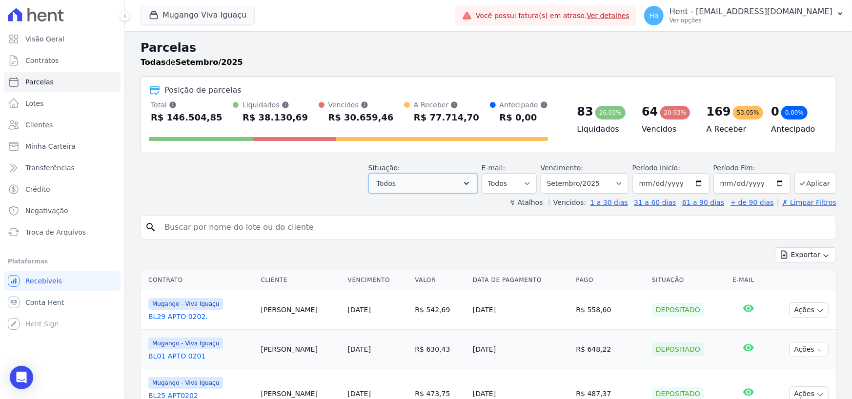
click at [463, 186] on button "Todos" at bounding box center [422, 183] width 109 height 20
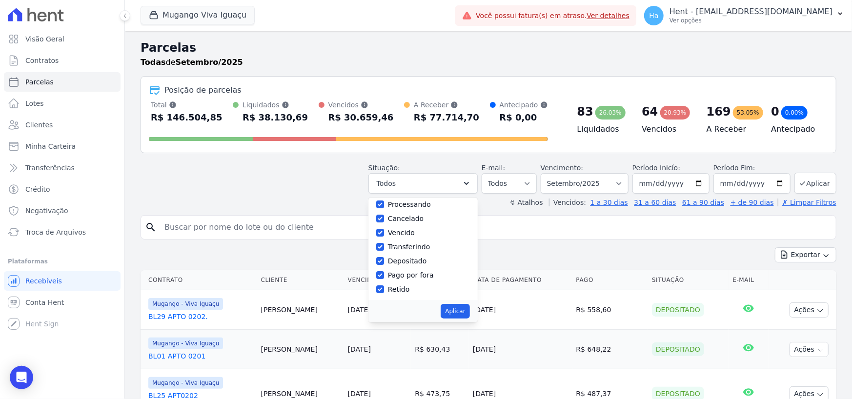
scroll to position [0, 0]
click at [212, 165] on div "Situação: Agendado Em Aberto Pago Processando Cancelado Vencido Transferindo De…" at bounding box center [488, 176] width 696 height 35
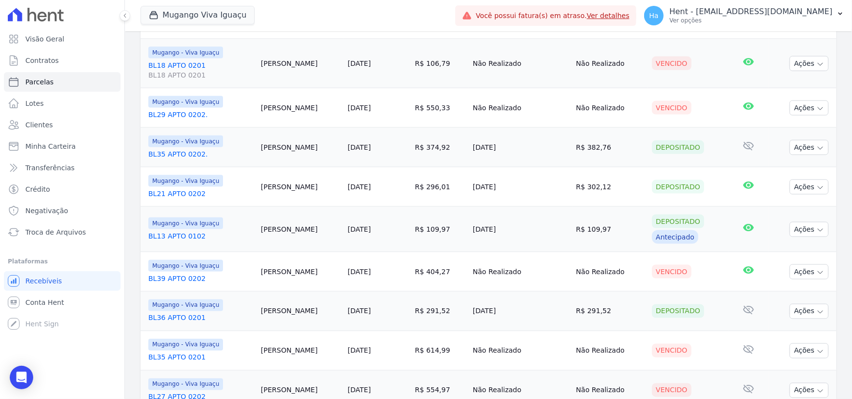
scroll to position [1002, 0]
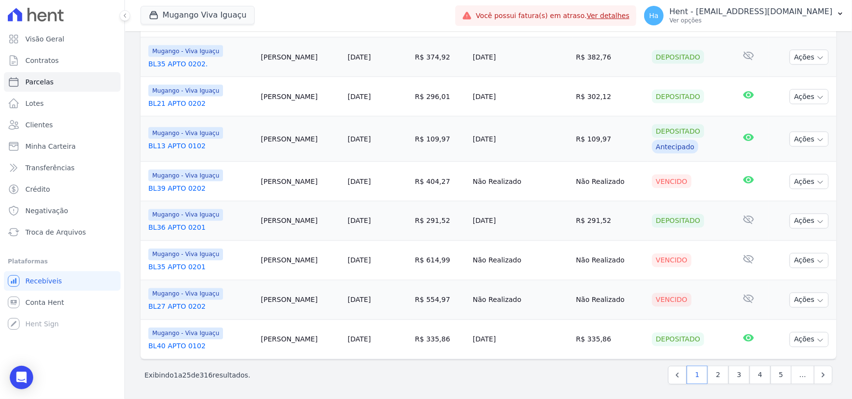
click at [595, 366] on div "Exibindo 1 a 25 de 316 resultados. 1 2 3 4 5 …" at bounding box center [488, 375] width 688 height 19
click at [358, 375] on div "Exibindo 1 a 25 de 316 resultados. 1 2 3 4 5 …" at bounding box center [488, 375] width 688 height 19
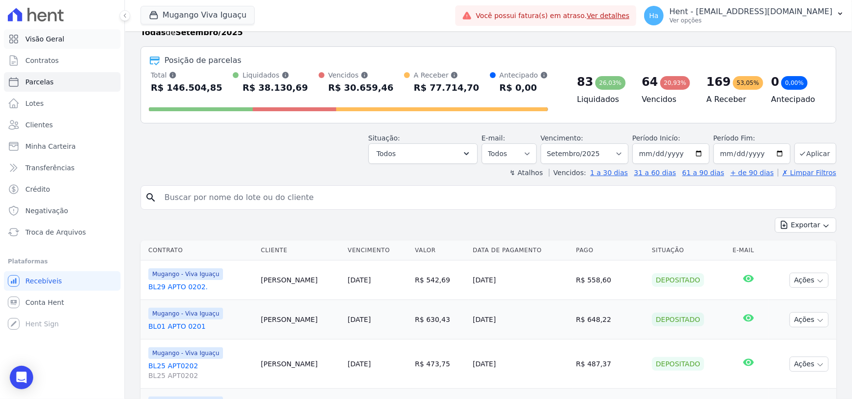
scroll to position [0, 0]
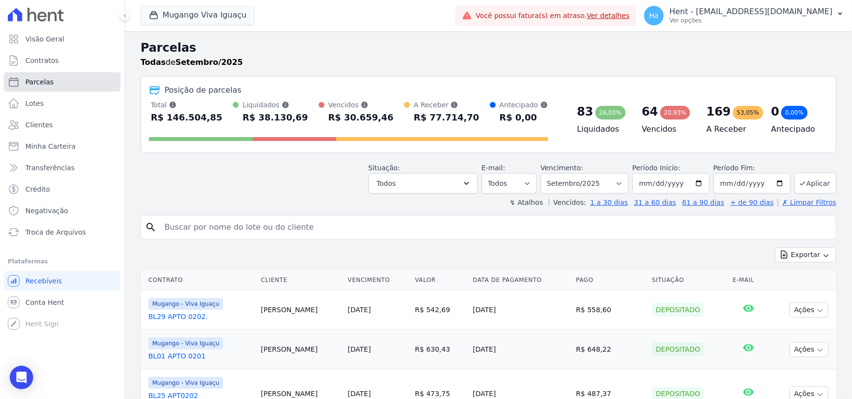
click at [39, 80] on span "Parcelas" at bounding box center [39, 82] width 28 height 10
select select
click at [471, 184] on icon "button" at bounding box center [466, 184] width 10 height 10
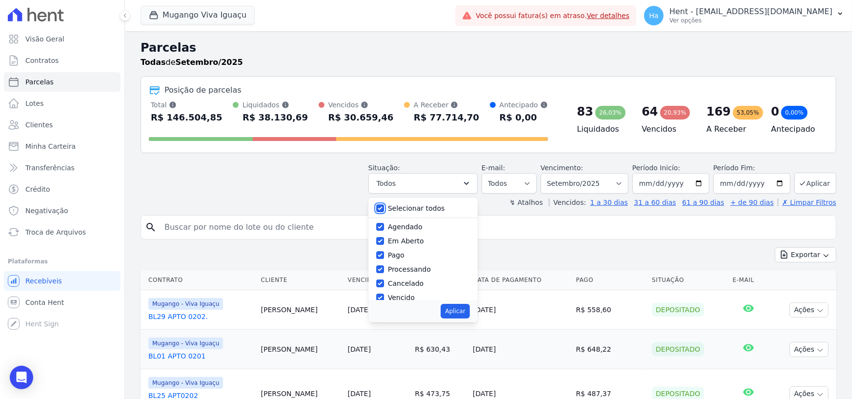
click at [384, 205] on input "Selecionar todos" at bounding box center [380, 208] width 8 height 8
checkbox input "false"
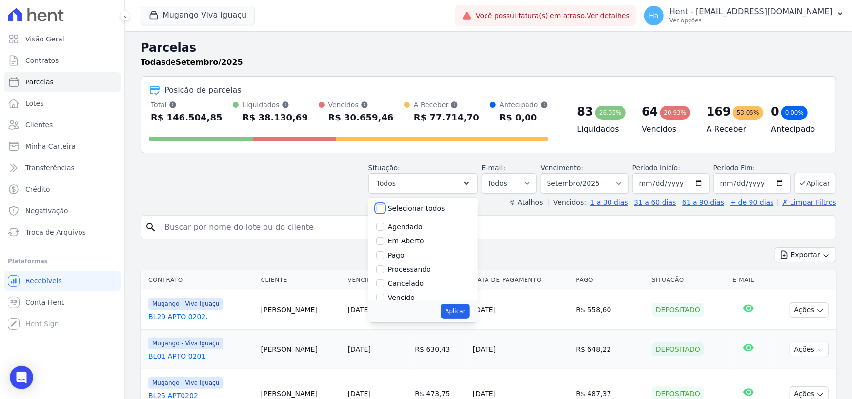
checkbox input "false"
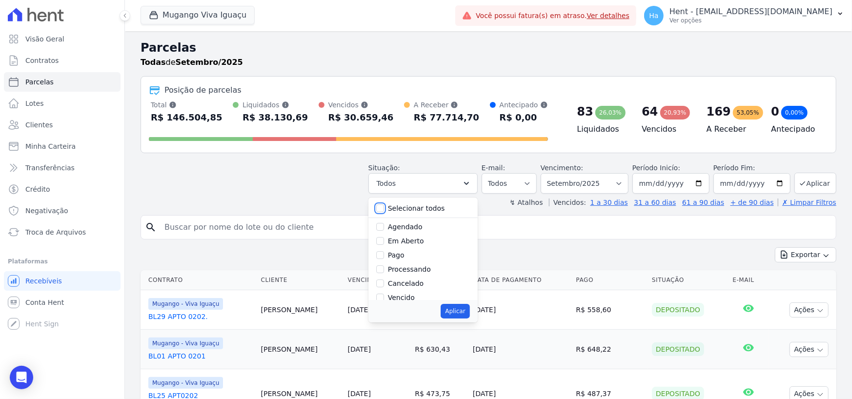
checkbox input "false"
click at [384, 295] on input "Vencido" at bounding box center [380, 298] width 8 height 8
checkbox input "true"
click at [469, 314] on button "Aplicar" at bounding box center [454, 311] width 29 height 15
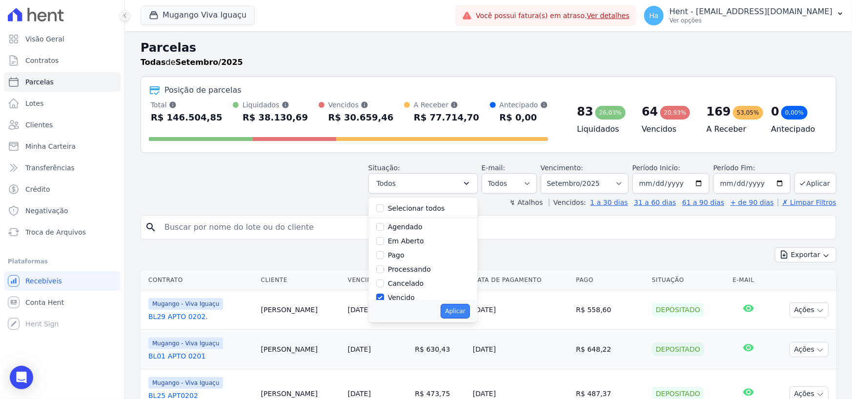
select select "overdue"
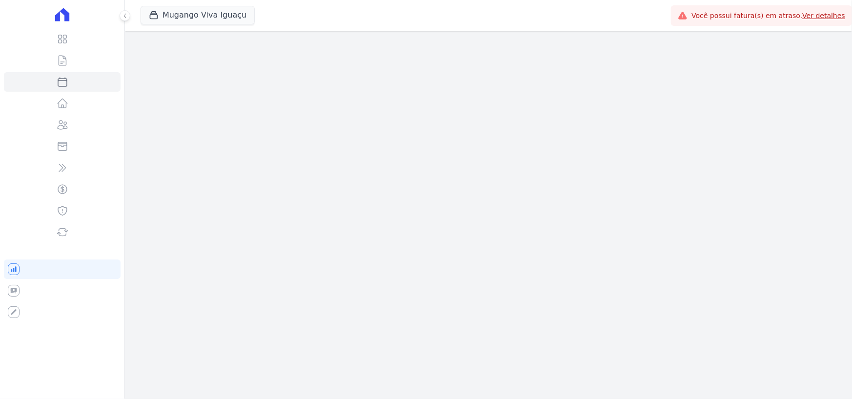
select select
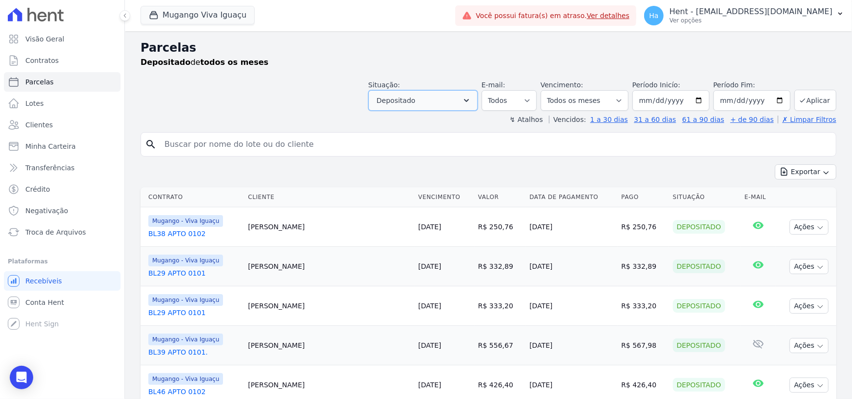
click at [462, 104] on button "Depositado" at bounding box center [422, 100] width 109 height 20
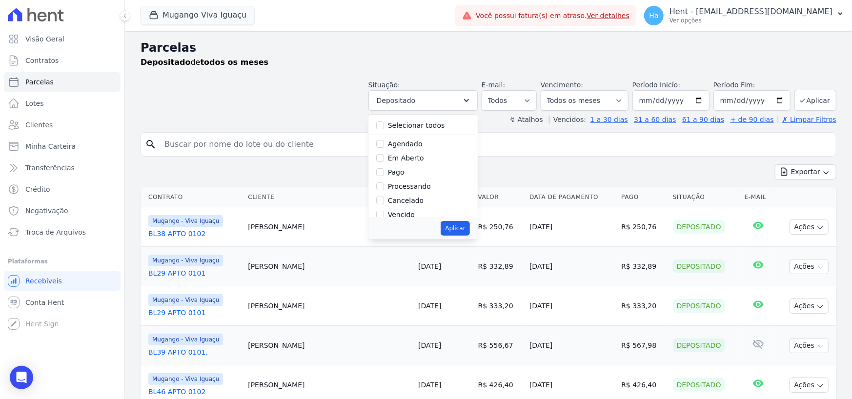
click at [384, 123] on div "Selecionar todos Agendado Em Aberto Pago Processando Cancelado Vencido Transfer…" at bounding box center [422, 166] width 109 height 102
click at [384, 122] on input "Selecionar todos" at bounding box center [380, 125] width 8 height 8
checkbox input "true"
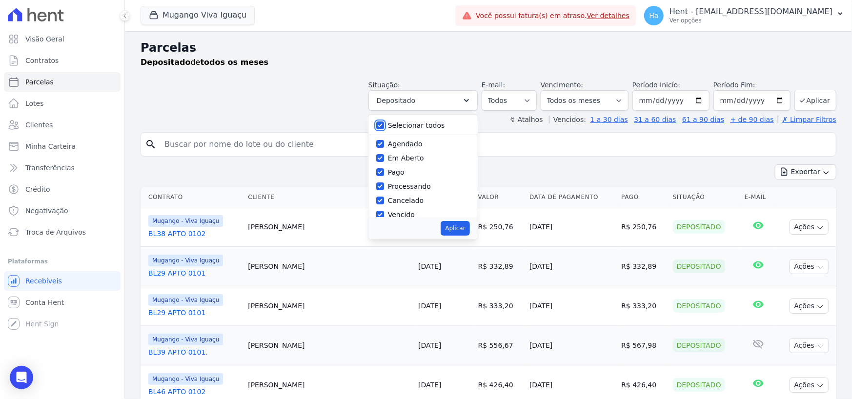
checkbox input "true"
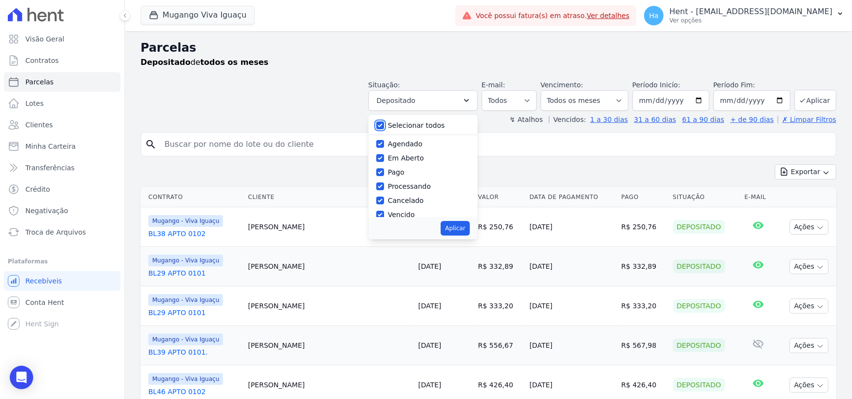
checkbox input "true"
click at [291, 81] on div "Situação: Agendado Em Aberto Pago Processando Cancelado Vencido Transferindo De…" at bounding box center [488, 93] width 696 height 35
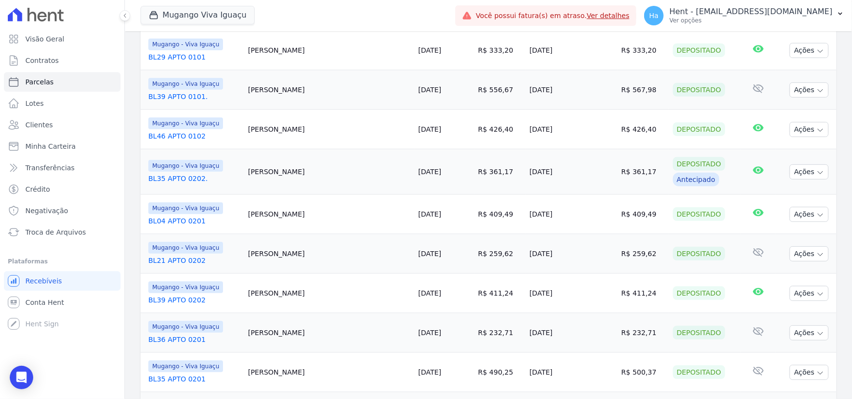
scroll to position [341, 0]
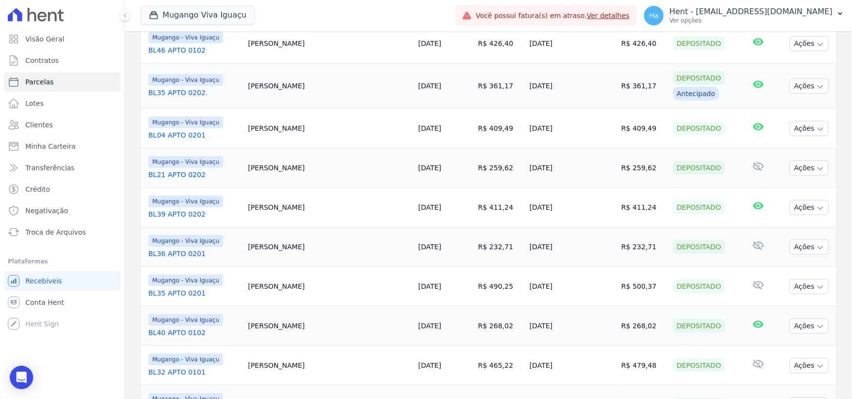
drag, startPoint x: 644, startPoint y: 94, endPoint x: 679, endPoint y: 93, distance: 35.2
click at [679, 93] on div "Antecipado" at bounding box center [696, 94] width 46 height 14
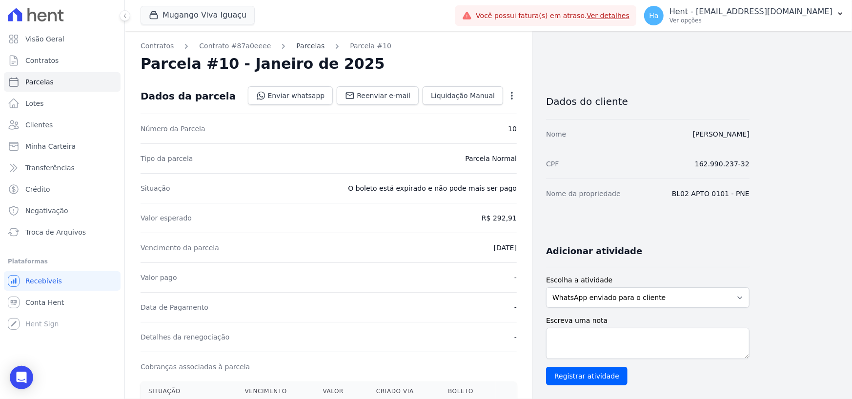
click at [298, 45] on link "Parcelas" at bounding box center [310, 46] width 28 height 10
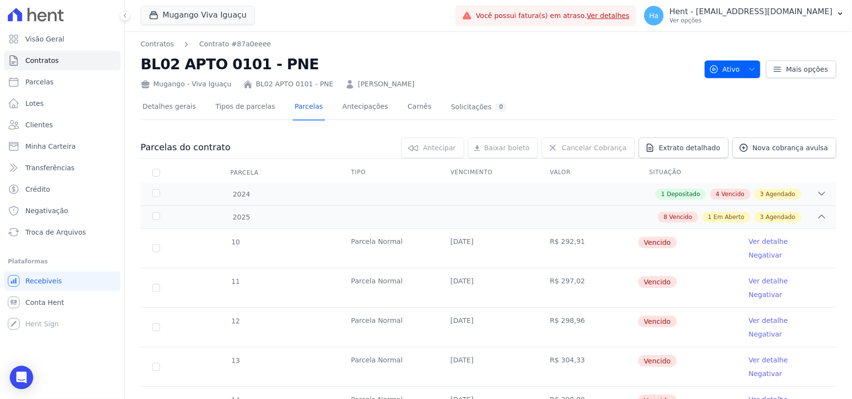
click at [757, 241] on link "Ver detalhe" at bounding box center [767, 242] width 39 height 10
click at [527, 74] on h2 "BL02 APTO 0101 - PNE" at bounding box center [418, 64] width 556 height 22
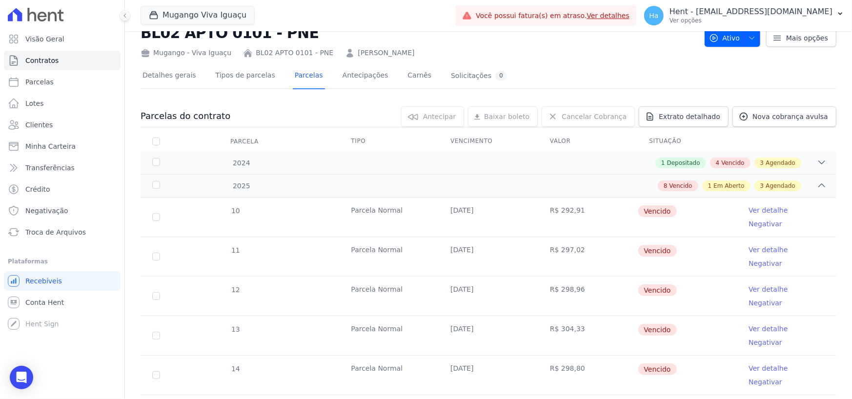
scroll to position [49, 0]
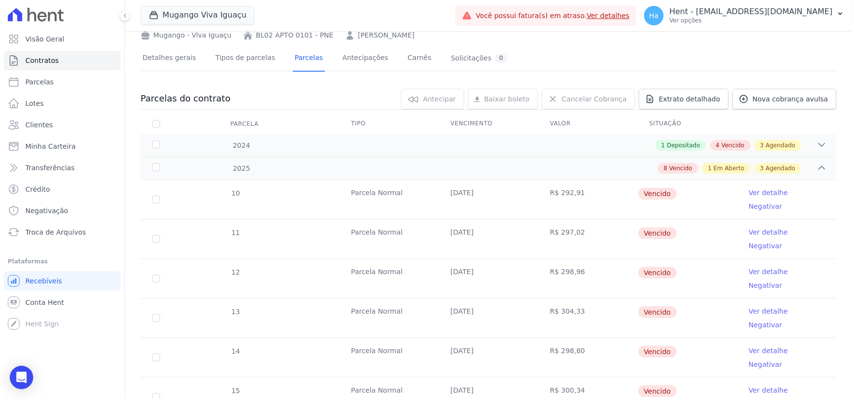
click at [753, 195] on link "Ver detalhe" at bounding box center [767, 193] width 39 height 10
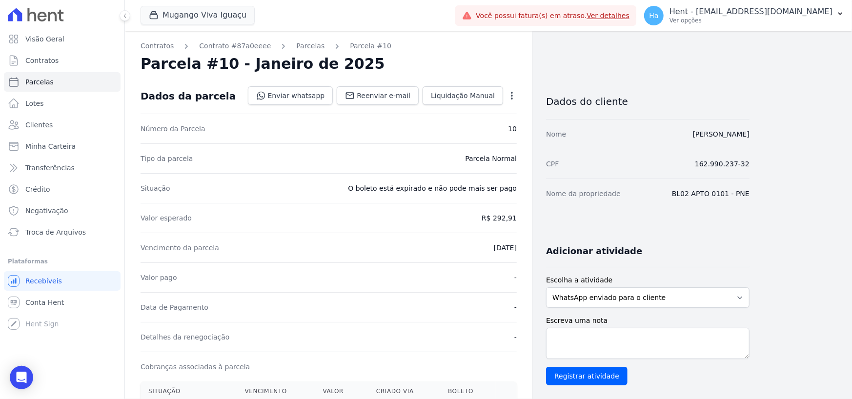
drag, startPoint x: 757, startPoint y: 190, endPoint x: 682, endPoint y: 198, distance: 75.5
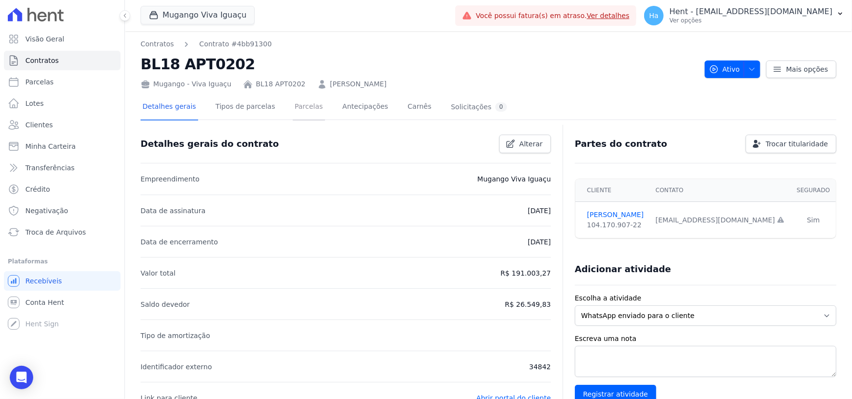
click at [299, 106] on link "Parcelas" at bounding box center [309, 108] width 32 height 26
click at [293, 110] on link "Parcelas" at bounding box center [309, 108] width 32 height 26
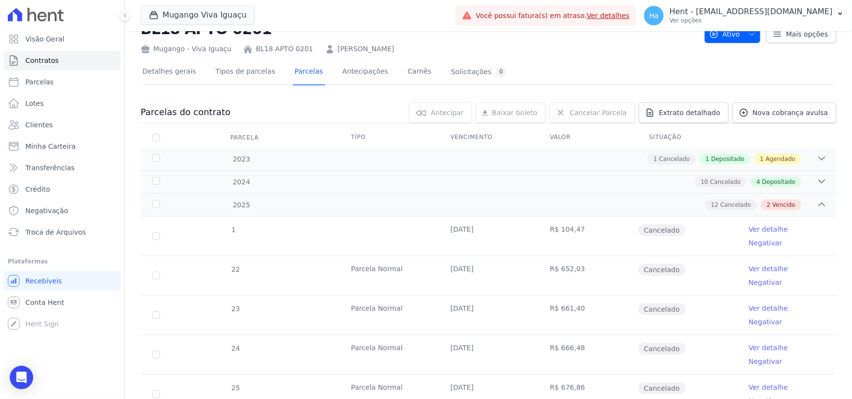
scroll to position [98, 0]
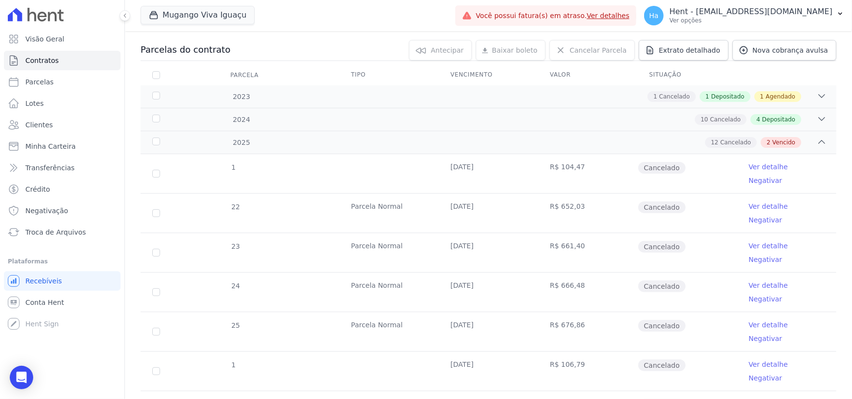
click at [754, 170] on link "Ver detalhe" at bounding box center [767, 167] width 39 height 10
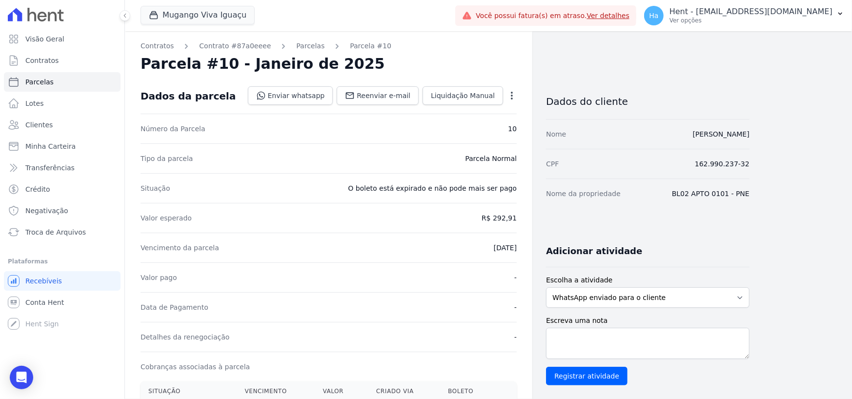
drag, startPoint x: 361, startPoint y: 191, endPoint x: 503, endPoint y: 218, distance: 144.4
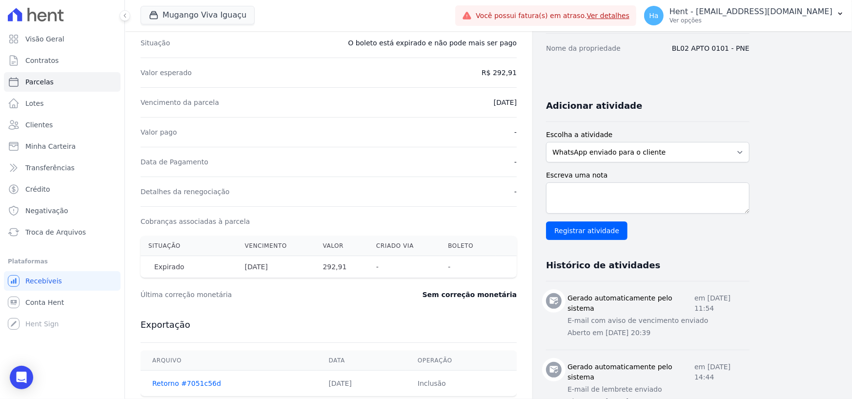
scroll to position [146, 0]
drag, startPoint x: 148, startPoint y: 265, endPoint x: 180, endPoint y: 263, distance: 32.3
click at [180, 263] on span "Expirado" at bounding box center [169, 266] width 42 height 10
click at [282, 301] on div "Última correção monetária Sem correção monetária" at bounding box center [328, 293] width 376 height 29
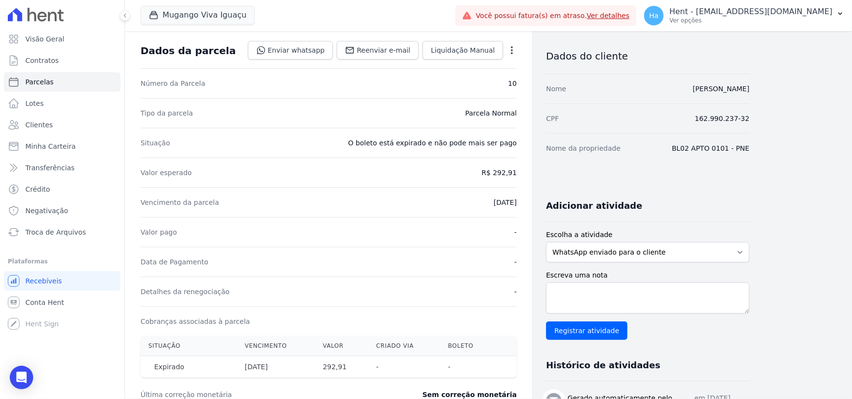
scroll to position [0, 0]
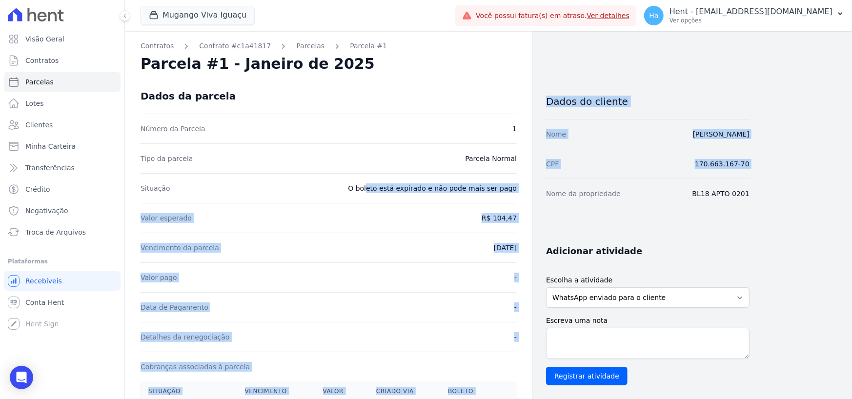
drag, startPoint x: 399, startPoint y: 186, endPoint x: 530, endPoint y: 189, distance: 130.8
click at [543, 186] on div "Contratos Contrato #c1a41817 Parcelas Parcela #1 Parcela #1 - Janeiro de 2025 D…" at bounding box center [437, 394] width 624 height 726
click at [396, 208] on div "Valor esperado R$ 104,47" at bounding box center [328, 218] width 376 height 30
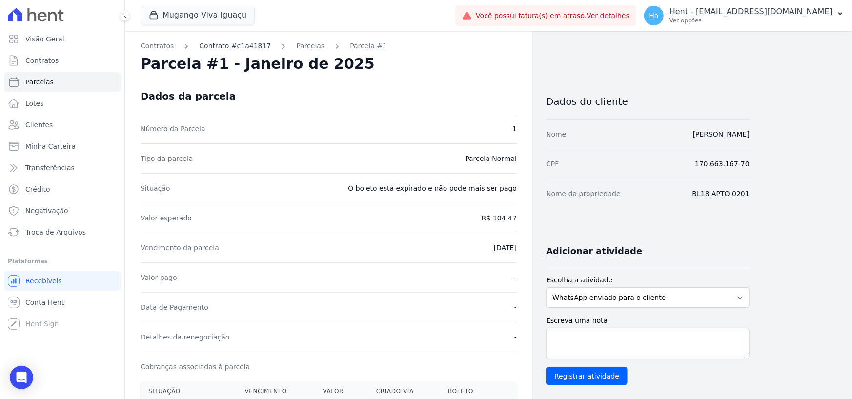
click at [223, 44] on link "Contrato #c1a41817" at bounding box center [235, 46] width 72 height 10
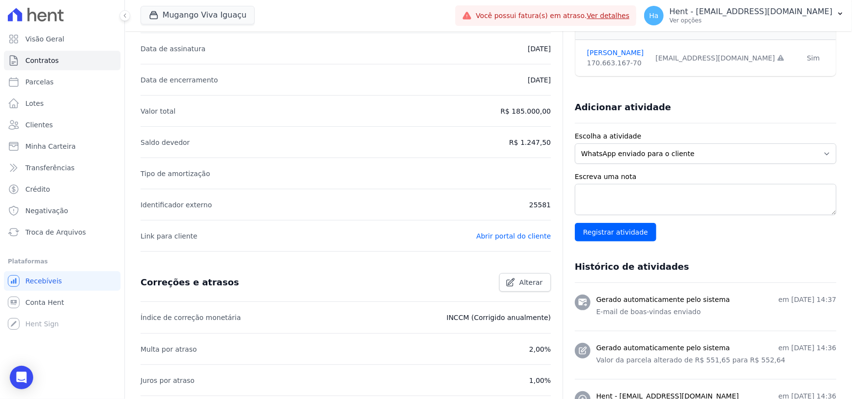
scroll to position [35, 0]
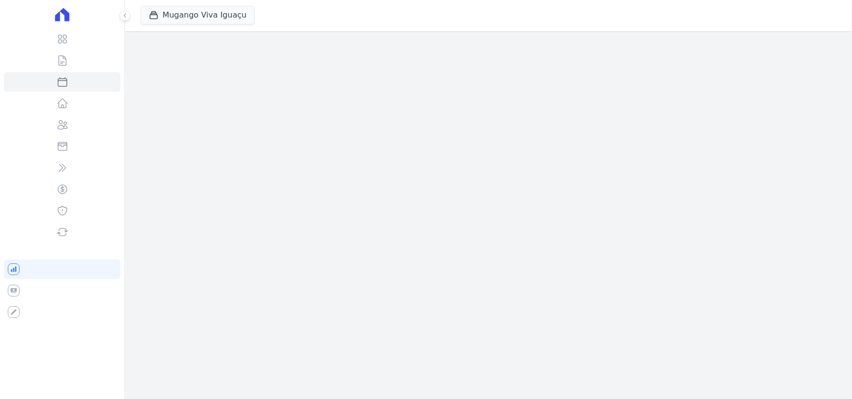
select select
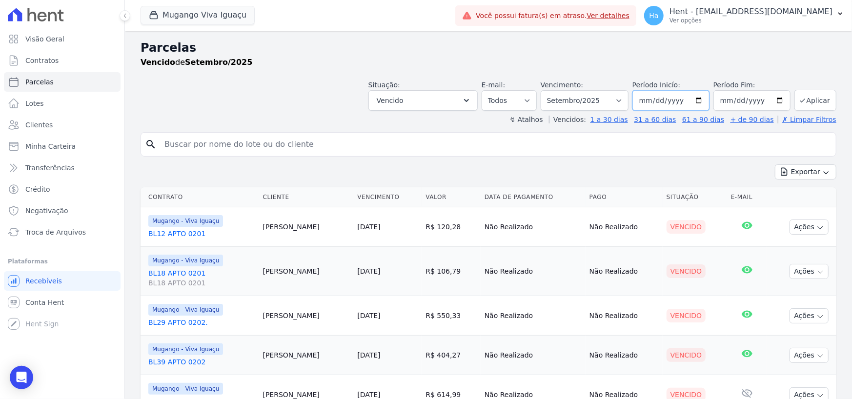
click at [697, 103] on input "[DATE]" at bounding box center [670, 100] width 77 height 20
click at [595, 103] on select "Filtrar por período ──────── Todos os meses Março/2023 Abril/2023 Maio/2023 Jun…" at bounding box center [584, 100] width 88 height 20
click at [548, 90] on select "Filtrar por período ──────── Todos os meses Março/2023 Abril/2023 Maio/2023 Jun…" at bounding box center [584, 100] width 88 height 20
drag, startPoint x: 597, startPoint y: 100, endPoint x: 596, endPoint y: 107, distance: 6.4
click at [597, 100] on select "Filtrar por período ──────── Todos os meses Março/2023 Abril/2023 Maio/2023 Jun…" at bounding box center [584, 100] width 88 height 20
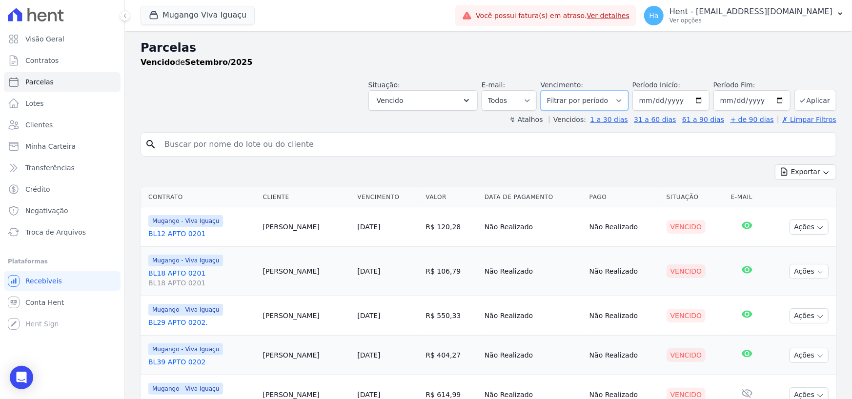
select select "all"
click at [548, 90] on select "Filtrar por período ──────── Todos os meses Março/2023 Abril/2023 Maio/2023 Jun…" at bounding box center [584, 100] width 88 height 20
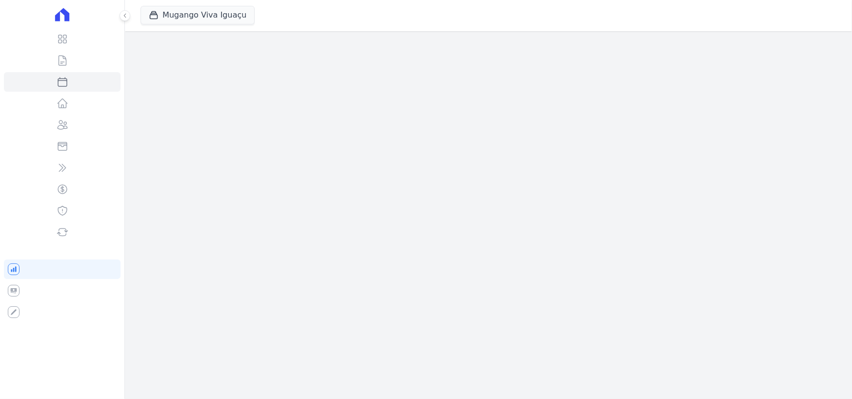
select select
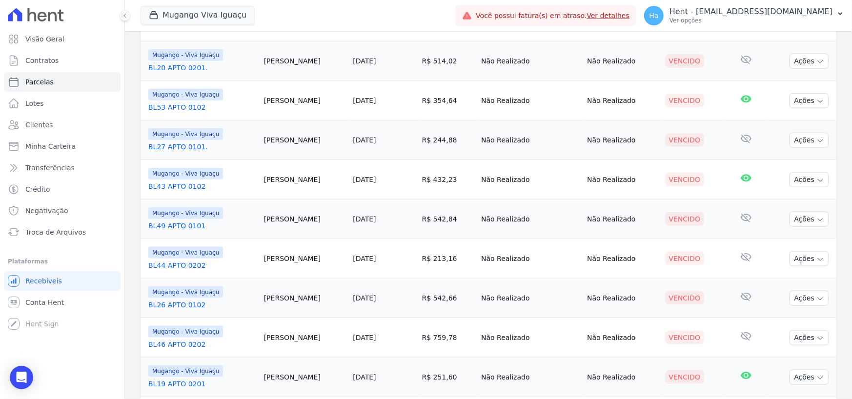
scroll to position [836, 0]
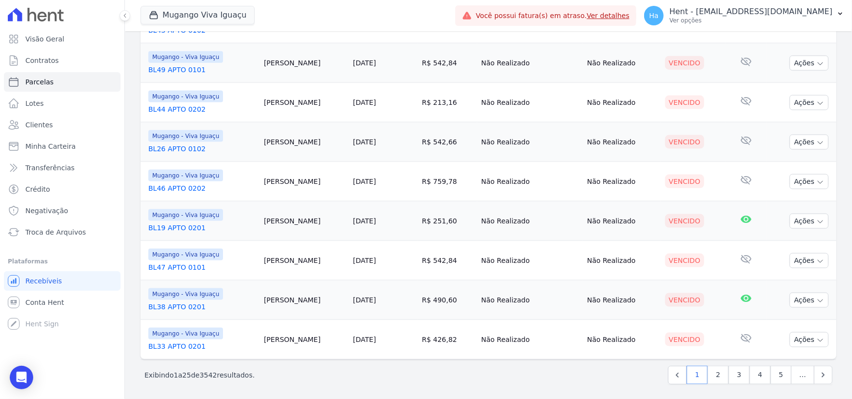
drag, startPoint x: 843, startPoint y: 367, endPoint x: 851, endPoint y: 120, distance: 247.9
click at [851, 120] on main "Parcelas [GEOGRAPHIC_DATA] de todos os meses Situação: Agendado Em Aberto Pago …" at bounding box center [488, 215] width 727 height 368
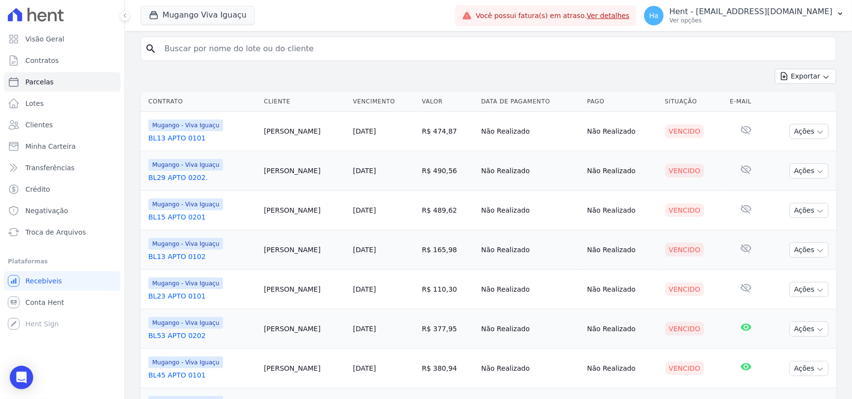
scroll to position [0, 0]
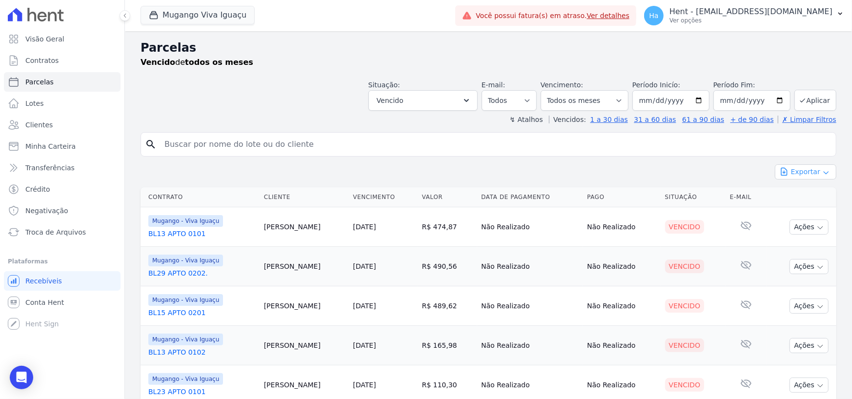
click at [817, 178] on button "Exportar" at bounding box center [805, 171] width 61 height 15
click at [802, 210] on span "Exportar CSV" at bounding box center [804, 212] width 52 height 10
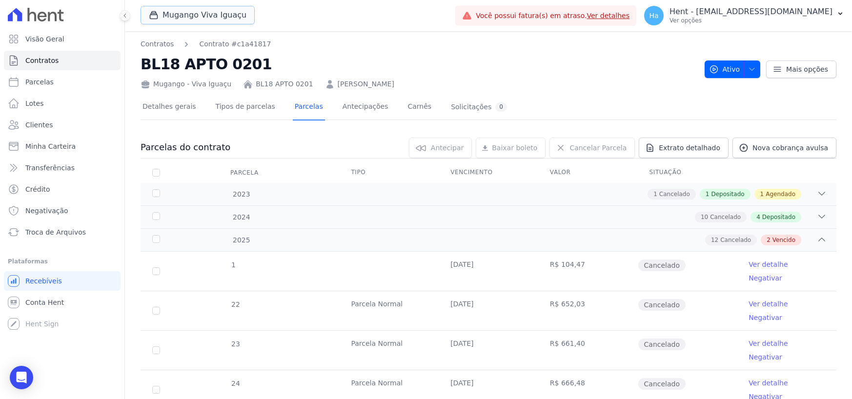
click at [201, 14] on button "Mugango Viva Iguaçu" at bounding box center [197, 15] width 114 height 19
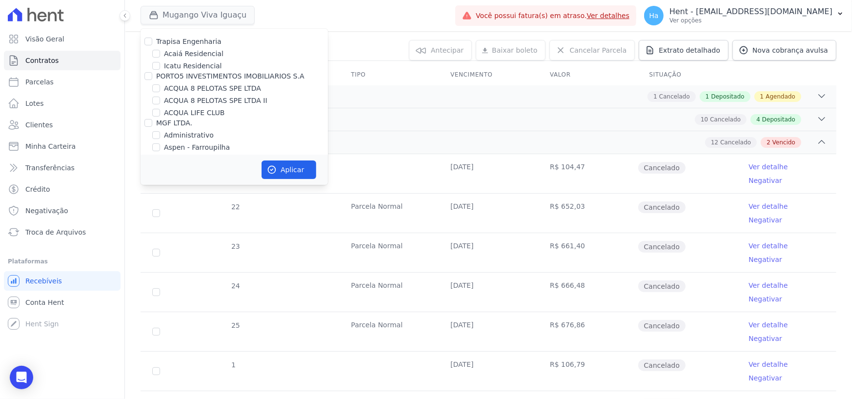
scroll to position [1733, 0]
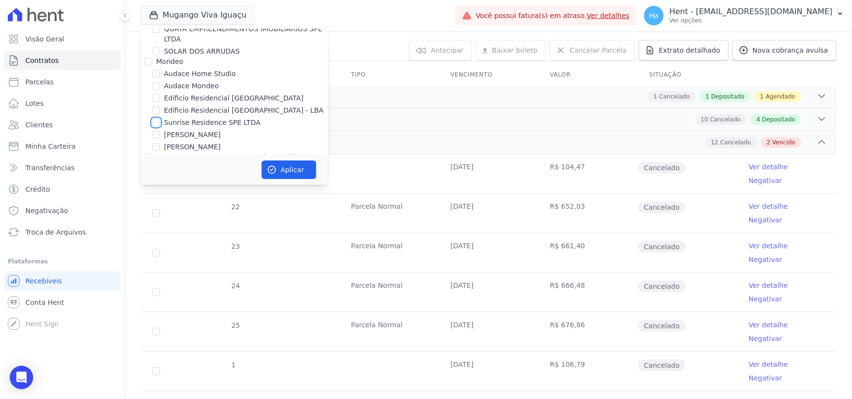
click at [156, 119] on input "Sunrise Residence SPE LTDA" at bounding box center [156, 123] width 8 height 8
checkbox input "true"
click at [155, 82] on input "Audace Mondeo" at bounding box center [156, 86] width 8 height 8
checkbox input "true"
click at [155, 70] on input "Audace Home Studio" at bounding box center [156, 74] width 8 height 8
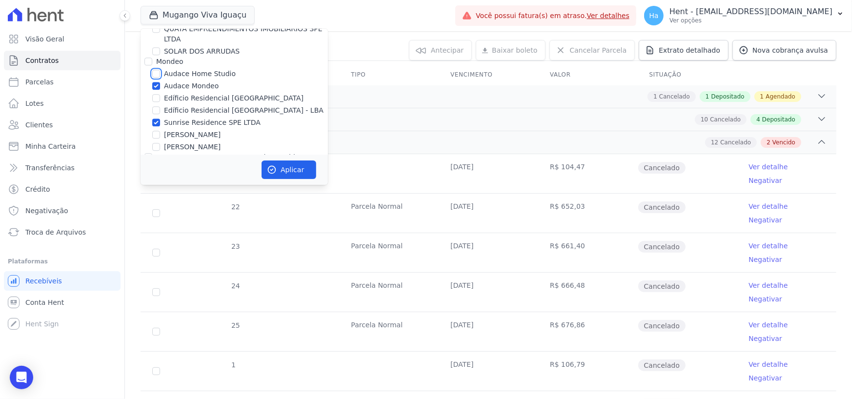
checkbox input "true"
click at [279, 160] on div "Aplicar" at bounding box center [233, 170] width 187 height 30
click at [279, 166] on button "Aplicar" at bounding box center [288, 169] width 55 height 19
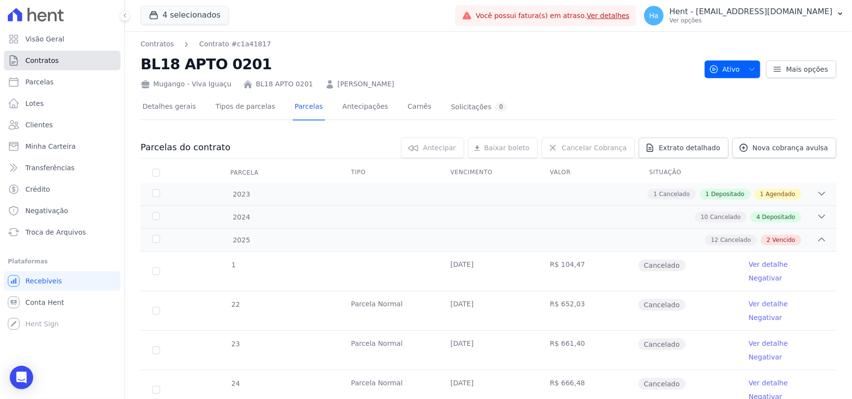
click at [50, 62] on span "Contratos" at bounding box center [41, 61] width 33 height 10
click at [48, 147] on span "Minha Carteira" at bounding box center [50, 146] width 50 height 10
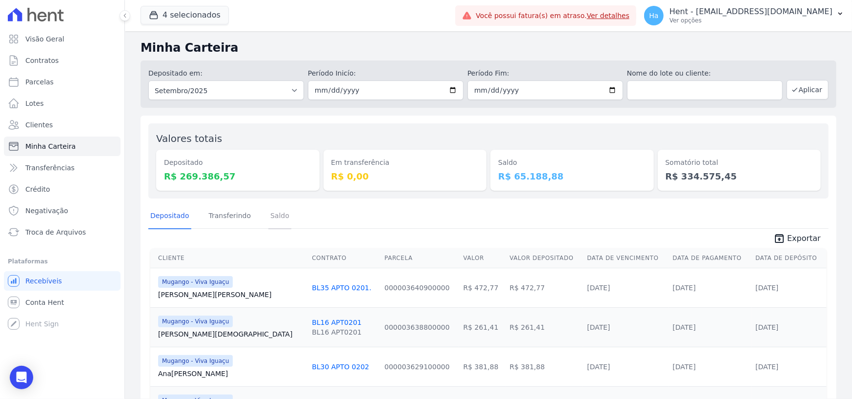
click at [273, 219] on link "Saldo" at bounding box center [279, 216] width 23 height 25
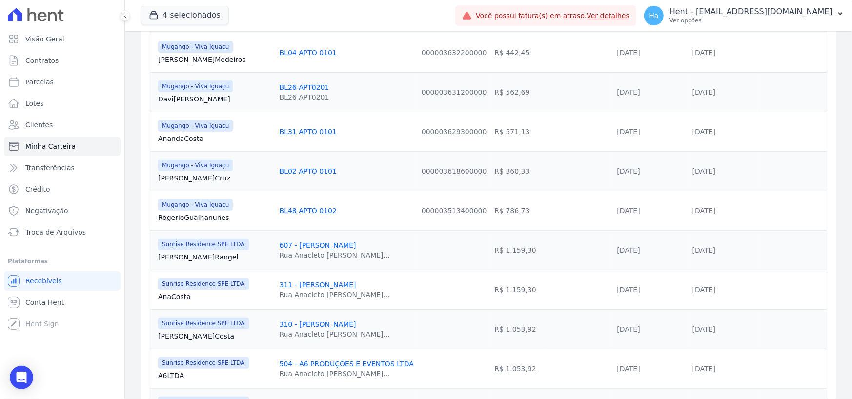
scroll to position [244, 0]
click at [186, 13] on button "4 selecionados" at bounding box center [184, 15] width 88 height 19
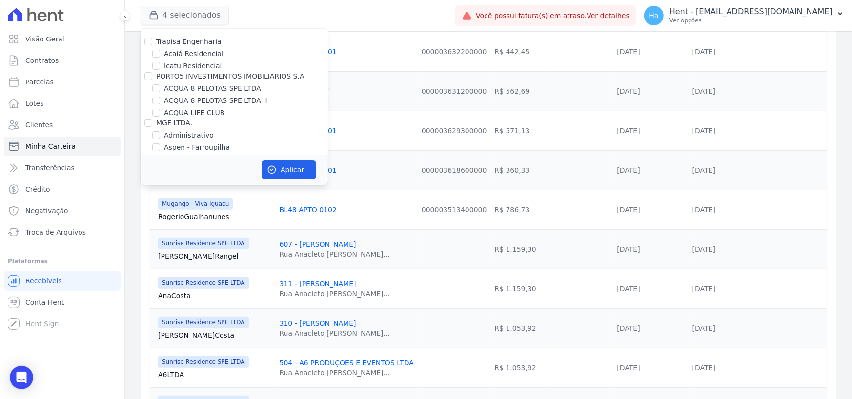
scroll to position [5461, 0]
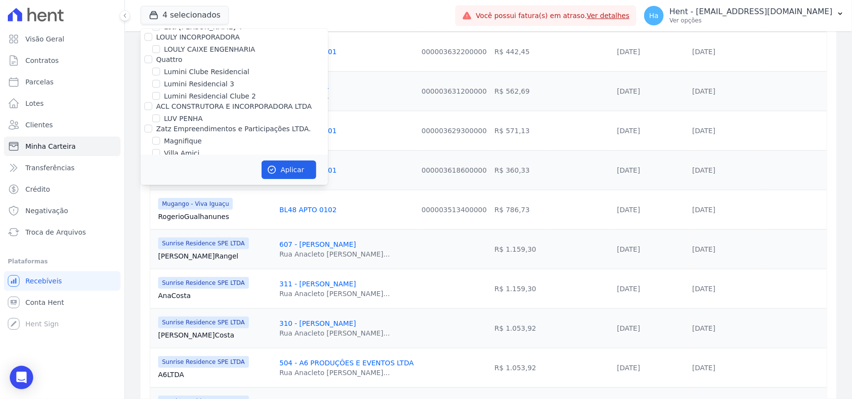
click at [151, 219] on div "Mugango - Viva Iguaçu" at bounding box center [233, 224] width 187 height 10
drag, startPoint x: 152, startPoint y: 92, endPoint x: 178, endPoint y: 98, distance: 26.5
click at [153, 220] on input "Mugango - Viva Iguaçu" at bounding box center [156, 224] width 8 height 8
checkbox input "false"
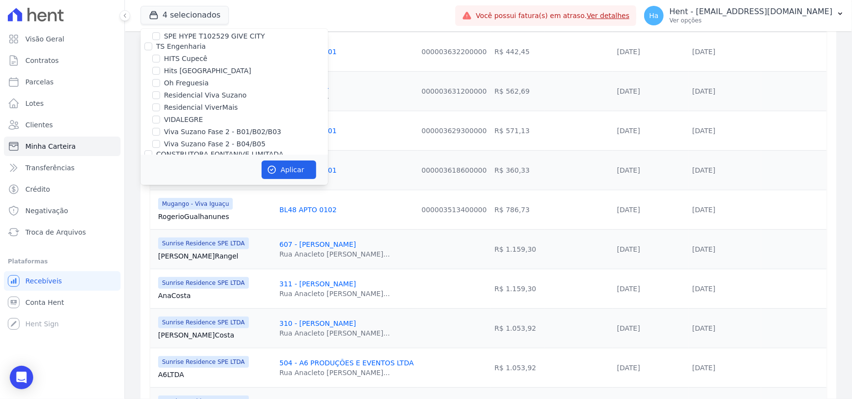
scroll to position [4648, 0]
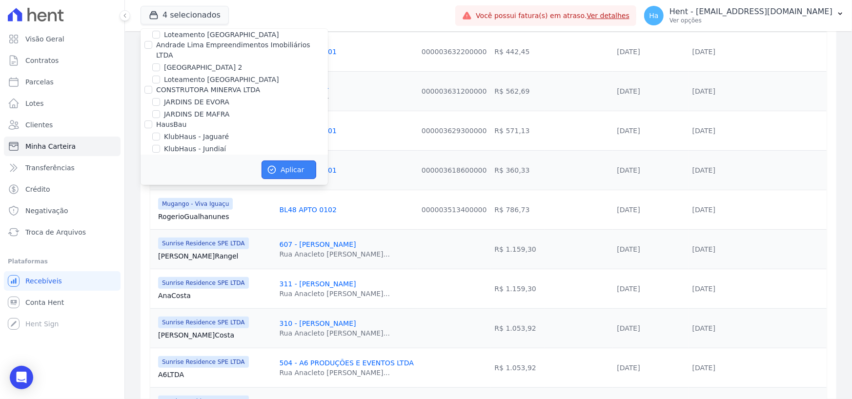
click at [296, 170] on button "Aplicar" at bounding box center [288, 169] width 55 height 19
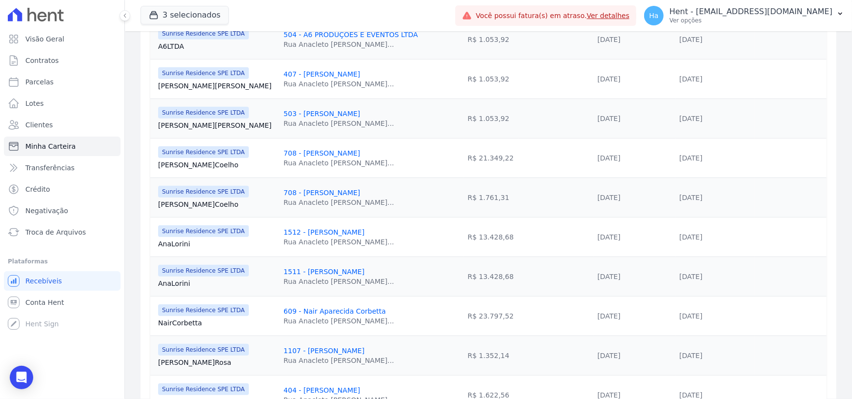
scroll to position [439, 0]
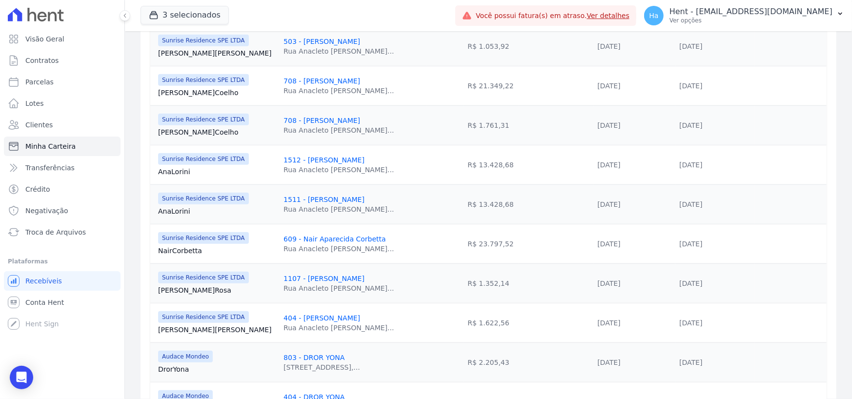
click at [391, 82] on div "708 - [PERSON_NAME] Rua [PERSON_NAME]..." at bounding box center [352, 86] width 139 height 20
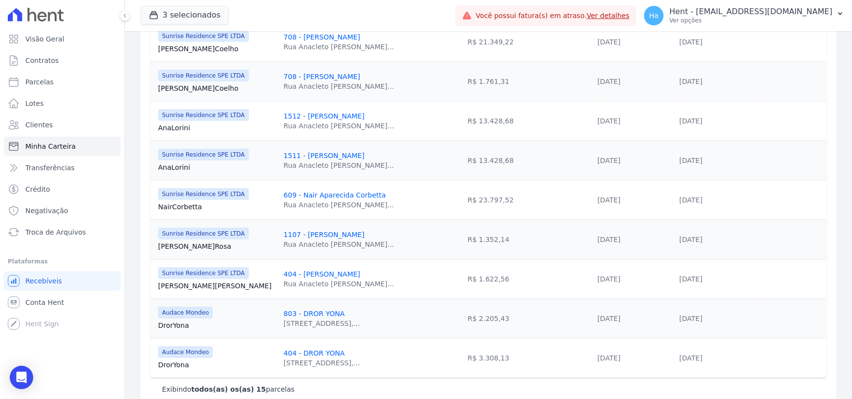
scroll to position [499, 0]
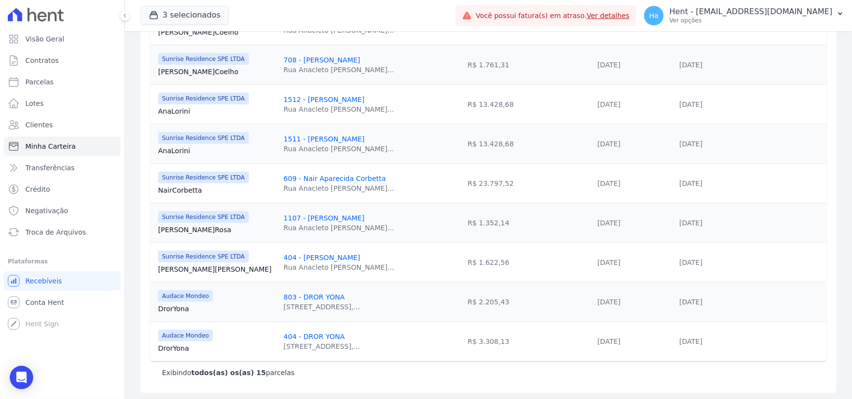
drag, startPoint x: 360, startPoint y: 331, endPoint x: 255, endPoint y: 336, distance: 105.5
click at [255, 336] on tr "Audace Mondeo Dror [GEOGRAPHIC_DATA] 404 - DROR YONA [STREET_ADDRESS],... R$ 3.…" at bounding box center [488, 341] width 676 height 40
click at [243, 350] on link "Dror [GEOGRAPHIC_DATA]" at bounding box center [217, 348] width 118 height 10
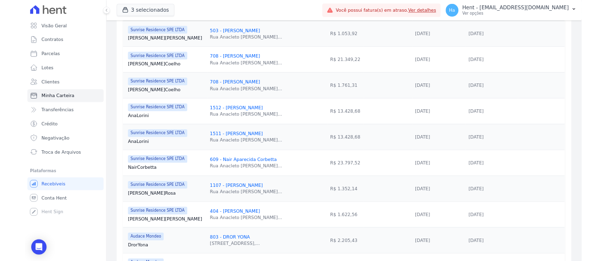
scroll to position [499, 0]
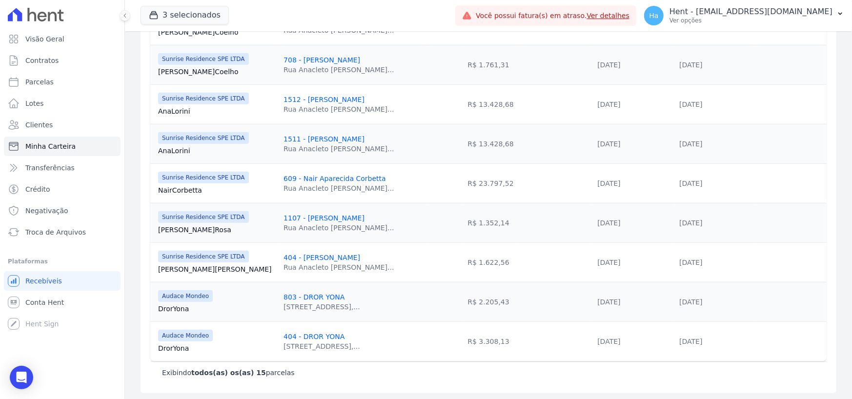
drag, startPoint x: 340, startPoint y: 331, endPoint x: 260, endPoint y: 333, distance: 79.5
click at [279, 333] on td "404 - DROR YONA [STREET_ADDRESS],..." at bounding box center [352, 341] width 147 height 40
copy link "404 - DROR YONA"
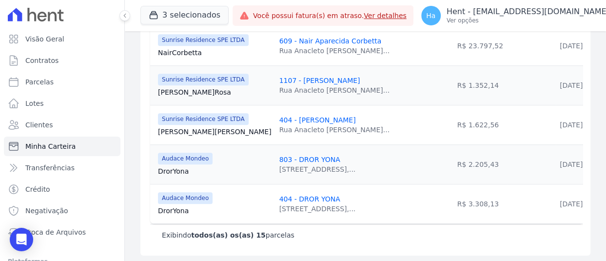
scroll to position [653, 0]
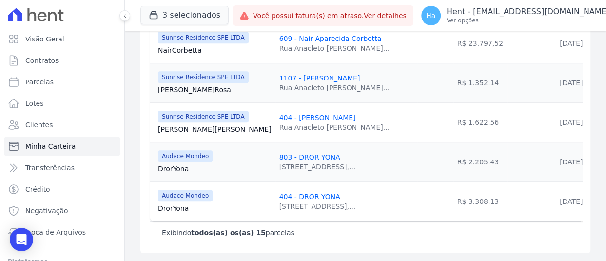
drag, startPoint x: 316, startPoint y: 146, endPoint x: 248, endPoint y: 151, distance: 68.4
click at [279, 152] on div "803 - DROR YONA" at bounding box center [317, 157] width 77 height 10
copy link "803 - DROR YONA"
drag, startPoint x: 361, startPoint y: 105, endPoint x: 249, endPoint y: 105, distance: 112.2
click at [279, 113] on div "404 - [PERSON_NAME] Rua [PERSON_NAME]..." at bounding box center [346, 123] width 134 height 20
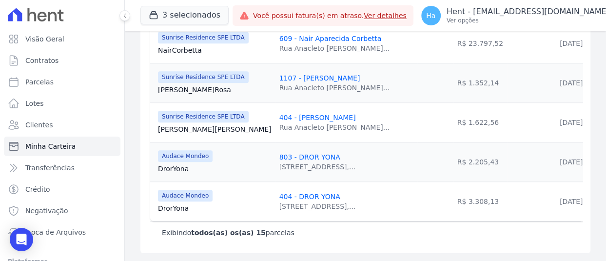
copy link "404 - [PERSON_NAME]"
drag, startPoint x: 360, startPoint y: 71, endPoint x: 247, endPoint y: 72, distance: 113.2
click at [276, 72] on td "1107 - [PERSON_NAME] Rua [PERSON_NAME]..." at bounding box center [347, 83] width 142 height 40
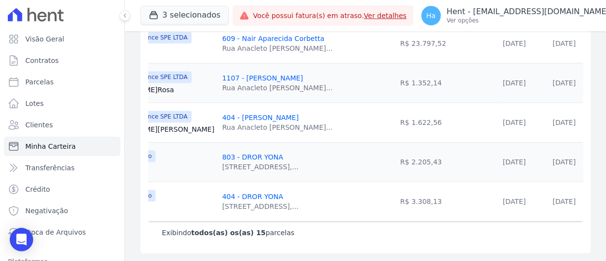
scroll to position [0, 0]
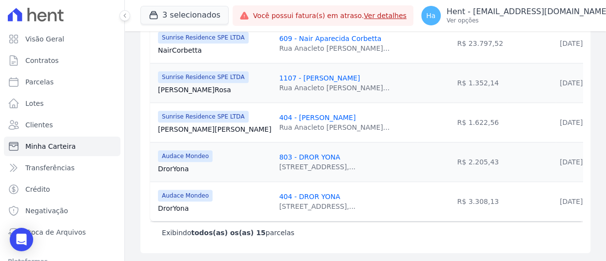
drag, startPoint x: 260, startPoint y: 225, endPoint x: 158, endPoint y: 225, distance: 102.9
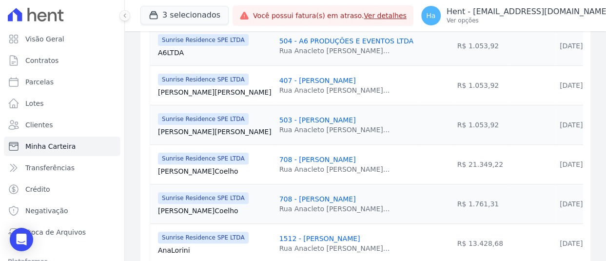
scroll to position [360, 0]
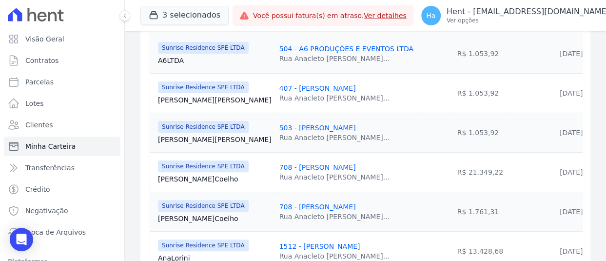
drag, startPoint x: 371, startPoint y: 165, endPoint x: 246, endPoint y: 166, distance: 124.9
click at [276, 166] on td "708 - [PERSON_NAME] Rua [PERSON_NAME]..." at bounding box center [347, 172] width 142 height 40
copy link "708 - [PERSON_NAME]"
